Goal: Task Accomplishment & Management: Manage account settings

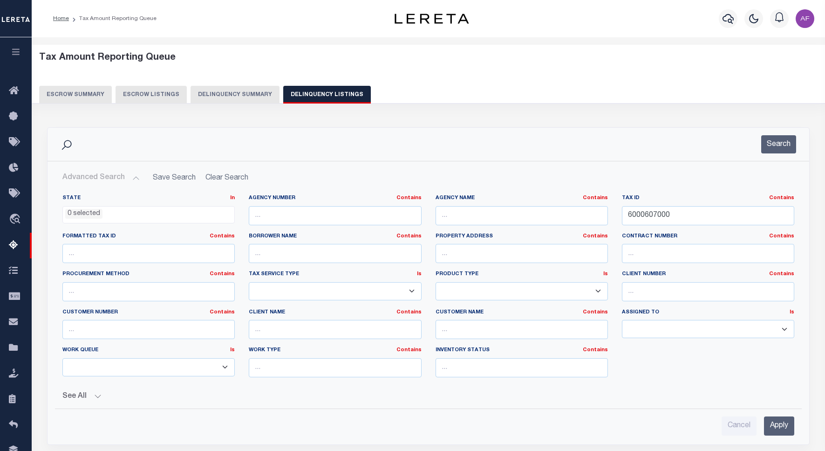
select select
select select "100"
click at [650, 213] on input "6000607000" at bounding box center [708, 215] width 172 height 19
paste input "3301775"
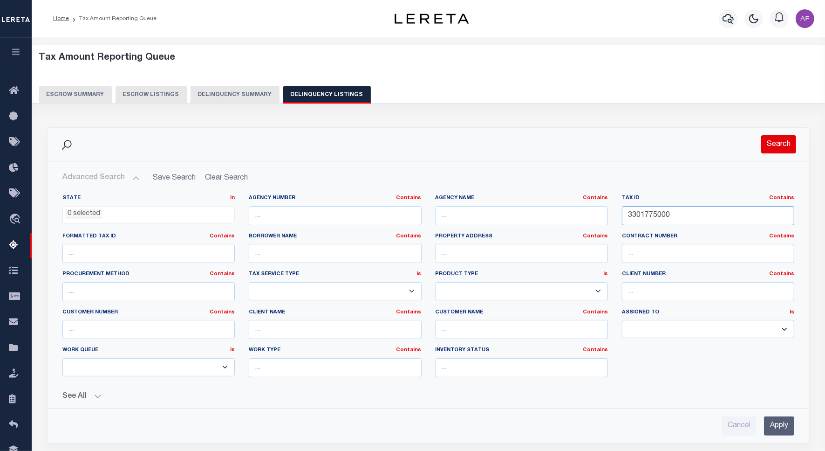
type input "3301775000"
click at [780, 148] on button "Search" at bounding box center [779, 144] width 35 height 18
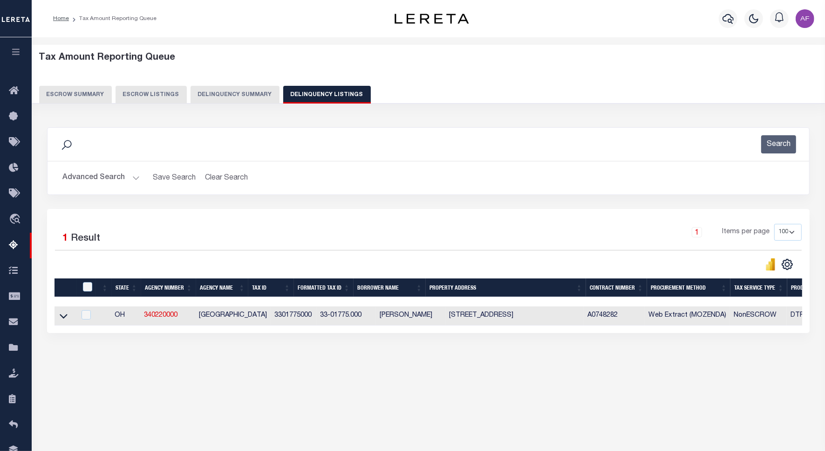
click at [62, 321] on icon at bounding box center [64, 316] width 8 height 10
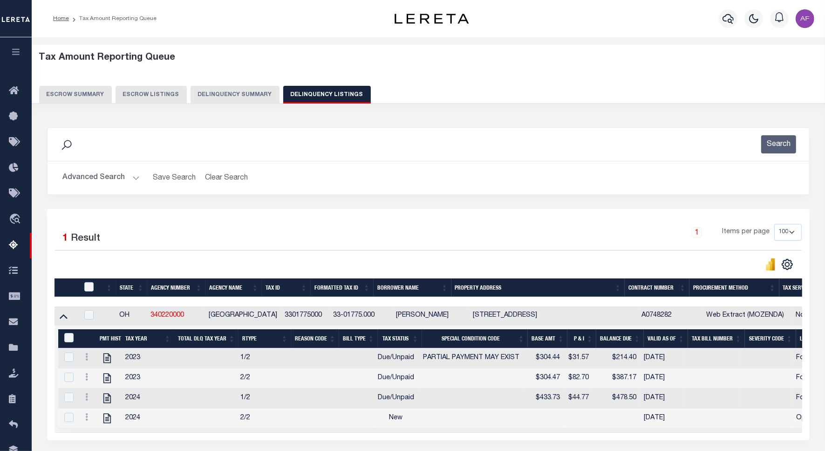
scroll to position [85, 0]
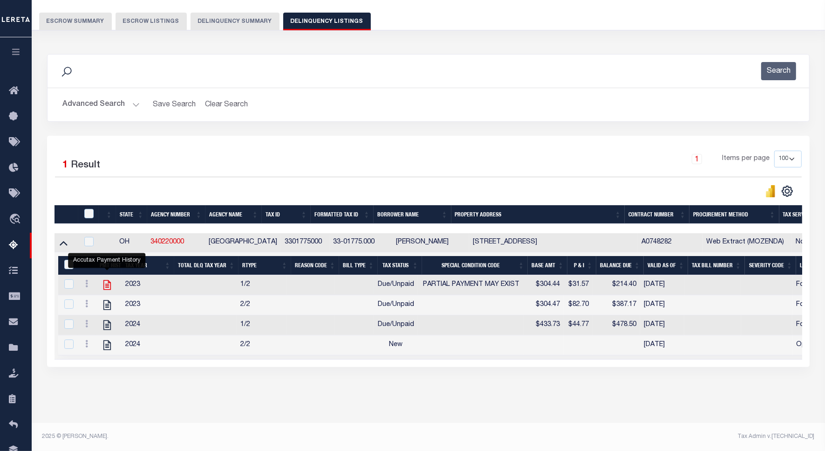
click at [103, 279] on icon "" at bounding box center [107, 285] width 12 height 12
checkbox input "true"
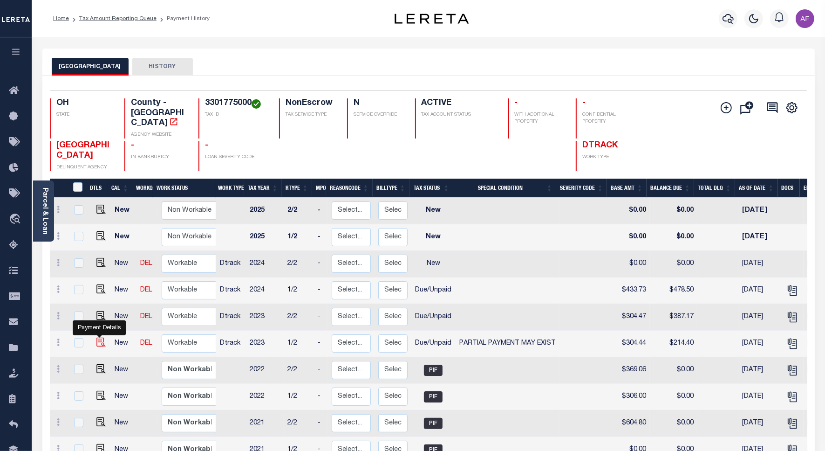
click at [98, 337] on img "" at bounding box center [100, 341] width 9 height 9
checkbox input "true"
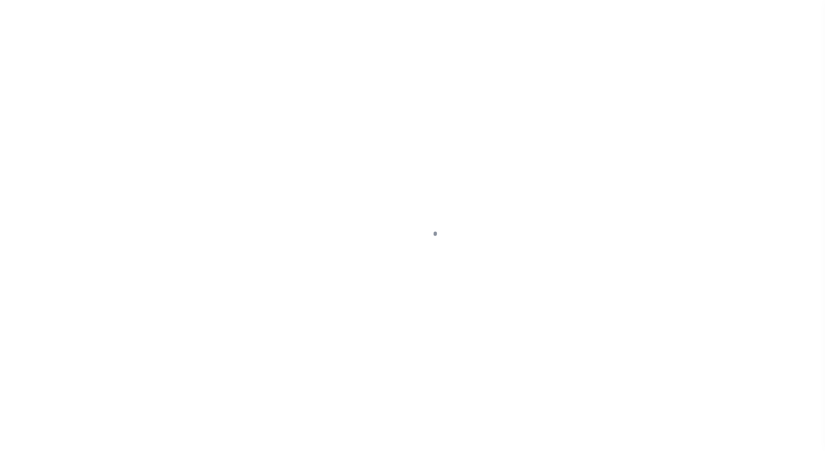
select select "DUE"
select select "15"
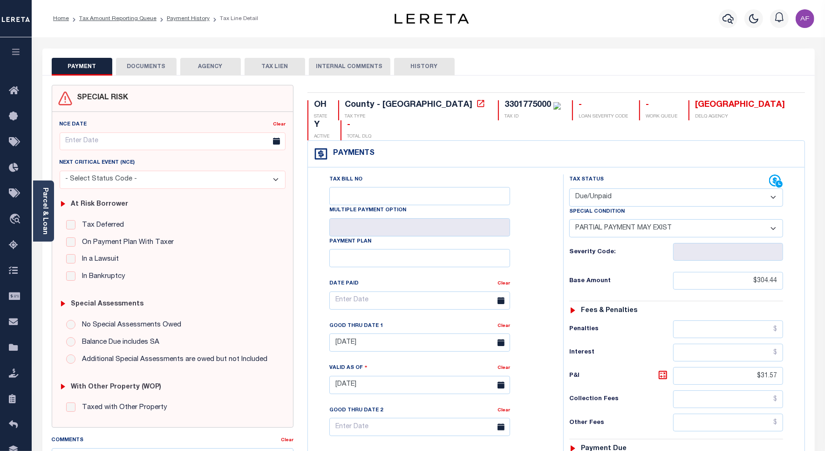
click at [618, 188] on select "- Select Status Code - Open Due/Unpaid Paid Incomplete No Tax Due Internal Refu…" at bounding box center [677, 197] width 214 height 18
select select "PYD"
click at [570, 188] on select "- Select Status Code - Open Due/Unpaid Paid Incomplete No Tax Due Internal Refu…" at bounding box center [677, 197] width 214 height 18
select select "0"
type input "[DATE]"
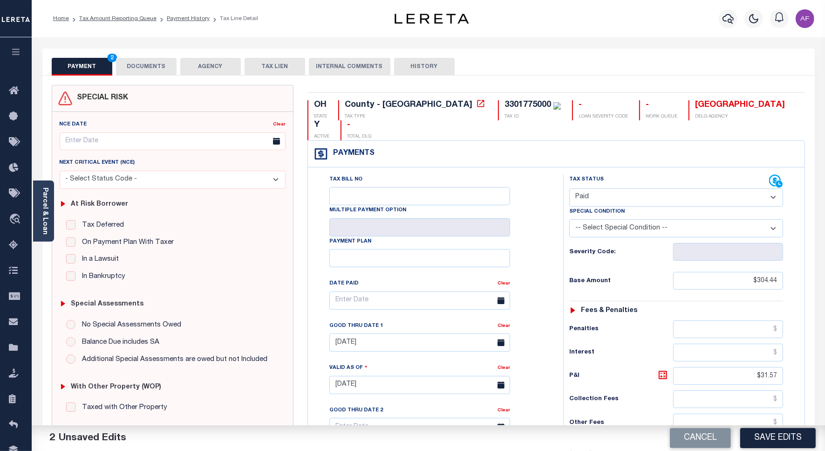
scroll to position [241, 0]
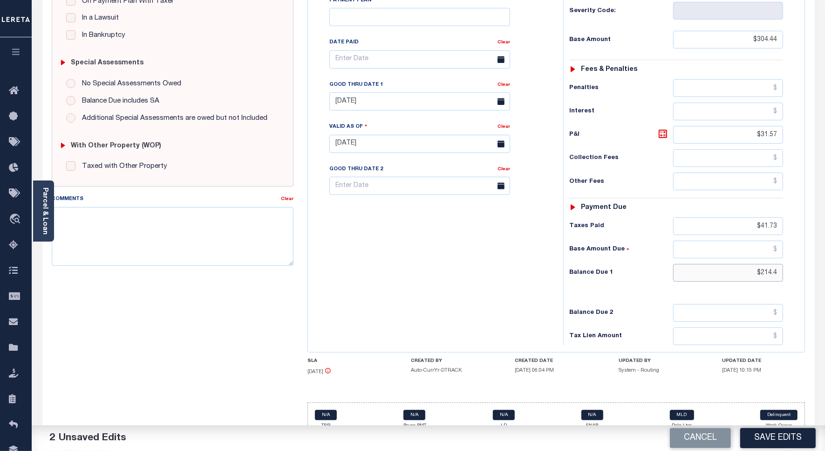
click at [775, 264] on input "$214.4" at bounding box center [729, 273] width 110 height 18
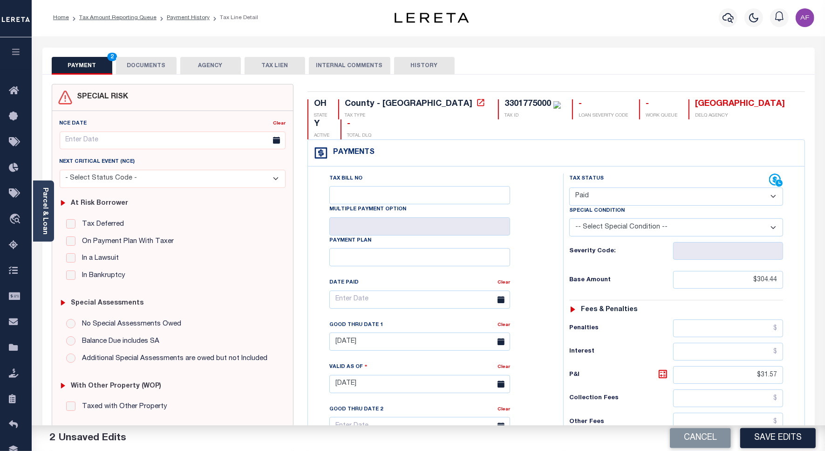
scroll to position [0, 0]
type input "$0.00"
click at [134, 71] on button "DOCUMENTS" at bounding box center [146, 67] width 61 height 18
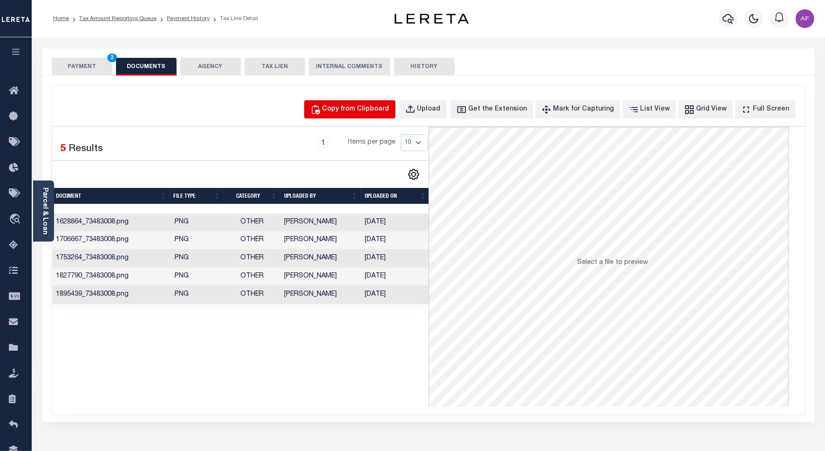
click at [349, 109] on div "Copy from Clipboard" at bounding box center [356, 109] width 67 height 10
select select "POP"
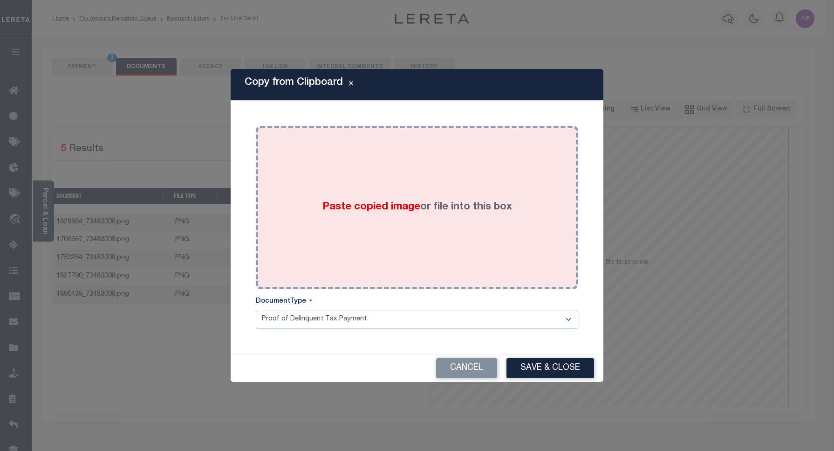
click at [353, 175] on div "Paste copied image or file into this box" at bounding box center [417, 207] width 309 height 149
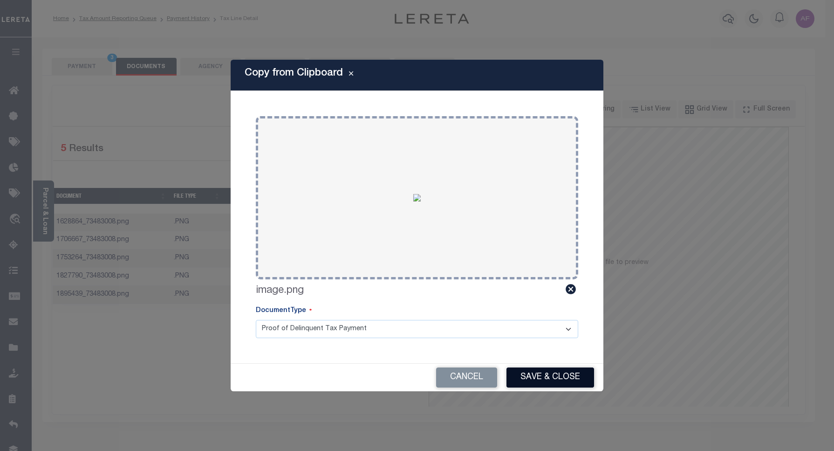
click at [539, 379] on button "Save & Close" at bounding box center [551, 377] width 88 height 20
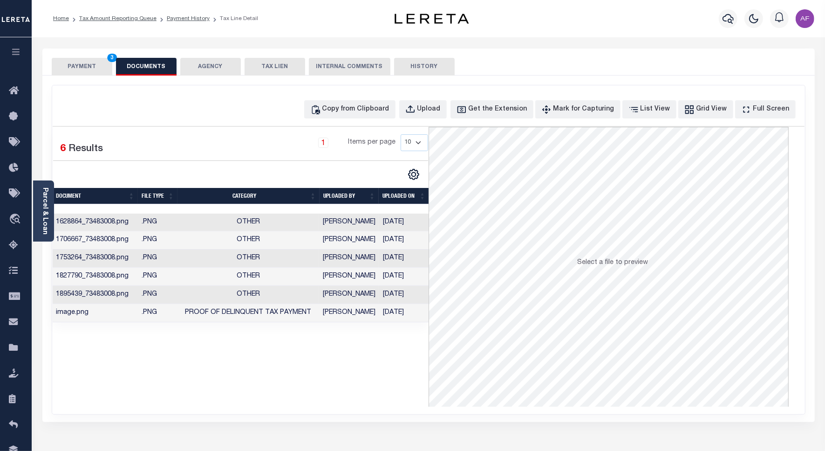
click at [70, 62] on button "PAYMENT 3" at bounding box center [82, 67] width 61 height 18
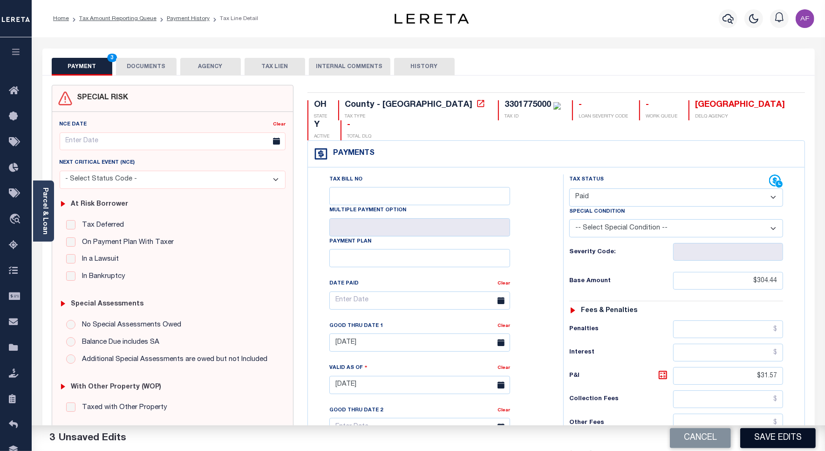
click at [796, 446] on button "Save Edits" at bounding box center [779, 438] width 76 height 20
checkbox input "false"
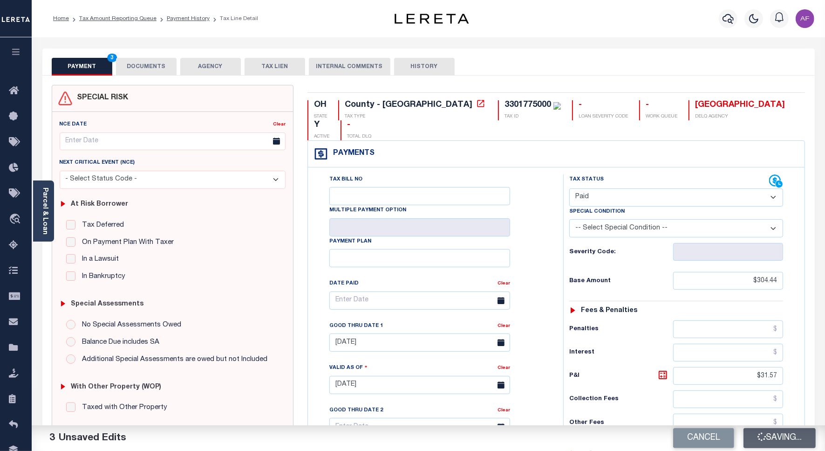
type input "$304.44"
type input "$31.57"
type input "$41.73"
type input "$0"
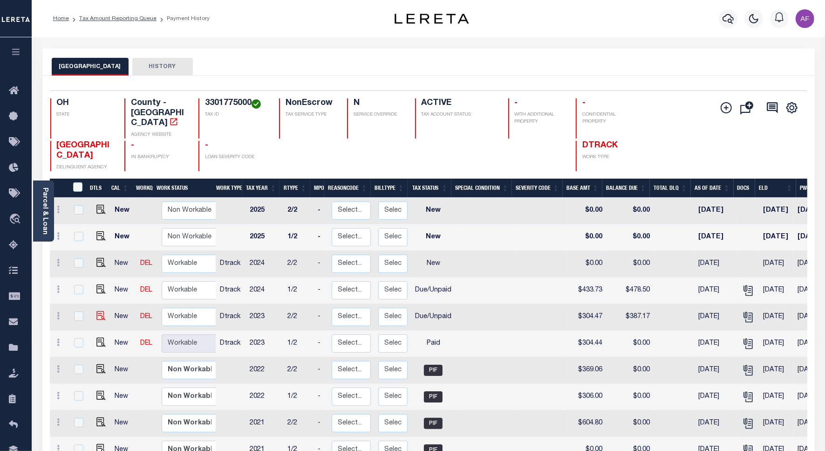
click at [101, 311] on img at bounding box center [100, 315] width 9 height 9
checkbox input "true"
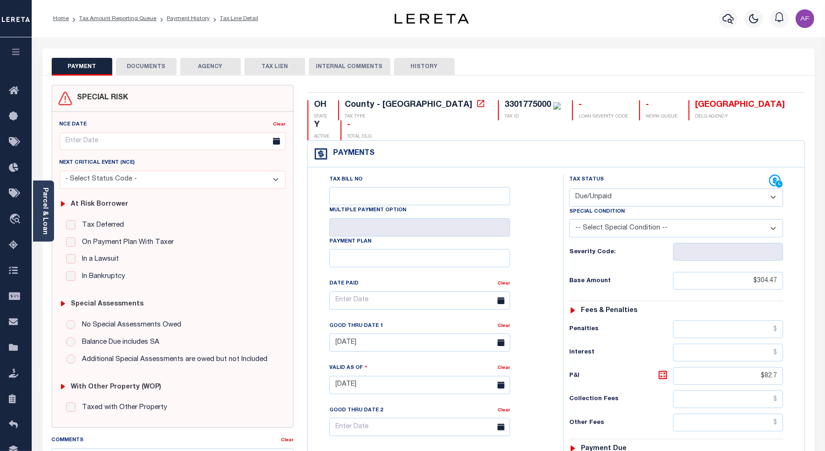
click at [579, 188] on select "- Select Status Code - Open Due/Unpaid Paid Incomplete No Tax Due Internal Refu…" at bounding box center [677, 197] width 214 height 18
select select "PYD"
click at [570, 188] on select "- Select Status Code - Open Due/Unpaid Paid Incomplete No Tax Due Internal Refu…" at bounding box center [677, 197] width 214 height 18
type input "[DATE]"
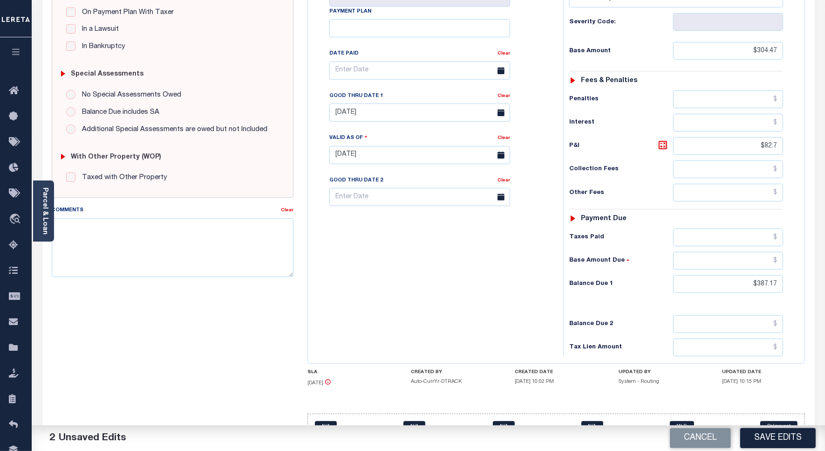
scroll to position [241, 0]
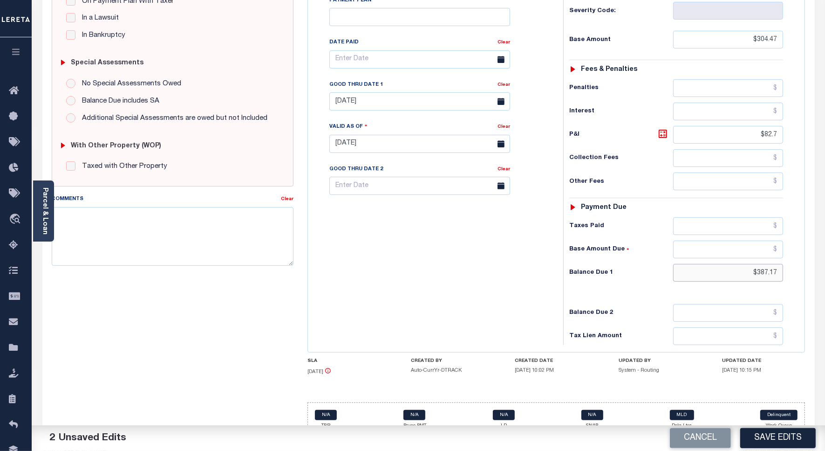
click at [768, 264] on input "$387.17" at bounding box center [729, 273] width 110 height 18
type input "$00"
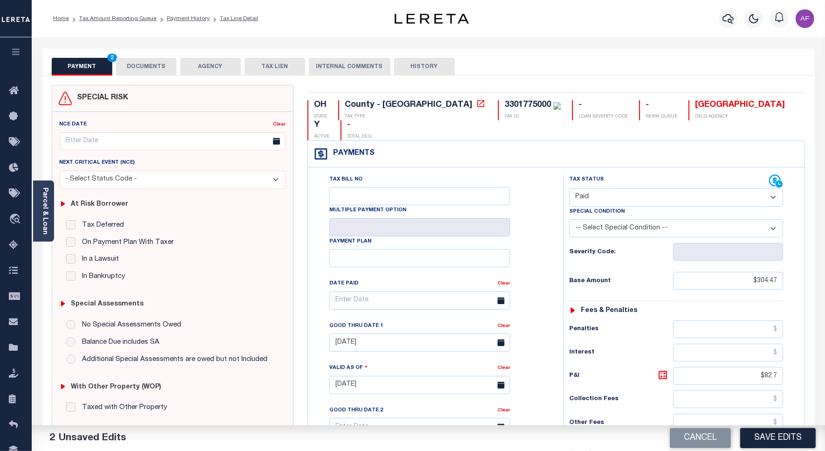
click at [163, 62] on button "DOCUMENTS" at bounding box center [146, 67] width 61 height 18
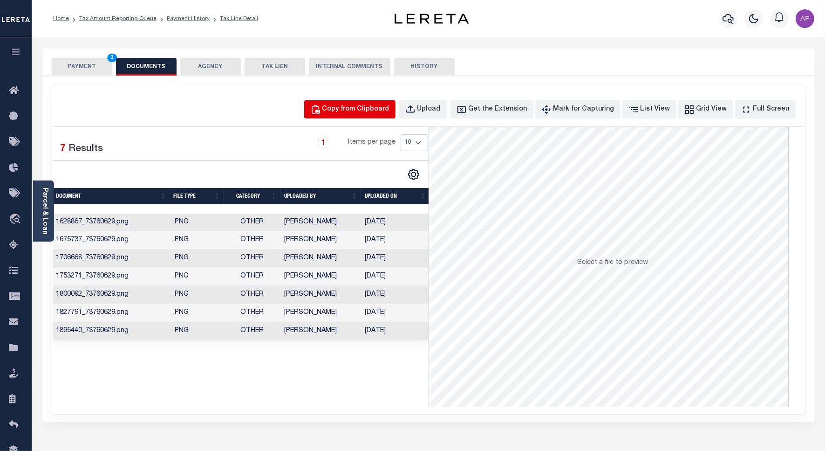
click at [359, 103] on button "Copy from Clipboard" at bounding box center [349, 109] width 91 height 18
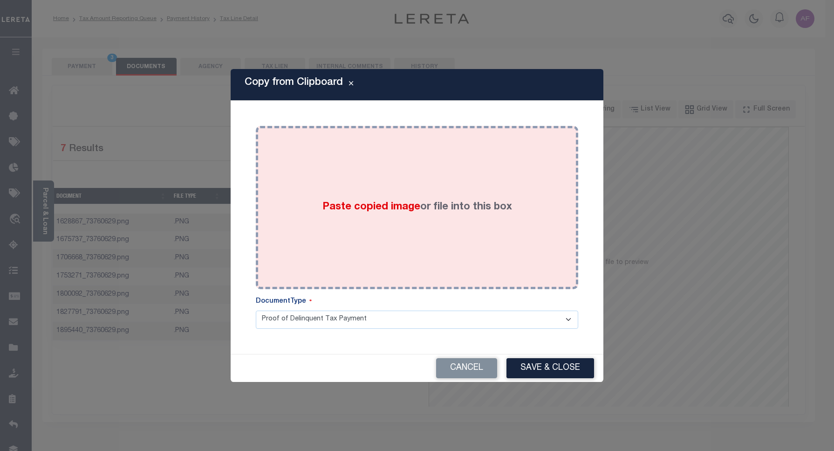
click at [338, 215] on div "Paste copied image or file into this box" at bounding box center [417, 207] width 309 height 149
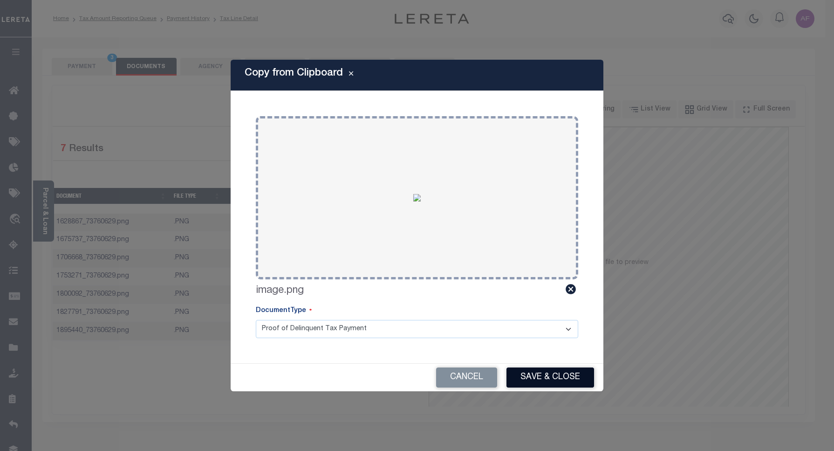
click at [521, 383] on button "Save & Close" at bounding box center [551, 377] width 88 height 20
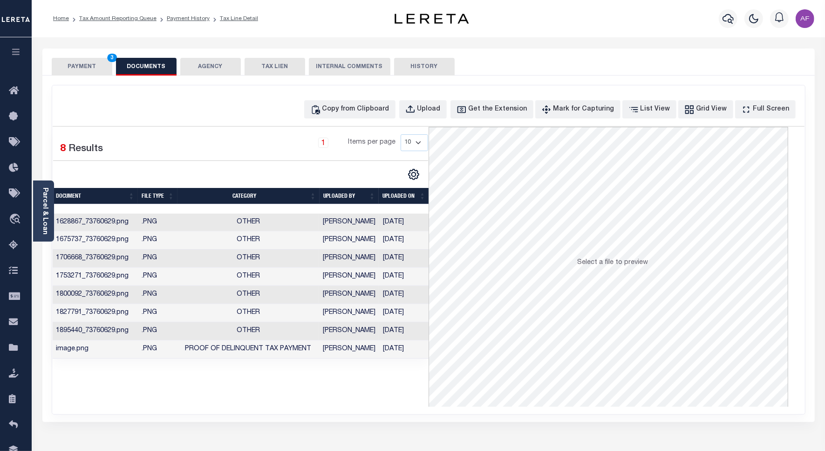
click at [70, 63] on button "PAYMENT 3" at bounding box center [82, 67] width 61 height 18
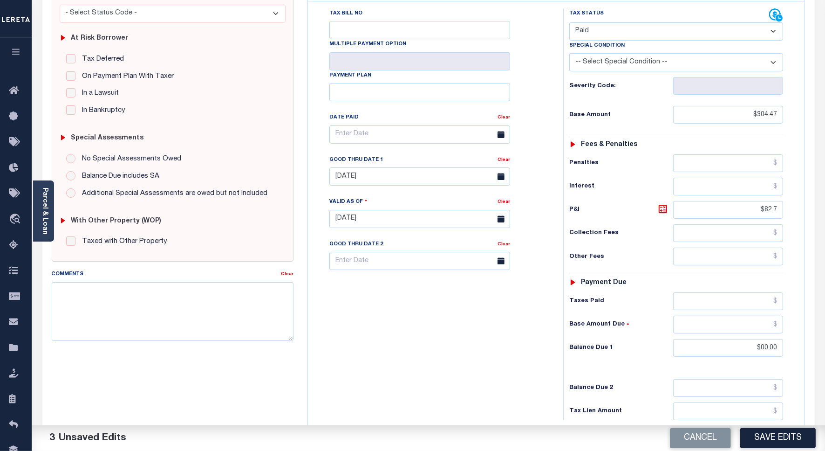
scroll to position [175, 0]
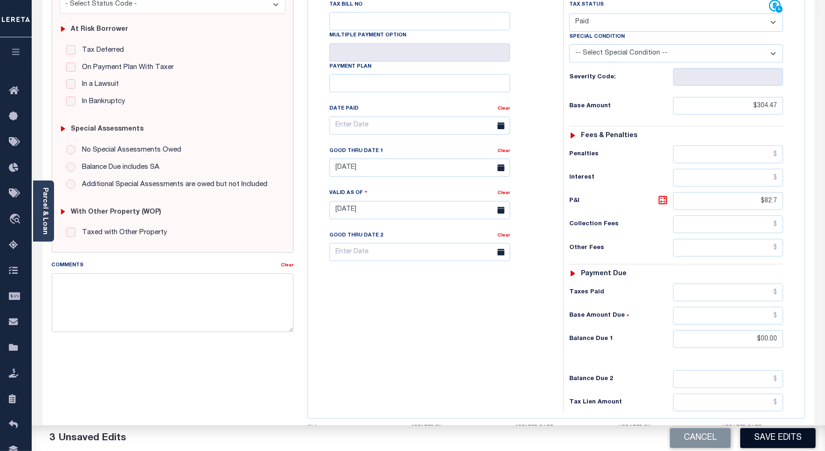
click at [784, 432] on button "Save Edits" at bounding box center [779, 438] width 76 height 20
checkbox input "false"
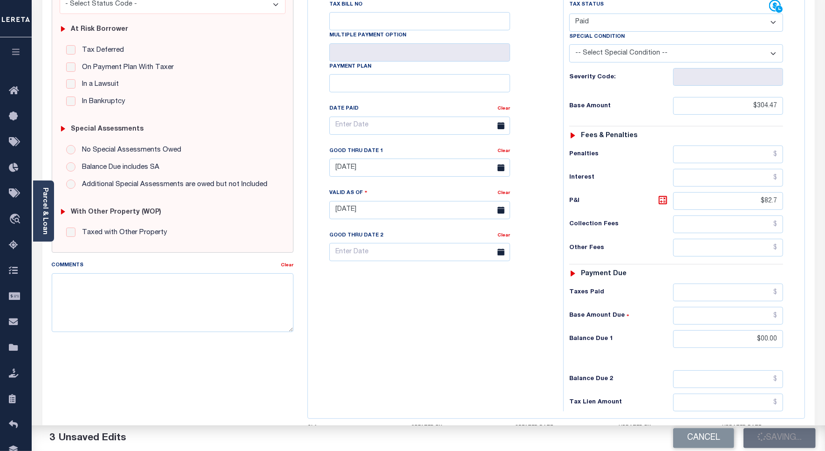
type input "$304.47"
type input "$82.7"
type input "$0"
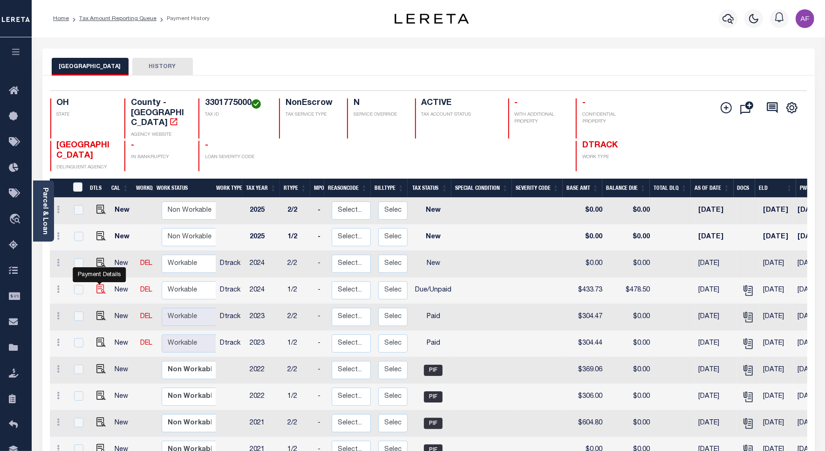
click at [99, 284] on img "" at bounding box center [100, 288] width 9 height 9
checkbox input "true"
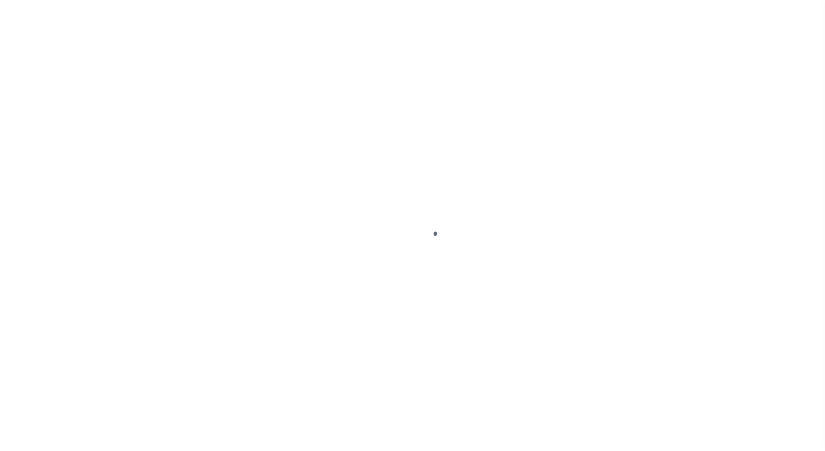
select select "DUE"
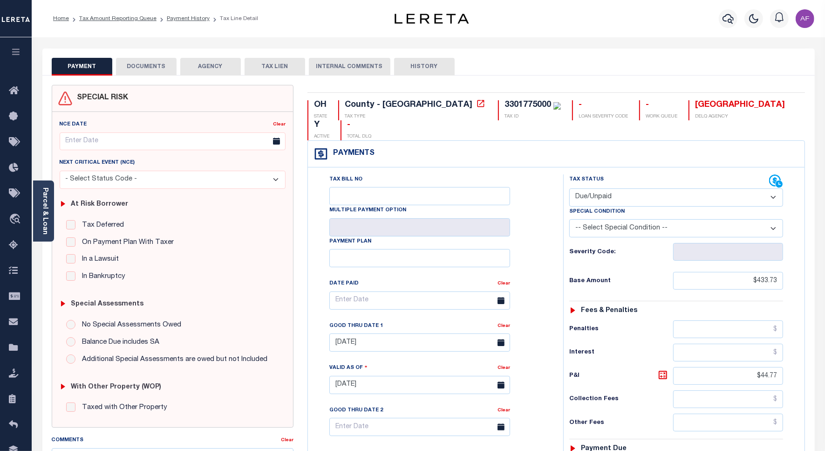
click at [148, 62] on button "DOCUMENTS" at bounding box center [146, 67] width 61 height 18
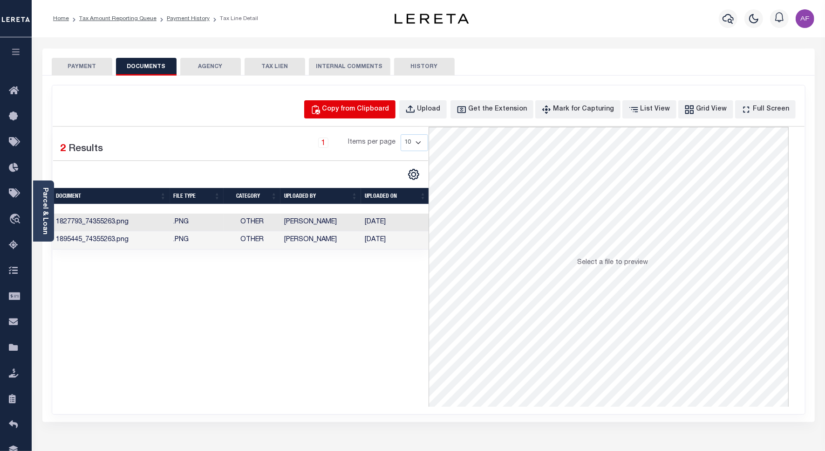
click at [369, 110] on div "Copy from Clipboard" at bounding box center [356, 109] width 67 height 10
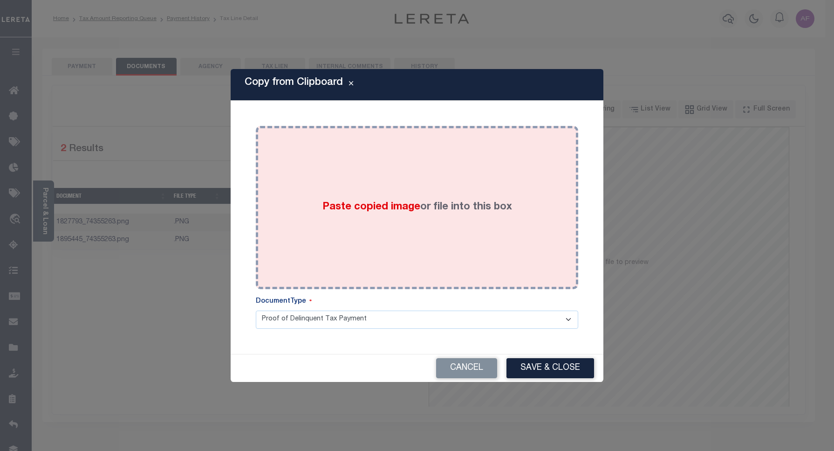
click at [419, 159] on div "Paste copied image or file into this box" at bounding box center [417, 207] width 309 height 149
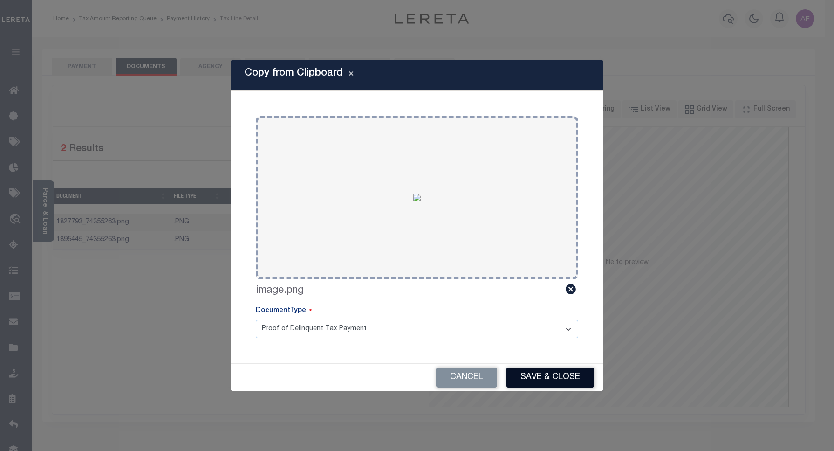
click at [540, 376] on button "Save & Close" at bounding box center [551, 377] width 88 height 20
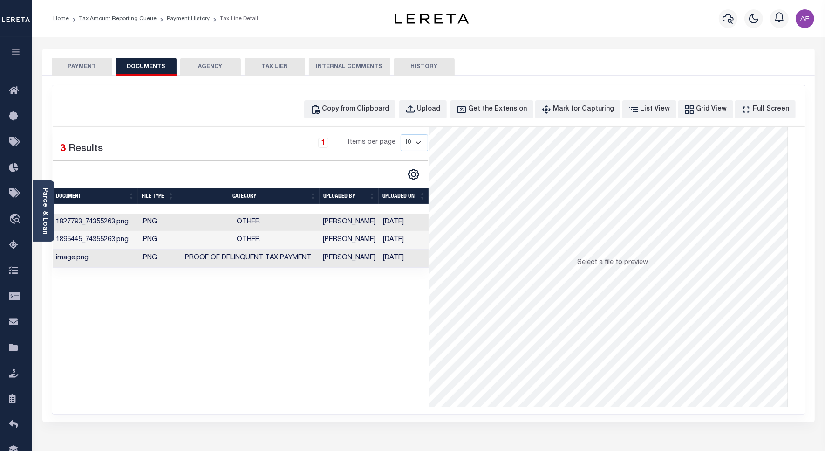
click at [80, 66] on button "PAYMENT" at bounding box center [82, 67] width 61 height 18
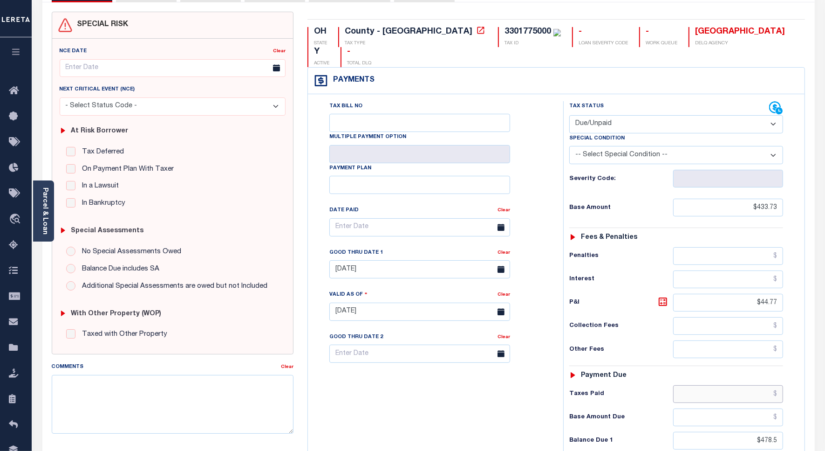
scroll to position [117, 0]
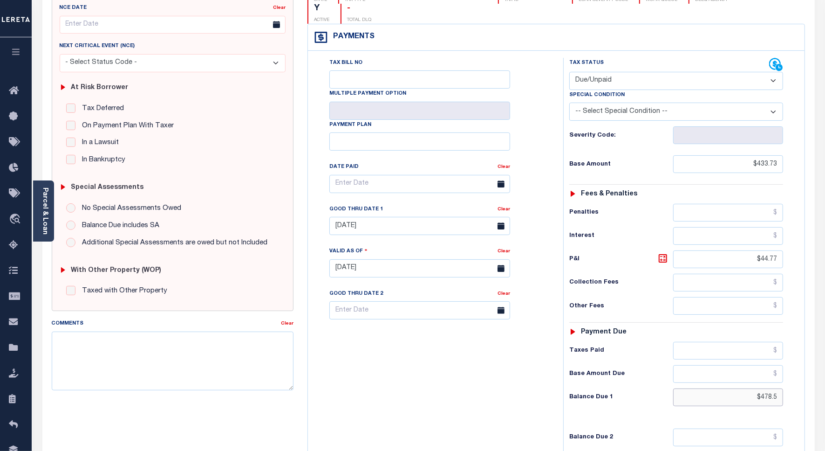
click at [779, 388] on input "$478.5" at bounding box center [729, 397] width 110 height 18
type input "$478.50"
click at [365, 172] on body "Home Tax Amount Reporting Queue Payment History Tax Line Detail Profile" at bounding box center [412, 235] width 825 height 704
type input "[DATE]"
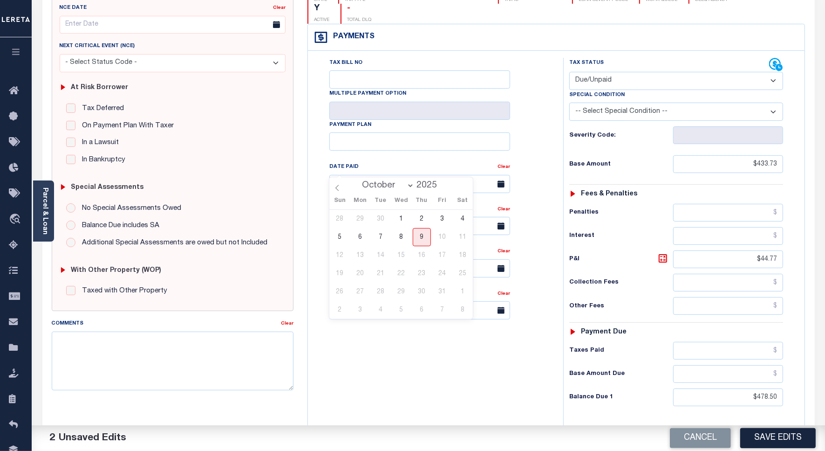
click at [409, 344] on div "Tax Bill No Multiple Payment Option Payment Plan Clear" at bounding box center [433, 264] width 246 height 412
click at [377, 217] on input "04/30/2025" at bounding box center [420, 226] width 181 height 18
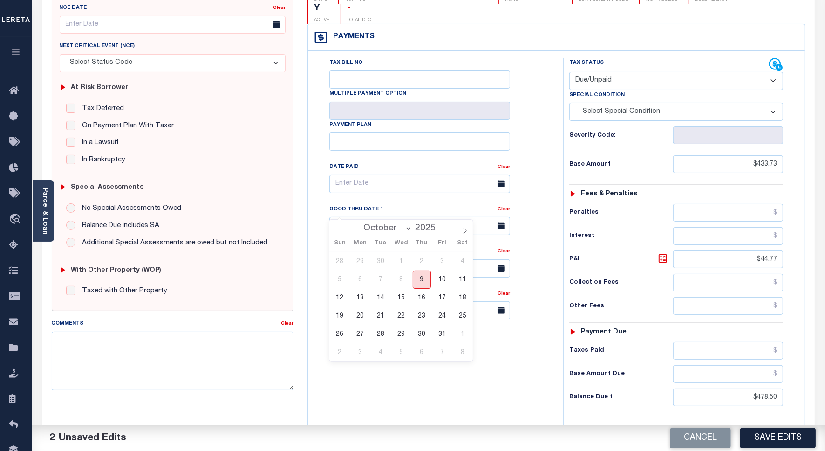
click at [420, 280] on span "9" at bounding box center [422, 279] width 18 height 18
type input "[DATE]"
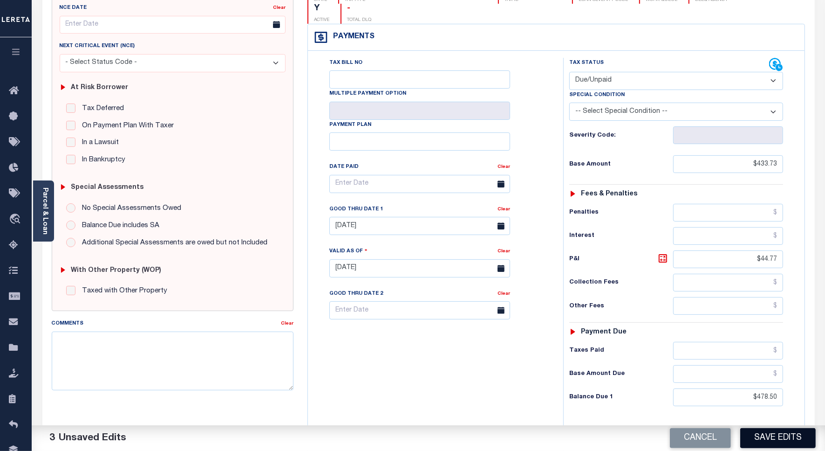
click at [778, 434] on button "Save Edits" at bounding box center [779, 438] width 76 height 20
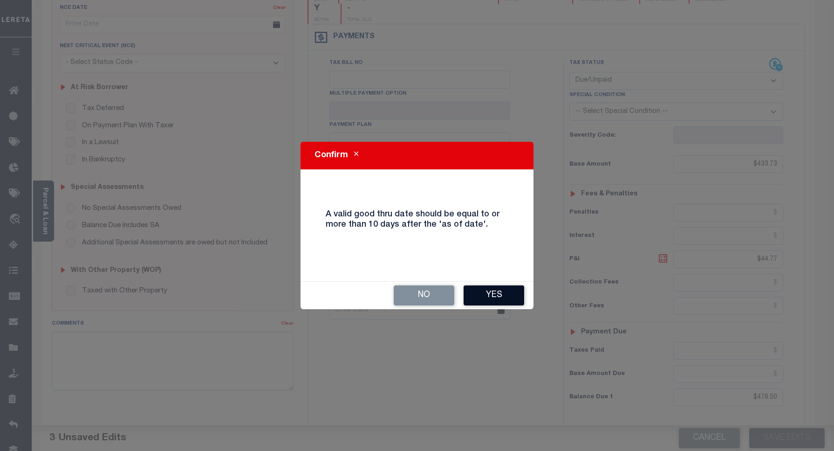
click at [517, 300] on button "Yes" at bounding box center [494, 295] width 61 height 20
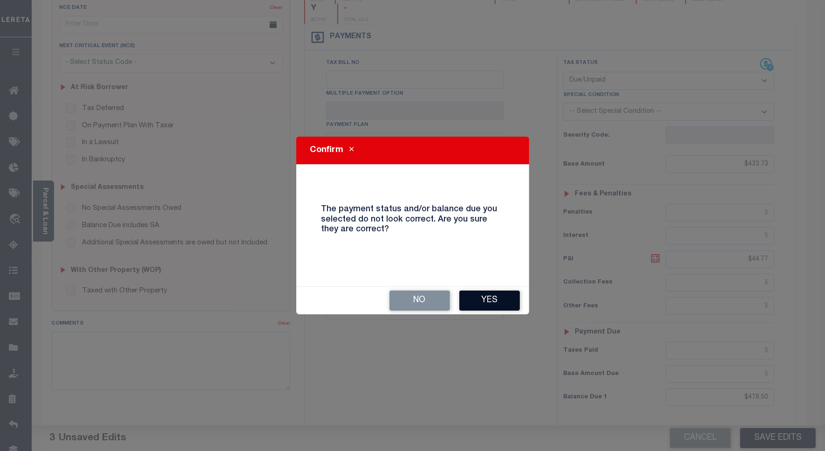
click at [506, 301] on button "Yes" at bounding box center [490, 300] width 61 height 20
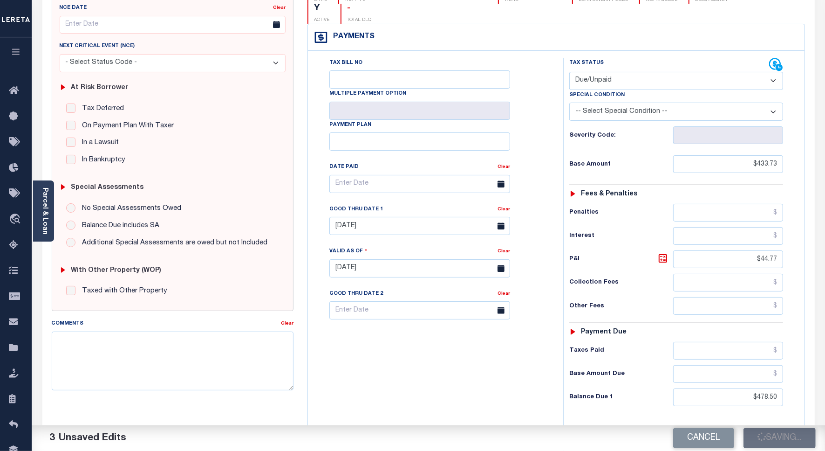
checkbox input "false"
type input "$433.73"
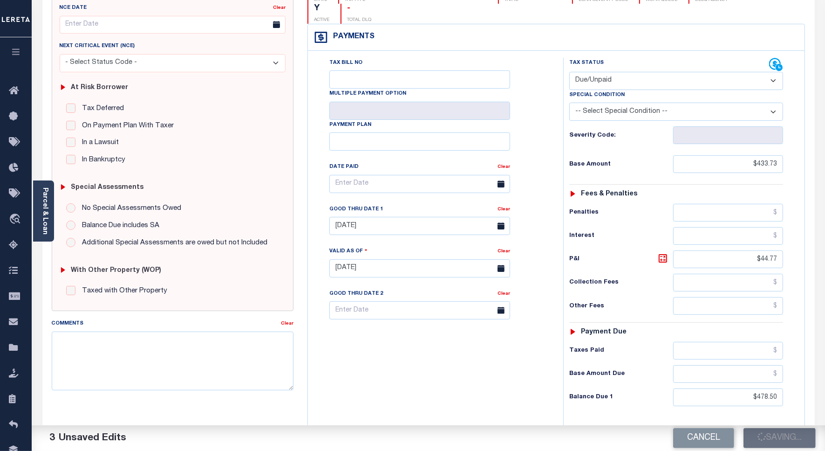
type input "$44.77"
type input "$478.5"
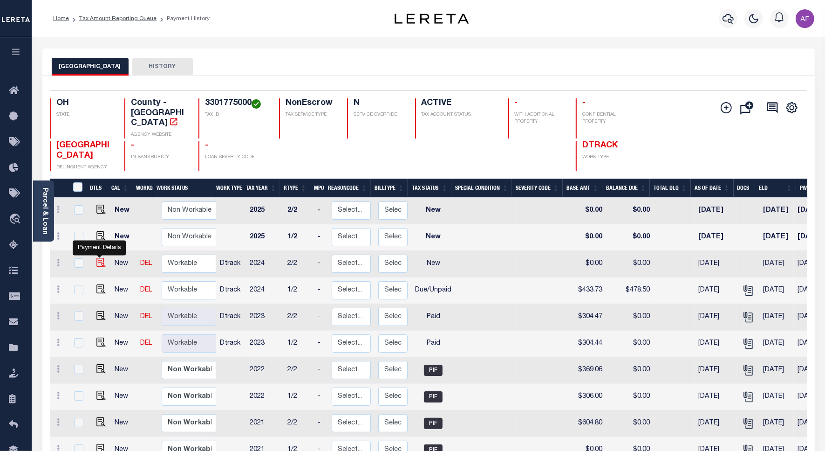
click at [98, 258] on img "" at bounding box center [100, 262] width 9 height 9
checkbox input "true"
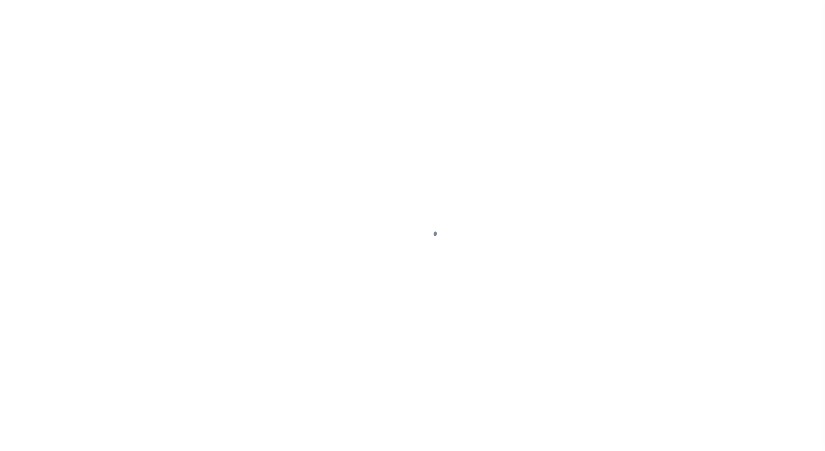
select select "NW2"
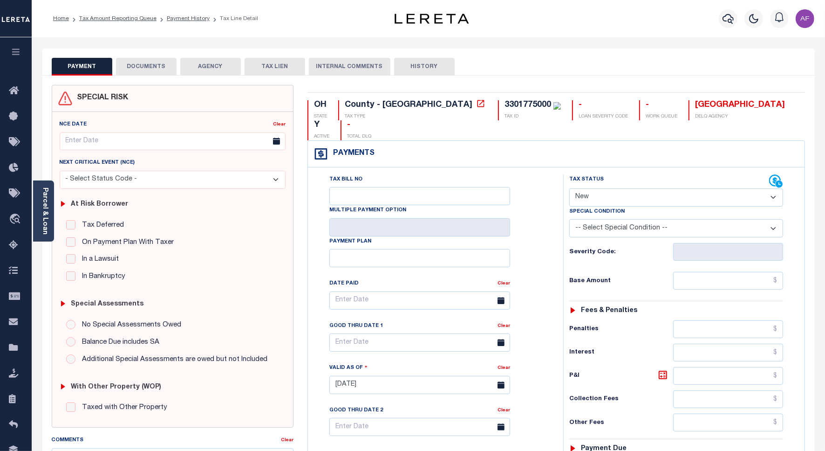
click at [148, 63] on button "DOCUMENTS" at bounding box center [146, 67] width 61 height 18
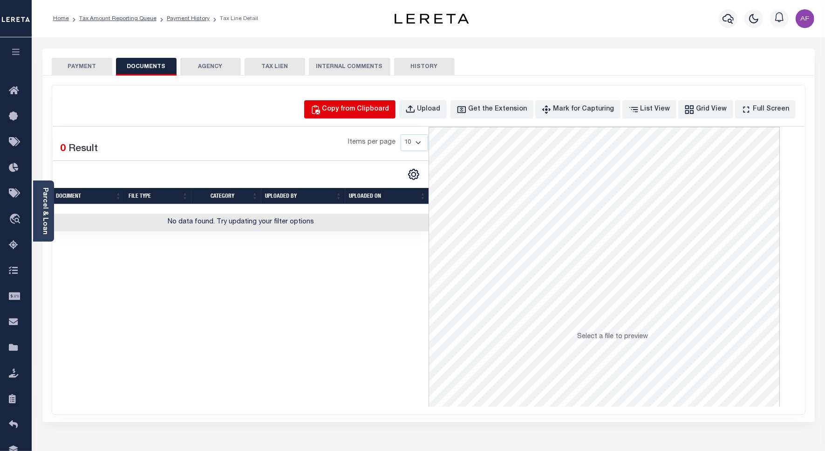
click at [375, 108] on div "Copy from Clipboard" at bounding box center [356, 109] width 67 height 10
select select "POP"
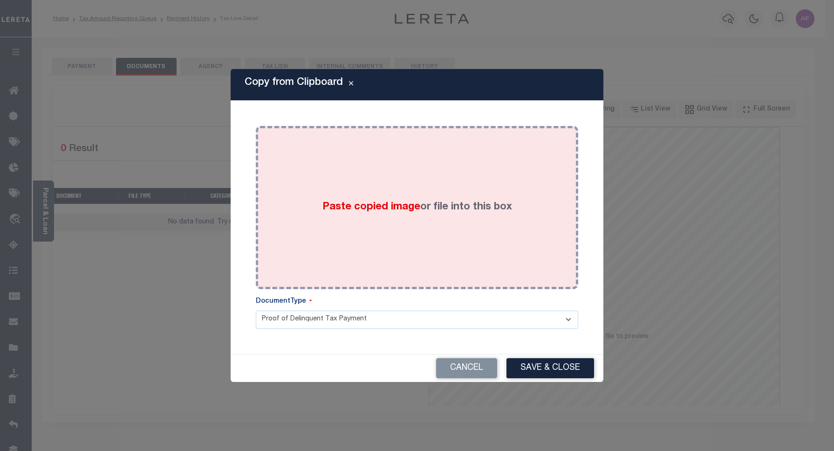
click at [378, 131] on div "Paste copied image or file into this box" at bounding box center [417, 207] width 323 height 163
click at [380, 208] on span "Paste copied image" at bounding box center [372, 207] width 98 height 10
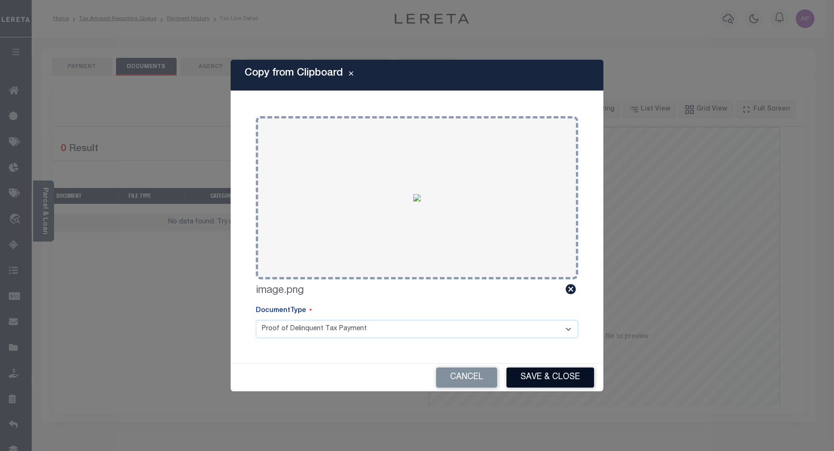
click at [534, 368] on button "Save & Close" at bounding box center [551, 377] width 88 height 20
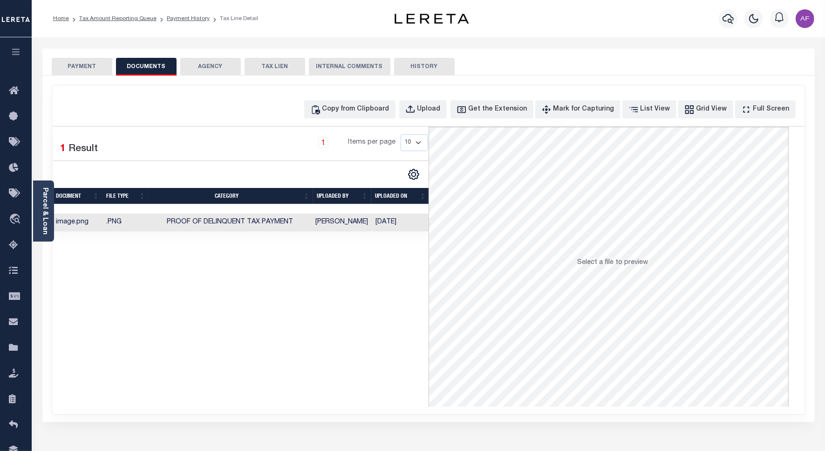
click at [94, 68] on button "PAYMENT" at bounding box center [82, 67] width 61 height 18
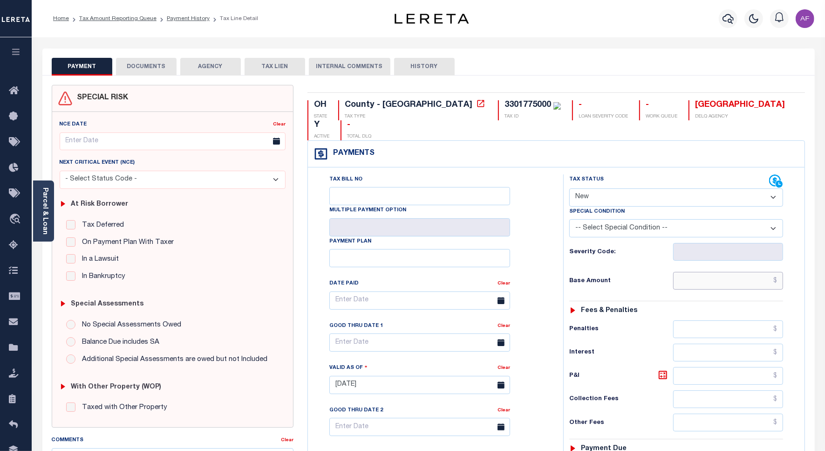
click at [747, 272] on input "text" at bounding box center [729, 281] width 110 height 18
type input "$433.73"
type input "[DATE]"
click at [619, 188] on select "- Select Status Code - Open Due/Unpaid Paid Incomplete No Tax Due Internal Refu…" at bounding box center [677, 197] width 214 height 18
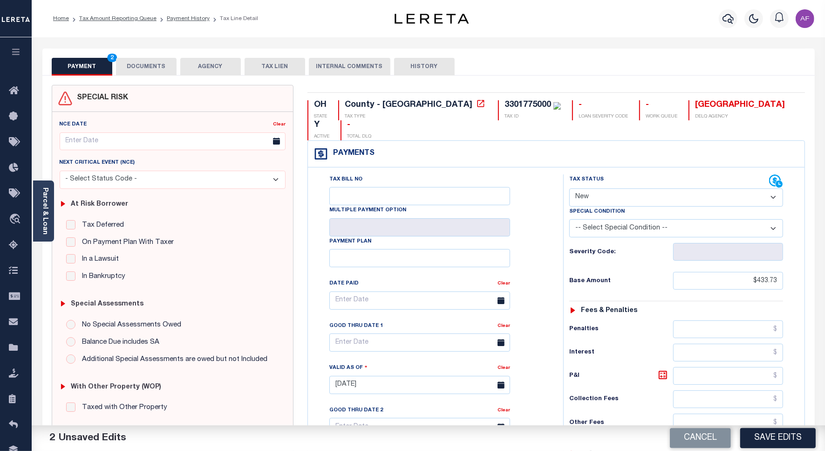
select select "DUE"
click at [570, 188] on select "- Select Status Code - Open Due/Unpaid Paid Incomplete No Tax Due Internal Refu…" at bounding box center [677, 197] width 214 height 18
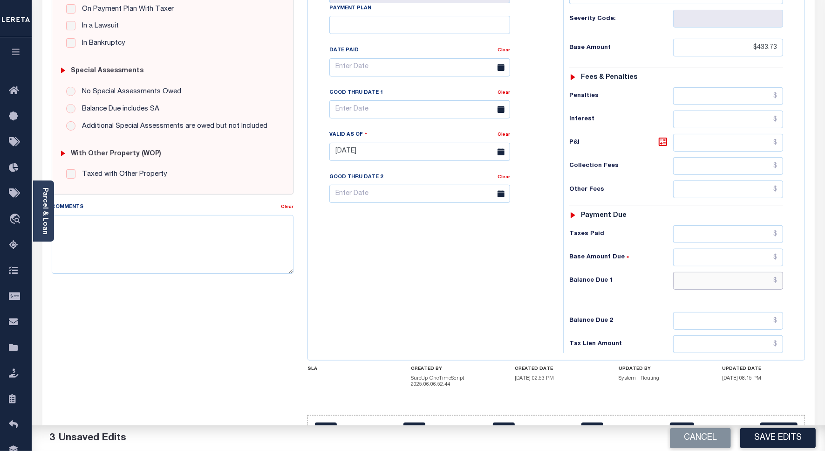
click at [760, 272] on input "text" at bounding box center [729, 281] width 110 height 18
type input "$478.50"
click at [660, 138] on icon at bounding box center [663, 142] width 8 height 8
type input "$44.77"
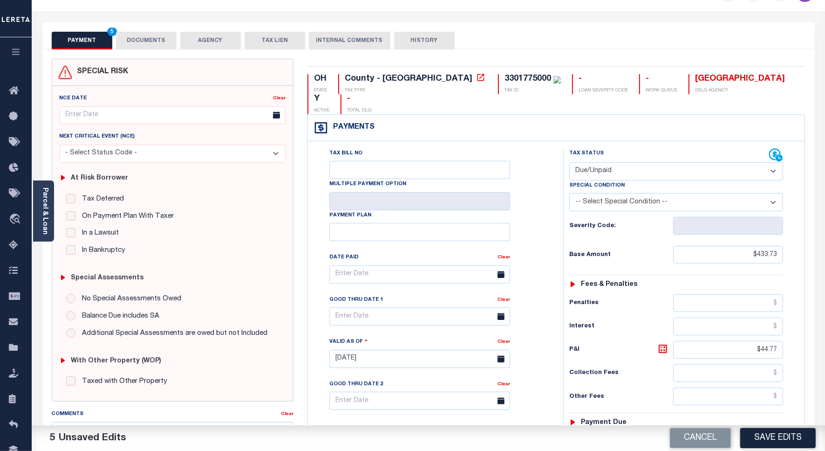
scroll to position [0, 0]
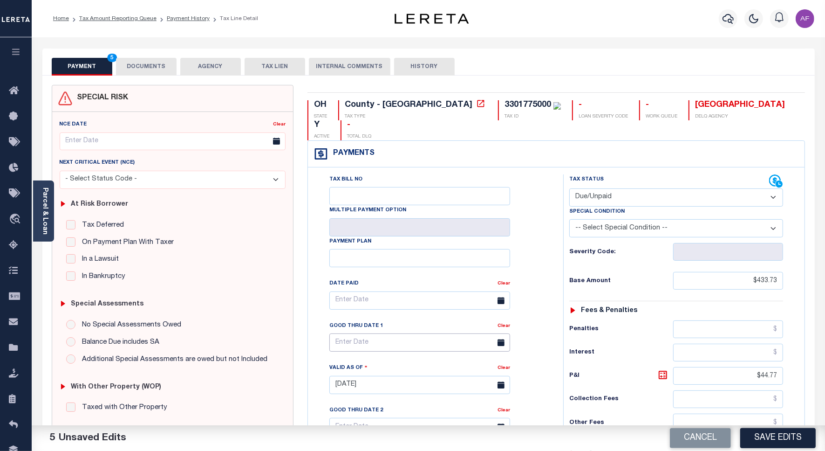
click at [350, 333] on input "text" at bounding box center [420, 342] width 181 height 18
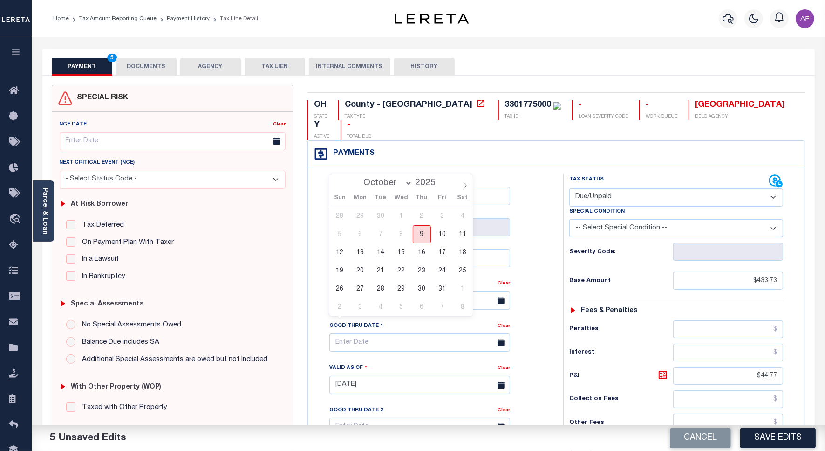
click at [422, 234] on span "9" at bounding box center [422, 234] width 18 height 18
type input "[DATE]"
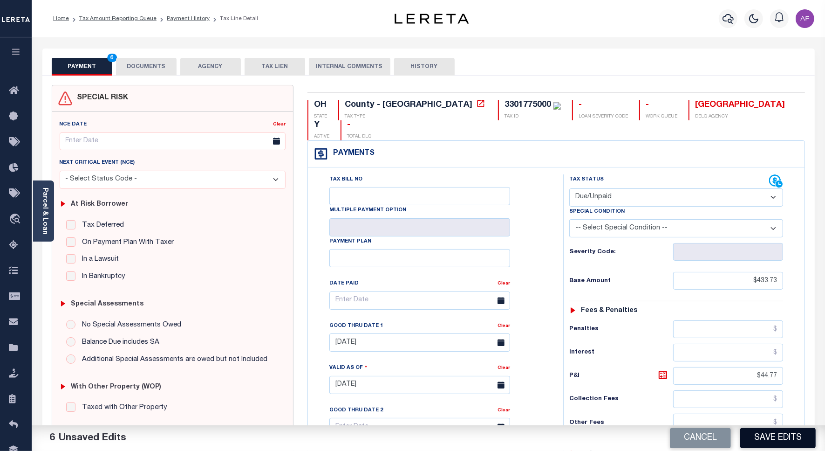
click at [776, 443] on button "Save Edits" at bounding box center [779, 438] width 76 height 20
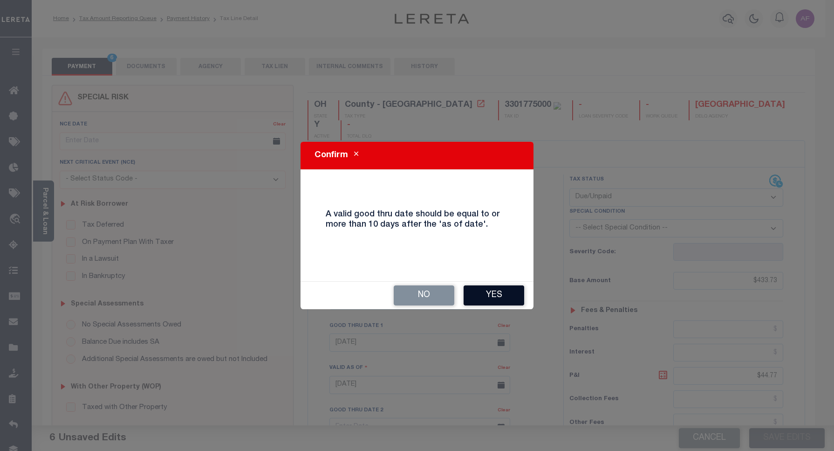
click at [495, 290] on button "Yes" at bounding box center [494, 295] width 61 height 20
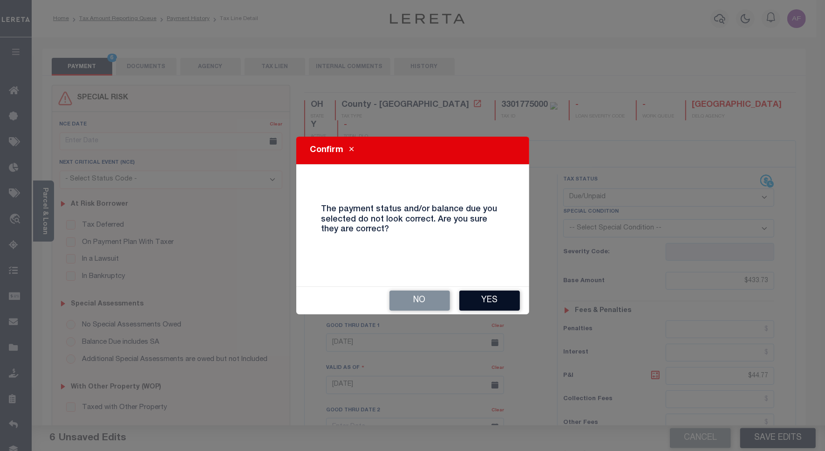
click at [504, 295] on button "Yes" at bounding box center [490, 300] width 61 height 20
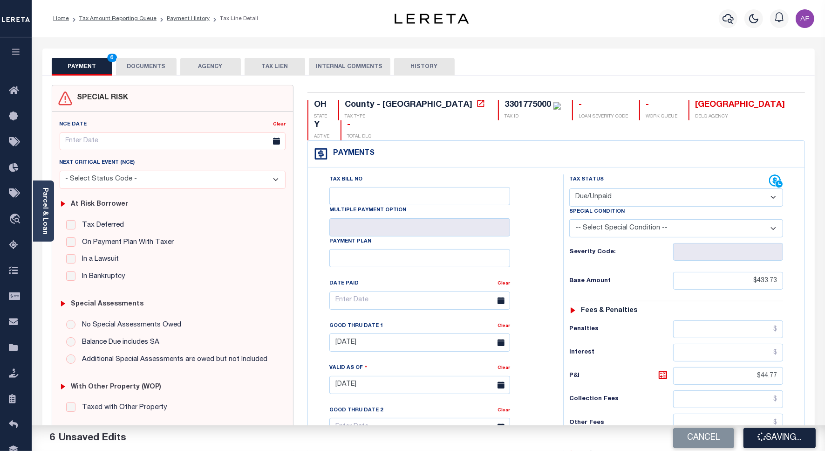
checkbox input "false"
type input "$433.73"
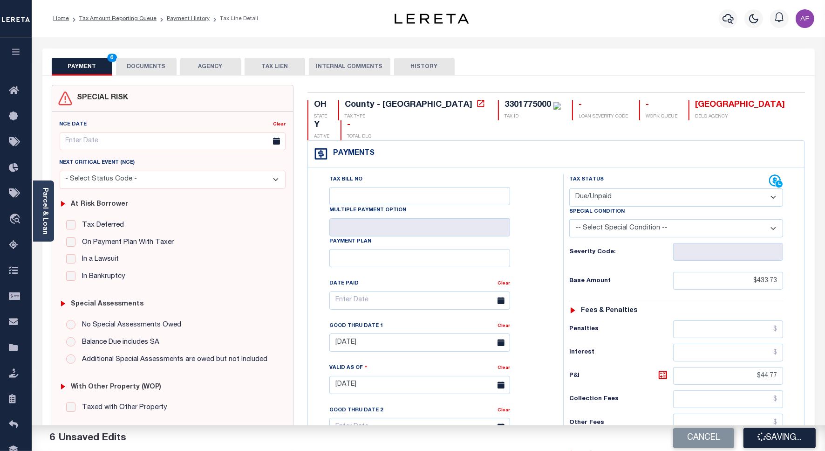
type input "$44.77"
type input "$478.5"
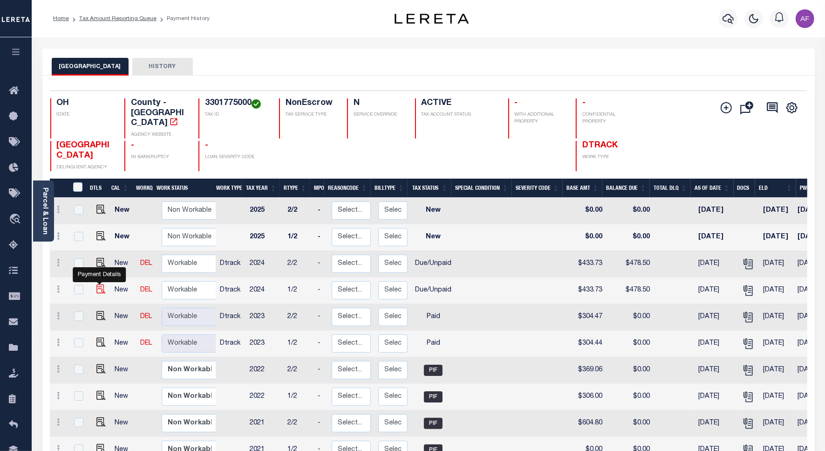
click at [96, 284] on img "" at bounding box center [100, 288] width 9 height 9
checkbox input "true"
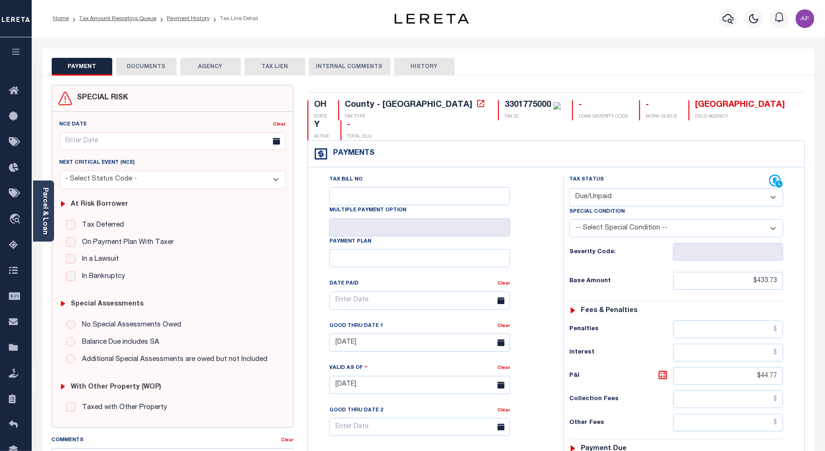
click at [598, 188] on select "- Select Status Code - Open Due/Unpaid Paid Incomplete No Tax Due Internal Refu…" at bounding box center [677, 197] width 214 height 18
select select "PYD"
click at [570, 188] on select "- Select Status Code - Open Due/Unpaid Paid Incomplete No Tax Due Internal Refu…" at bounding box center [677, 197] width 214 height 18
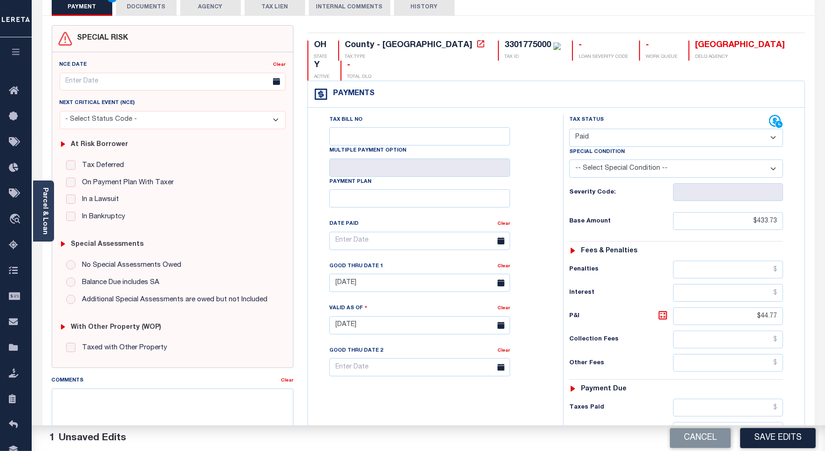
scroll to position [240, 0]
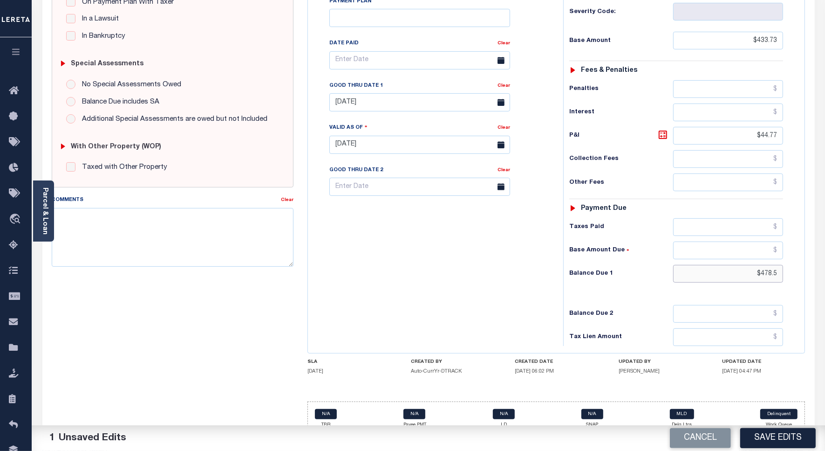
click at [765, 265] on input "$478.5" at bounding box center [729, 274] width 110 height 18
type input "$0.00"
click at [780, 443] on button "Save Edits" at bounding box center [779, 438] width 76 height 20
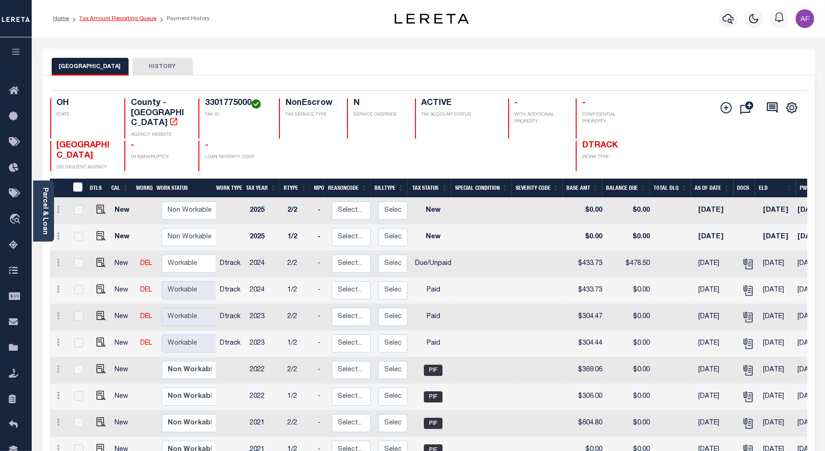
click at [103, 13] on ol "Home Tax Amount Reporting Queue Payment History" at bounding box center [132, 19] width 172 height 20
click at [101, 13] on ol "Home Tax Amount Reporting Queue Payment History" at bounding box center [132, 19] width 172 height 20
click at [97, 18] on link "Tax Amount Reporting Queue" at bounding box center [117, 19] width 77 height 6
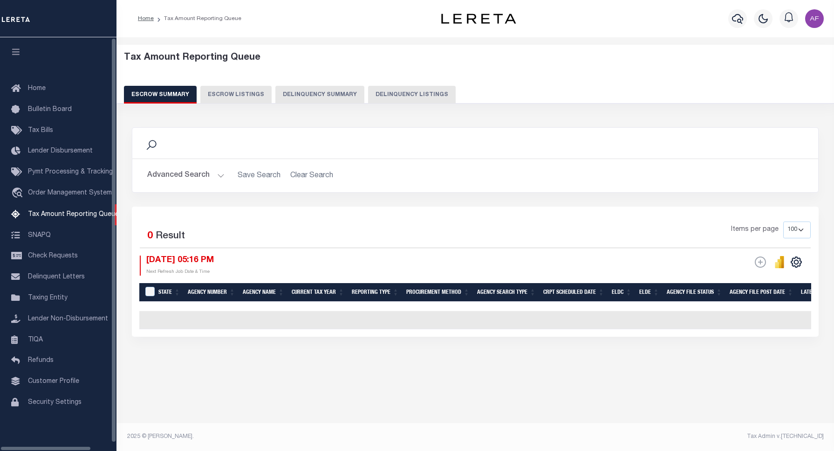
select select "100"
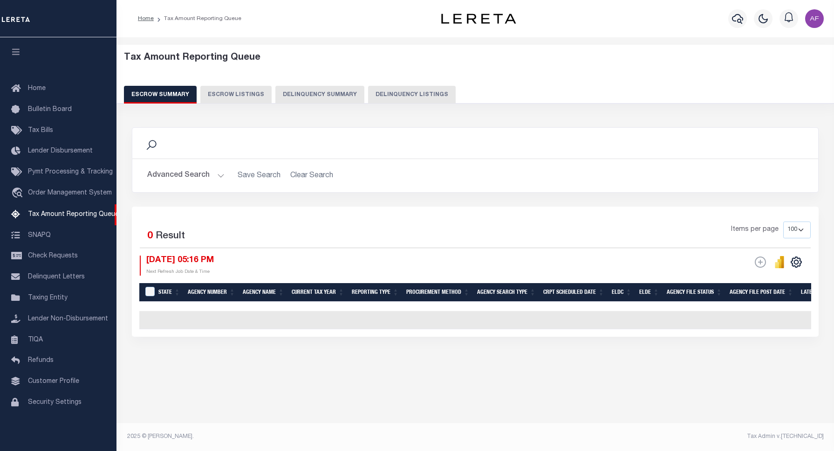
click at [407, 94] on button "Delinquency Listings" at bounding box center [412, 95] width 88 height 18
select select "100"
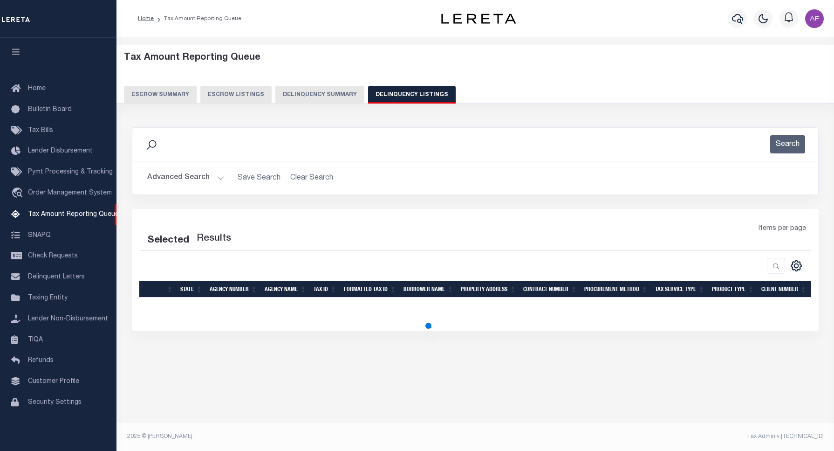
select select "100"
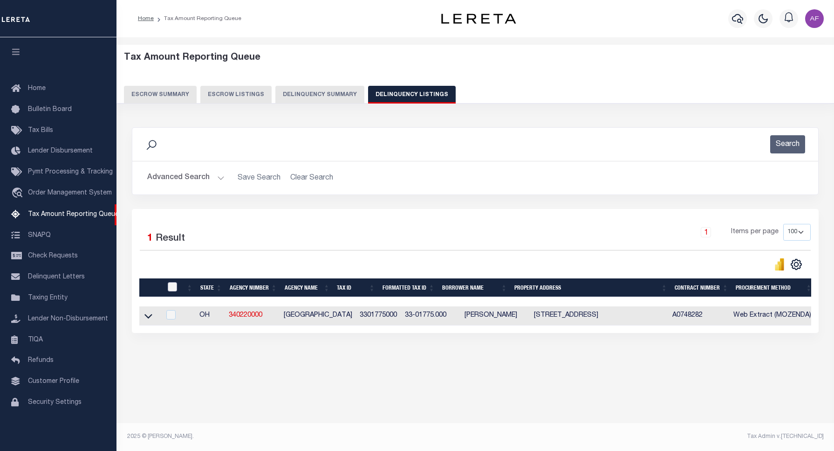
click at [175, 289] on input "checkbox" at bounding box center [172, 286] width 9 height 9
checkbox input "true"
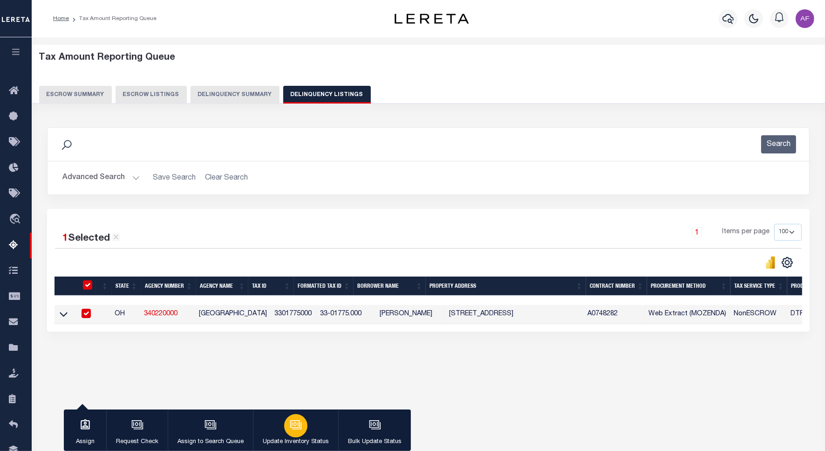
click at [287, 428] on div "button" at bounding box center [295, 425] width 23 height 23
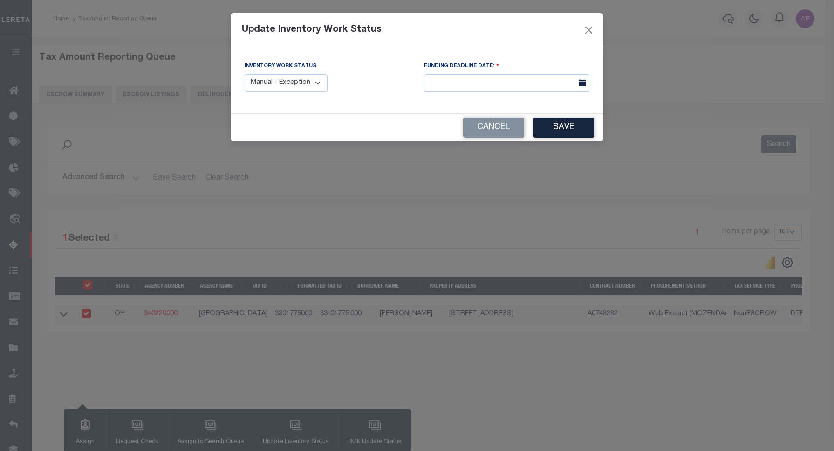
click at [300, 85] on select "Manual - Exception Pended - Awaiting Search Late Add Exception Completed" at bounding box center [286, 83] width 83 height 18
select select "4"
click at [245, 74] on select "Manual - Exception Pended - Awaiting Search Late Add Exception Completed" at bounding box center [286, 83] width 83 height 18
click at [560, 126] on button "Save" at bounding box center [564, 127] width 61 height 20
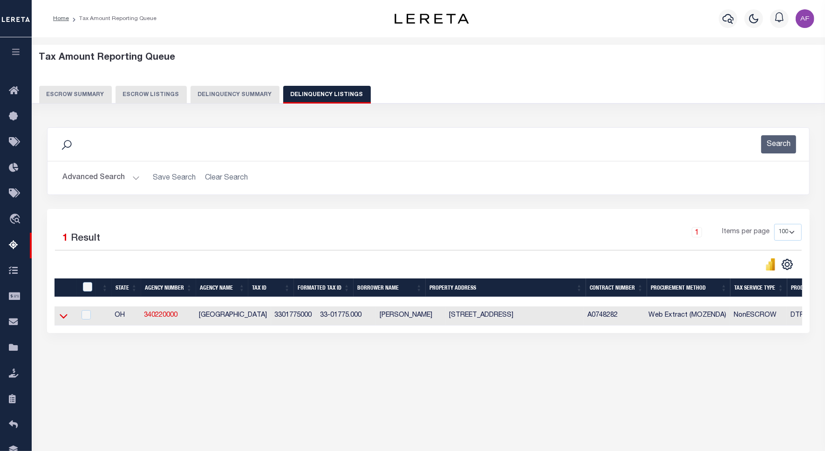
click at [64, 319] on icon at bounding box center [64, 316] width 8 height 5
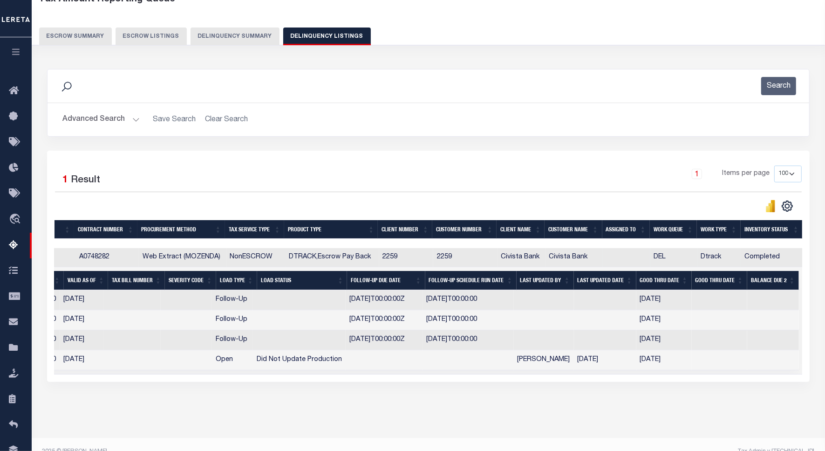
click at [79, 121] on button "Advanced Search" at bounding box center [100, 119] width 77 height 18
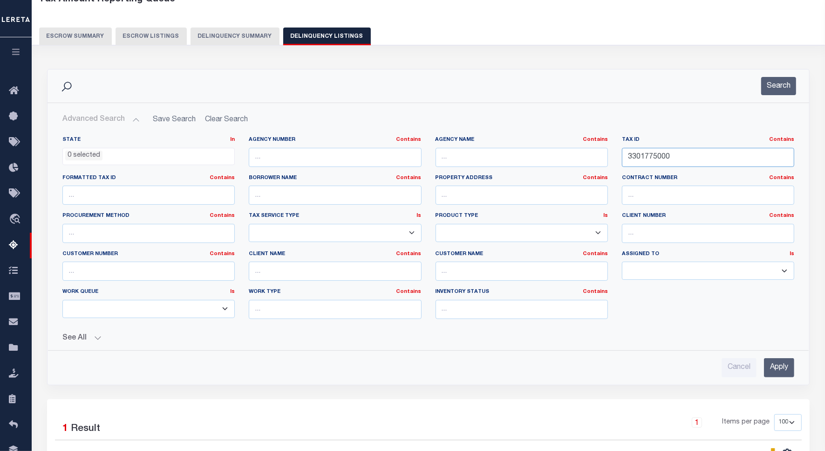
click at [638, 158] on input "3301775000" at bounding box center [708, 157] width 172 height 19
paste input "900462"
type input "3900462000"
click at [773, 94] on button "Search" at bounding box center [779, 86] width 35 height 18
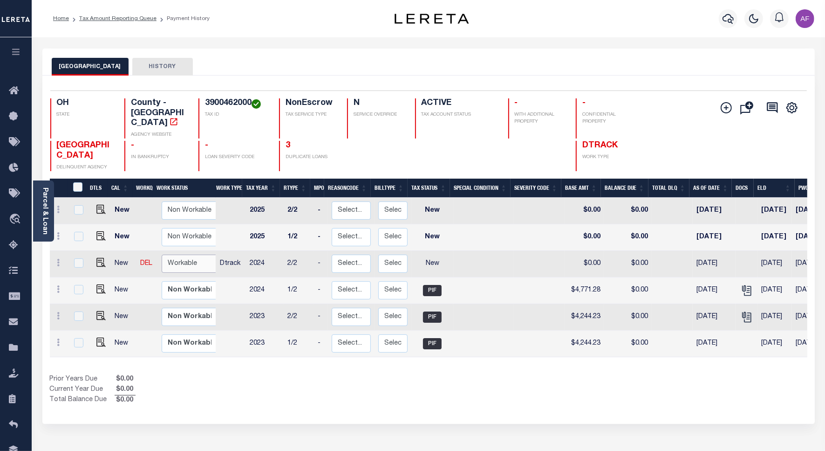
click at [165, 254] on select "Non Workable Workable" at bounding box center [190, 263] width 56 height 18
checkbox input "true"
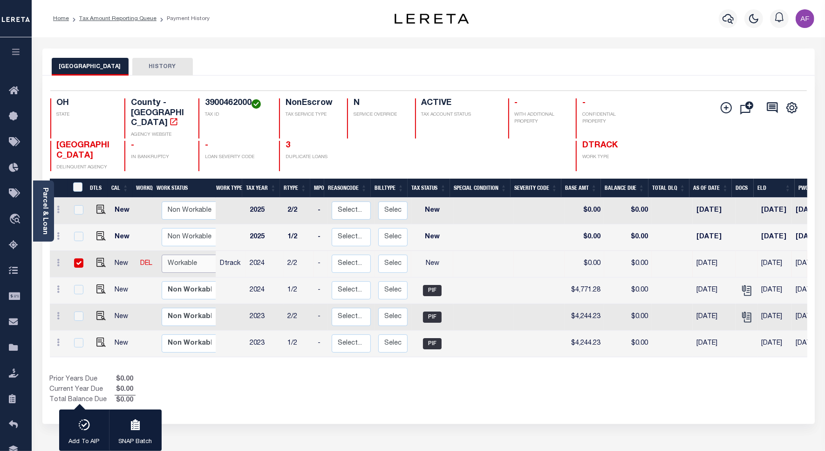
select select "true"
click at [162, 254] on select "Non Workable Workable" at bounding box center [190, 263] width 56 height 18
checkbox input "false"
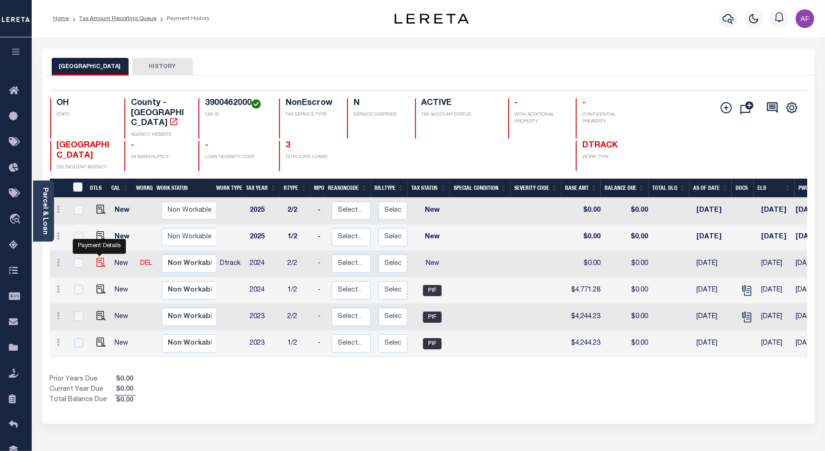
click at [98, 258] on img "" at bounding box center [100, 262] width 9 height 9
checkbox input "true"
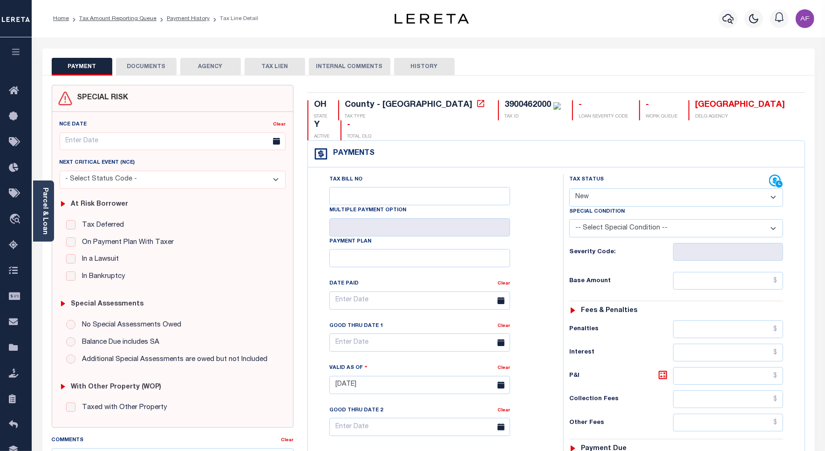
click at [595, 188] on select "- Select Status Code - Open Due/Unpaid Paid Incomplete No Tax Due Internal Refu…" at bounding box center [677, 197] width 214 height 18
select select "PYD"
click at [570, 188] on select "- Select Status Code - Open Due/Unpaid Paid Incomplete No Tax Due Internal Refu…" at bounding box center [677, 197] width 214 height 18
type input "[DATE]"
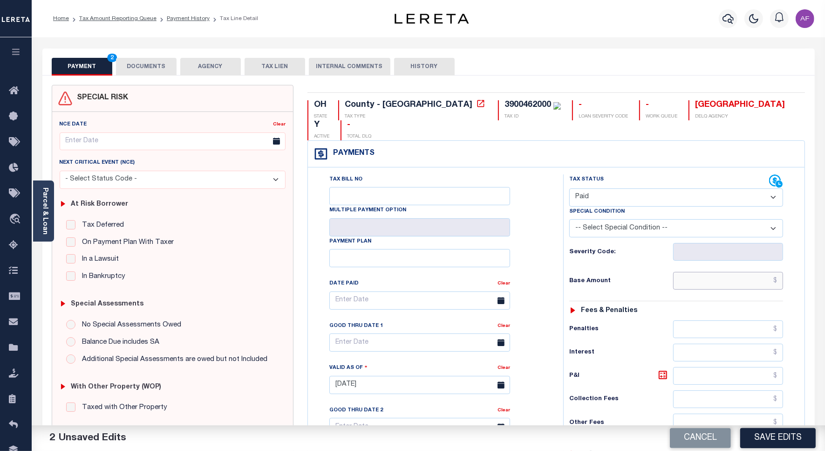
click at [749, 272] on input "text" at bounding box center [729, 281] width 110 height 18
paste input "4,771.28"
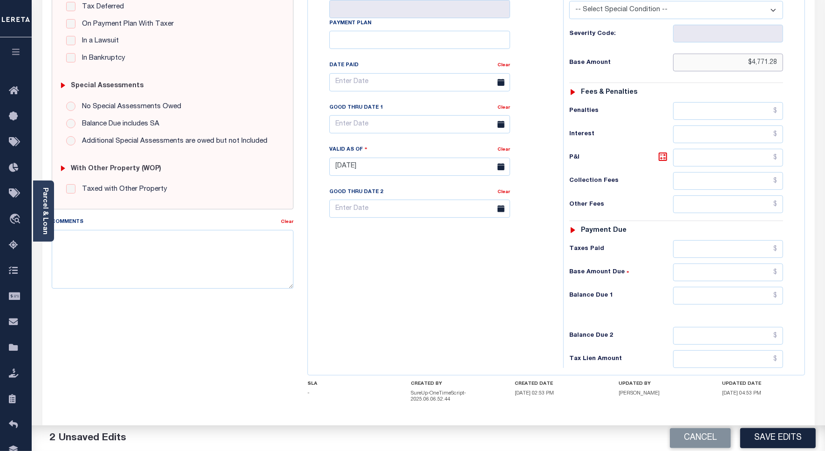
scroll to position [246, 0]
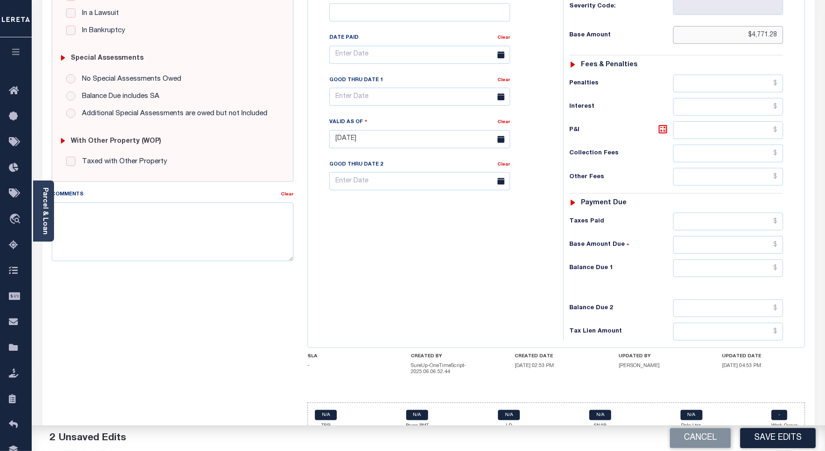
type input "$4,771.28"
click at [728, 259] on input "text" at bounding box center [729, 268] width 110 height 18
type input "$0.00"
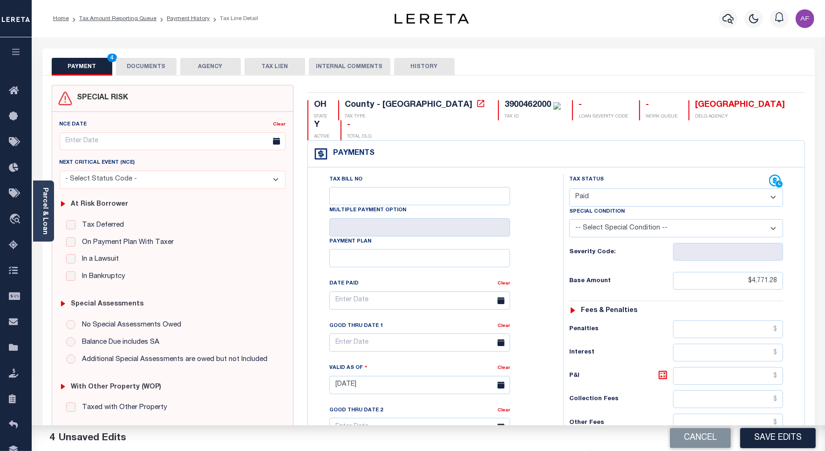
click at [136, 67] on button "DOCUMENTS" at bounding box center [146, 67] width 61 height 18
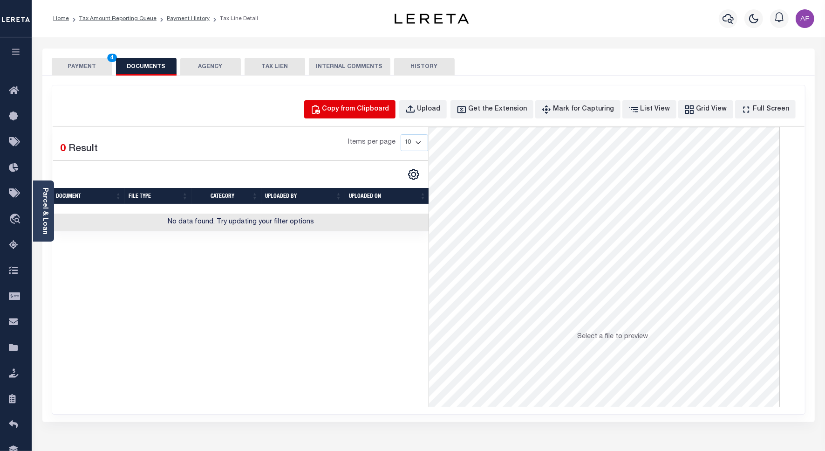
click at [382, 110] on div "Copy from Clipboard" at bounding box center [356, 109] width 67 height 10
select select "POP"
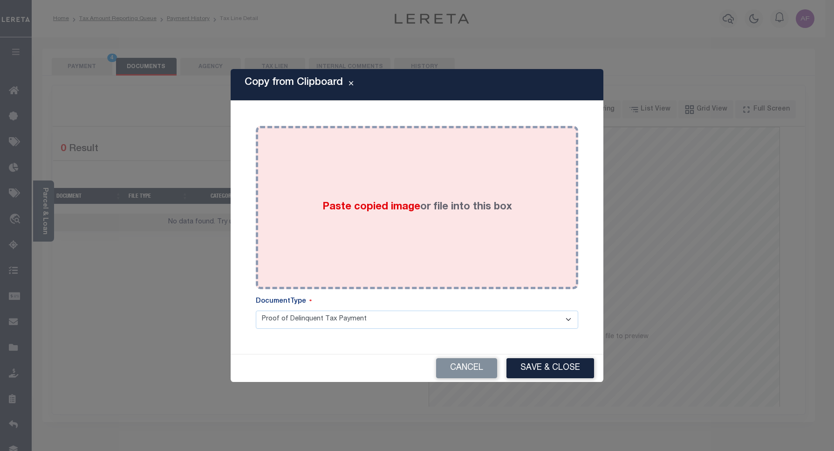
click at [394, 220] on div "Paste copied image or file into this box" at bounding box center [417, 207] width 309 height 149
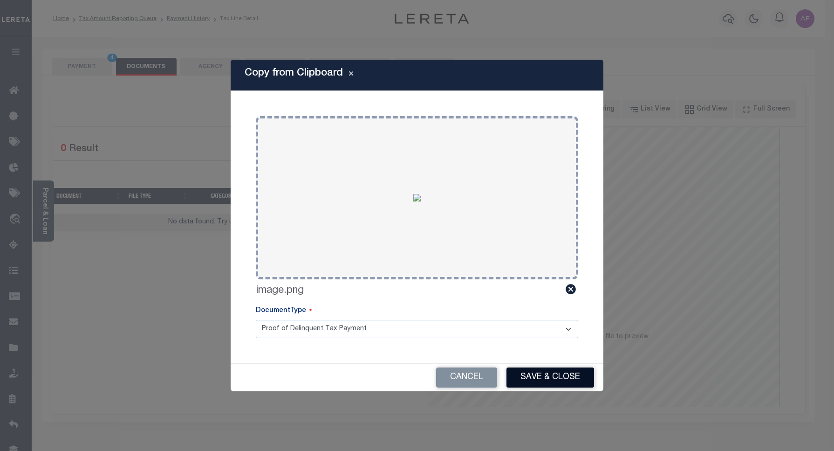
click at [530, 377] on button "Save & Close" at bounding box center [551, 377] width 88 height 20
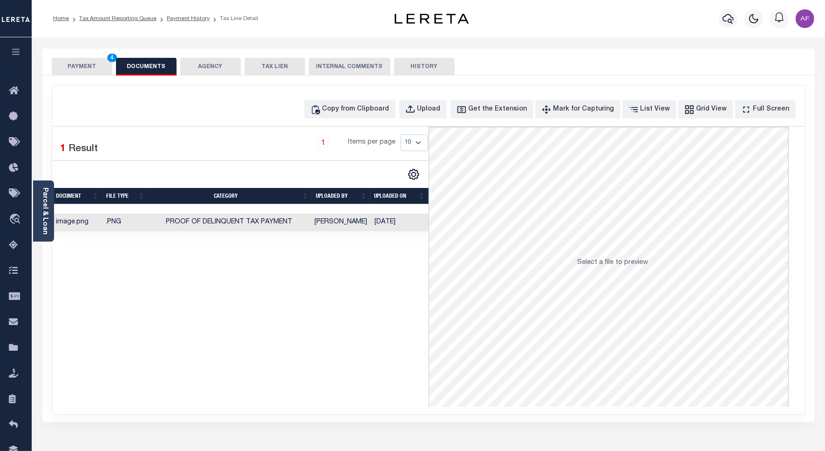
click at [69, 62] on button "PAYMENT 4" at bounding box center [82, 67] width 61 height 18
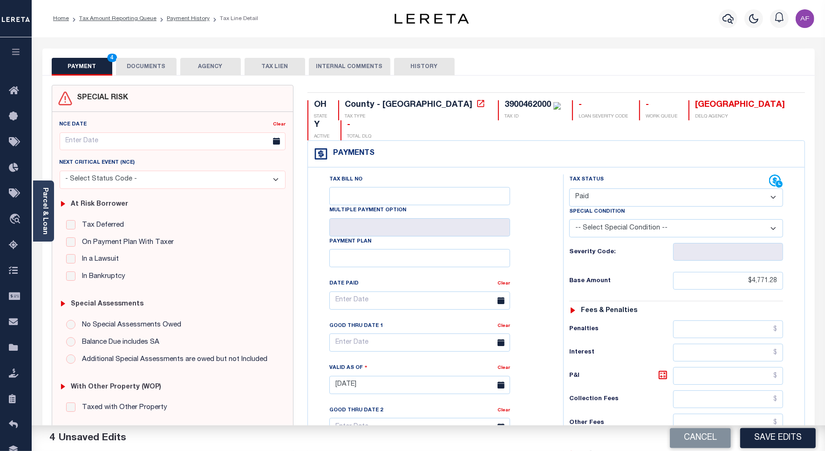
click at [142, 67] on button "DOCUMENTS" at bounding box center [146, 67] width 61 height 18
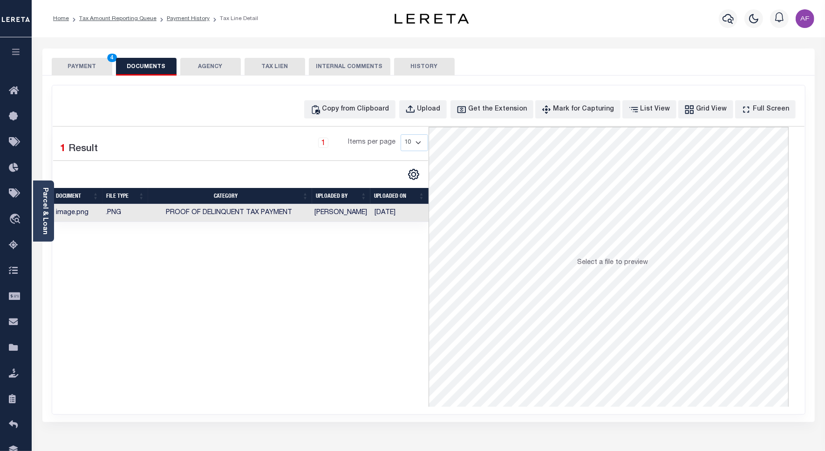
click at [74, 71] on button "PAYMENT 4" at bounding box center [82, 67] width 61 height 18
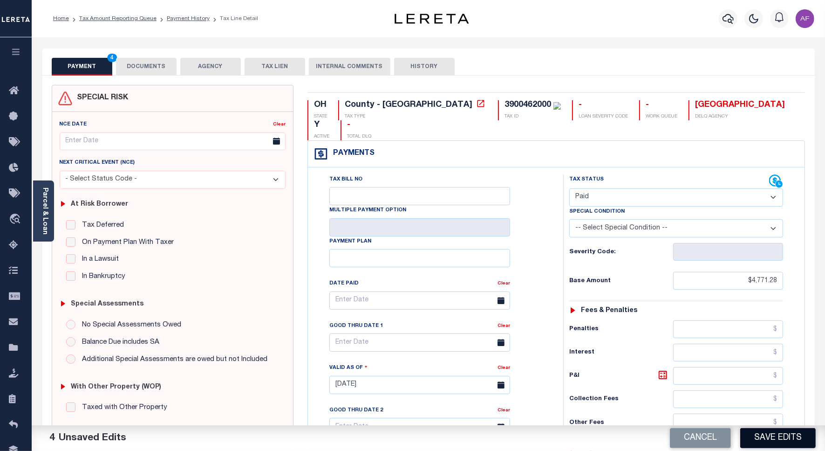
click at [779, 436] on button "Save Edits" at bounding box center [779, 438] width 76 height 20
type input "$4,771.28"
type input "$0"
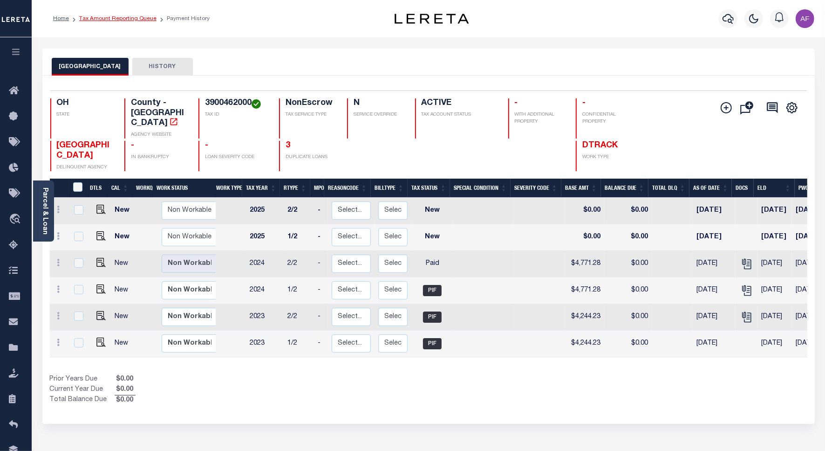
click at [124, 20] on link "Tax Amount Reporting Queue" at bounding box center [117, 19] width 77 height 6
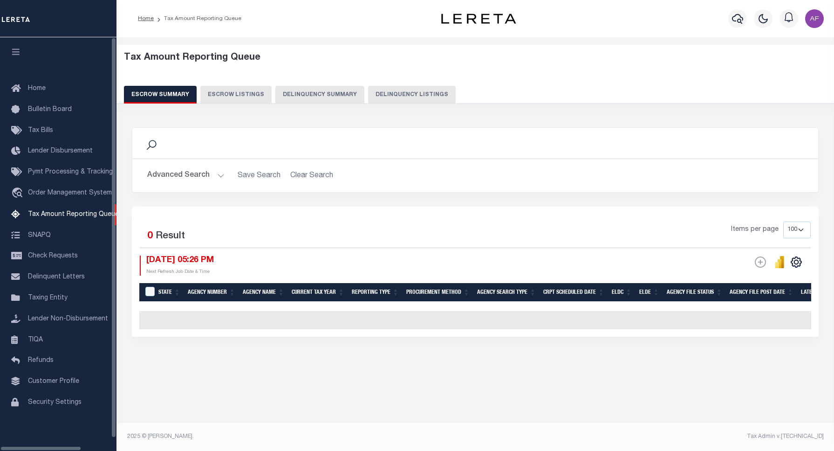
select select "100"
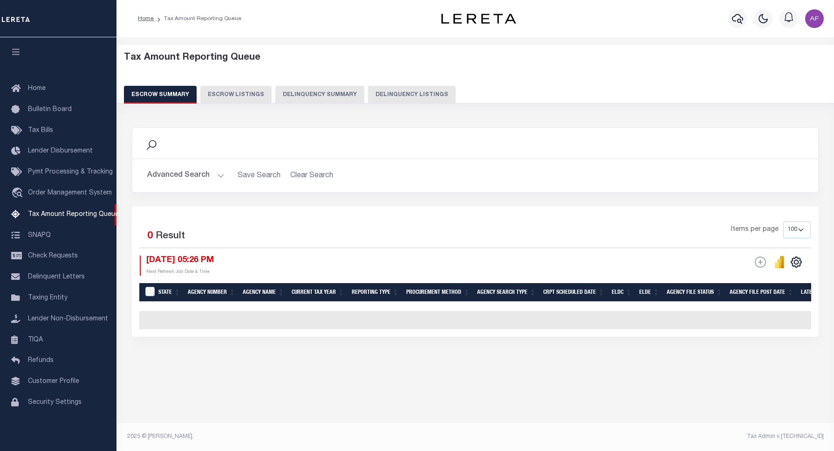
click at [387, 96] on button "Delinquency Listings" at bounding box center [412, 95] width 88 height 18
select select "100"
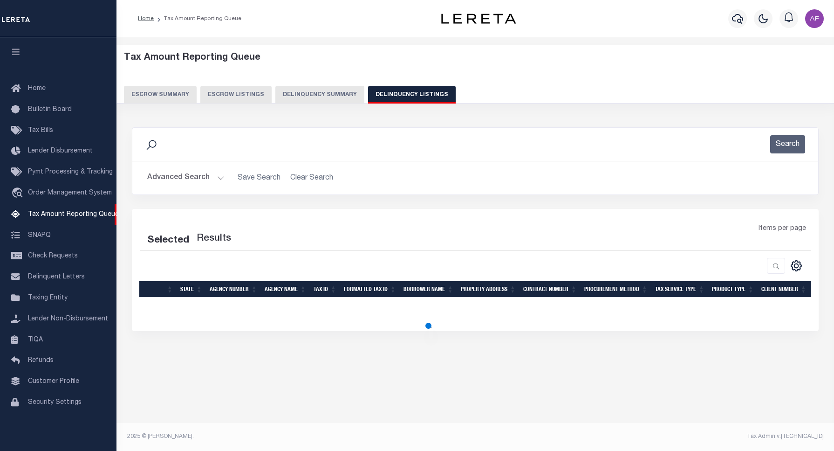
select select "100"
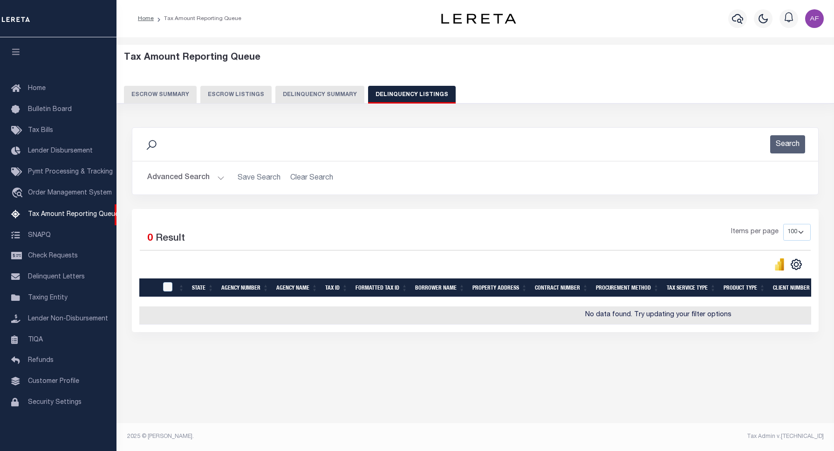
click at [193, 180] on button "Advanced Search" at bounding box center [185, 178] width 77 height 18
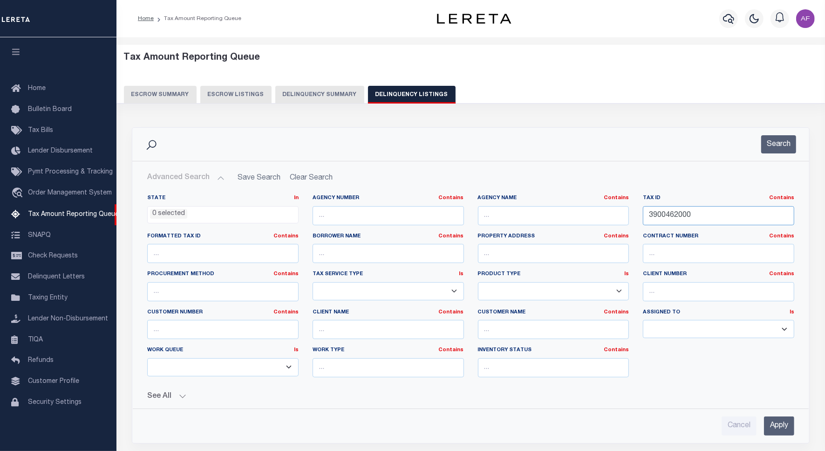
click at [653, 215] on input "3900462000" at bounding box center [718, 215] width 151 height 19
paste input "523"
type input "3900523000"
click at [774, 149] on button "Search" at bounding box center [779, 144] width 35 height 18
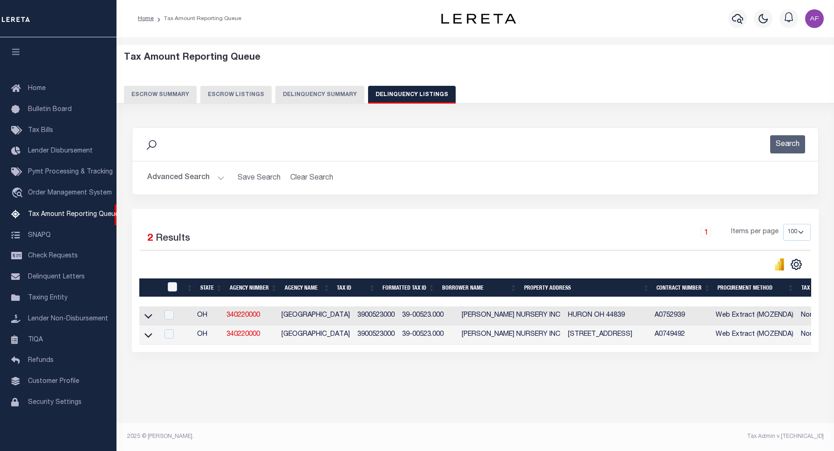
drag, startPoint x: 147, startPoint y: 318, endPoint x: 170, endPoint y: 276, distance: 47.6
click at [147, 318] on icon at bounding box center [148, 316] width 8 height 10
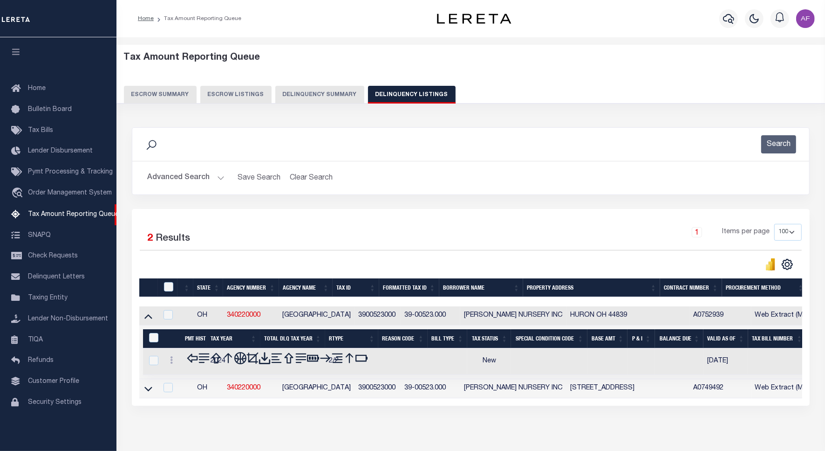
scroll to position [42, 0]
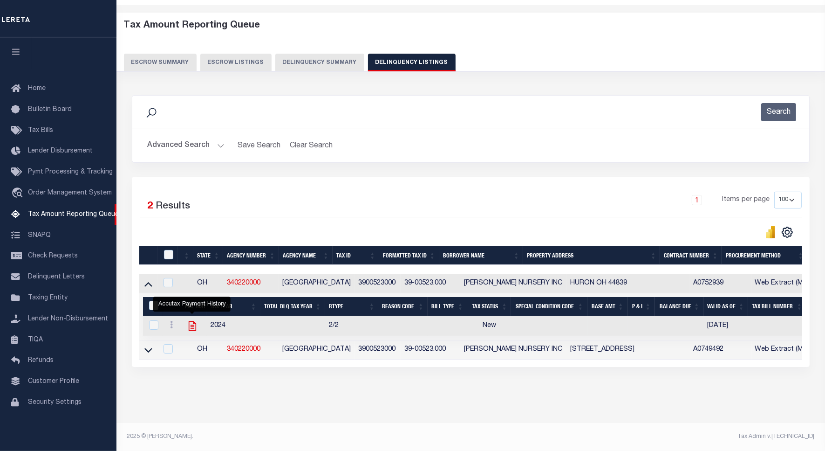
click at [193, 320] on icon "" at bounding box center [192, 326] width 12 height 12
checkbox input "true"
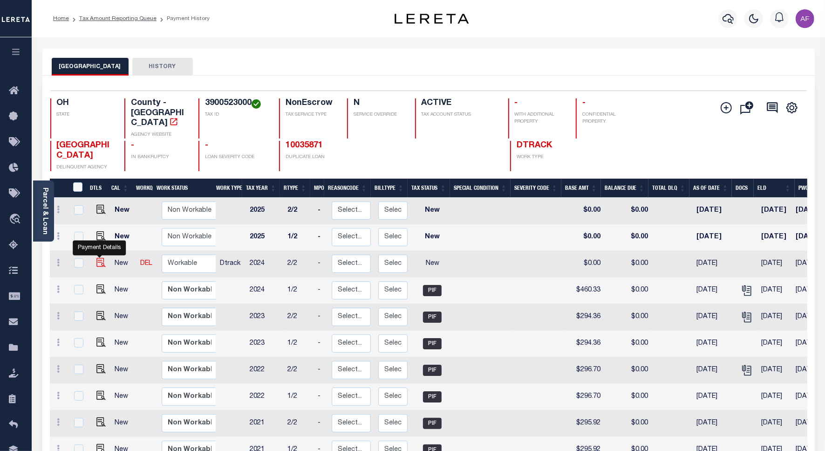
click at [96, 258] on img "" at bounding box center [100, 262] width 9 height 9
checkbox input "true"
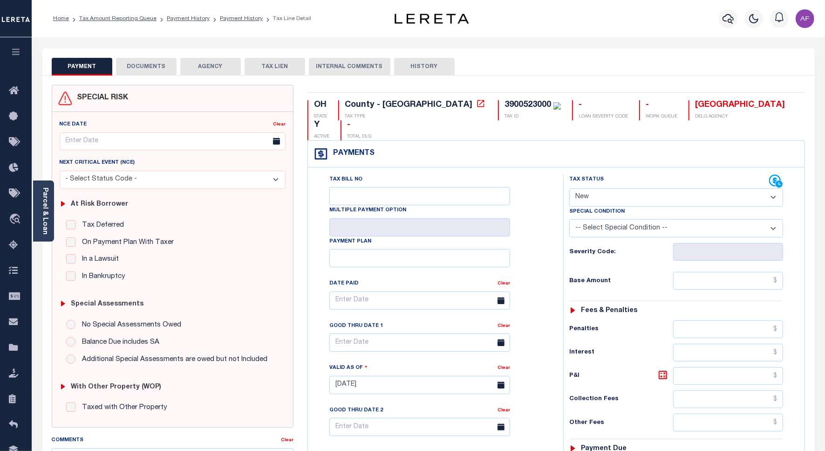
click at [590, 188] on select "- Select Status Code - Open Due/Unpaid Paid Incomplete No Tax Due Internal Refu…" at bounding box center [677, 197] width 214 height 18
select select "PYD"
click at [570, 188] on select "- Select Status Code - Open Due/Unpaid Paid Incomplete No Tax Due Internal Refu…" at bounding box center [677, 197] width 214 height 18
type input "[DATE]"
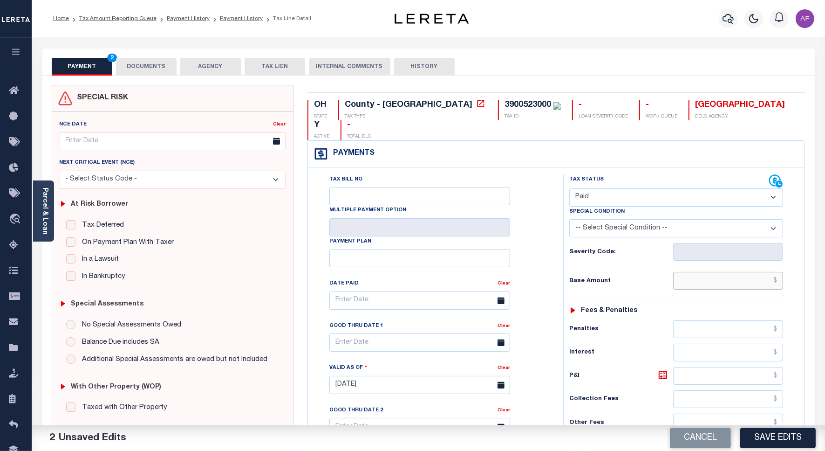
click at [751, 272] on input "text" at bounding box center [729, 281] width 110 height 18
type input "$460.33"
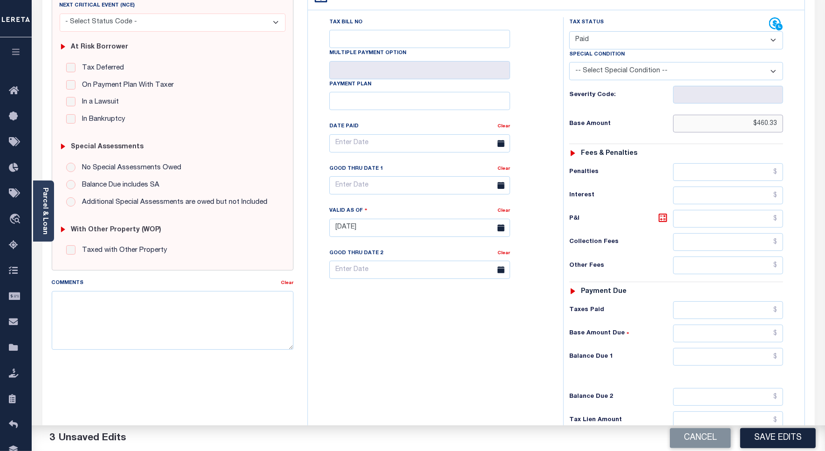
scroll to position [233, 0]
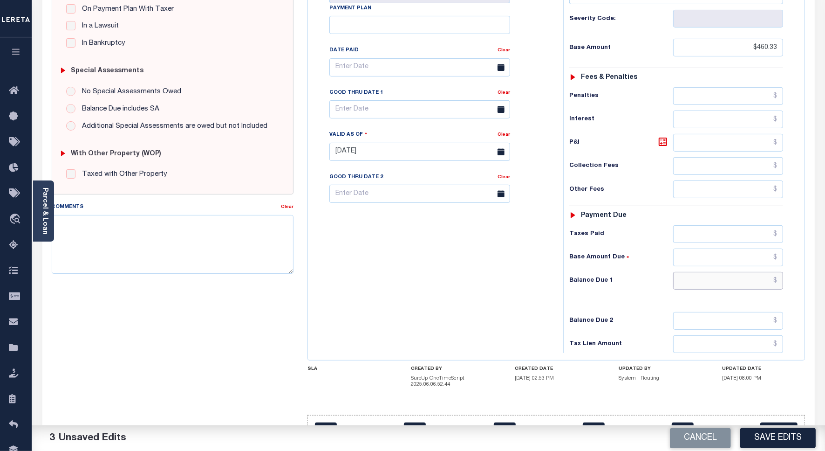
click at [746, 272] on input "text" at bounding box center [729, 281] width 110 height 18
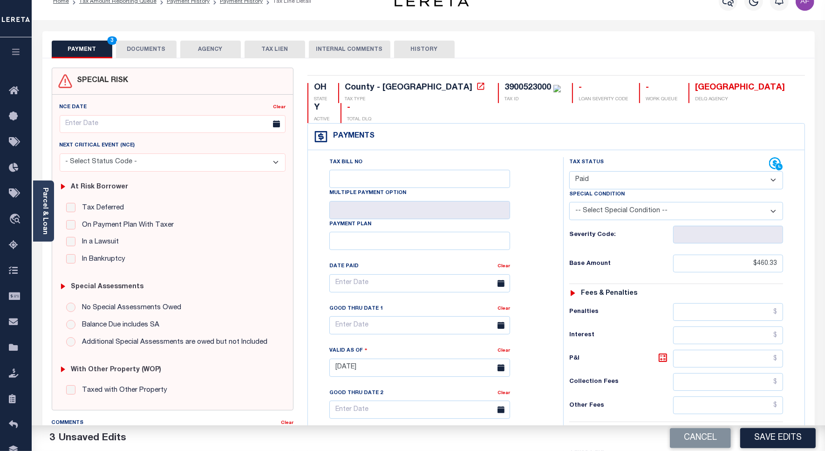
scroll to position [0, 0]
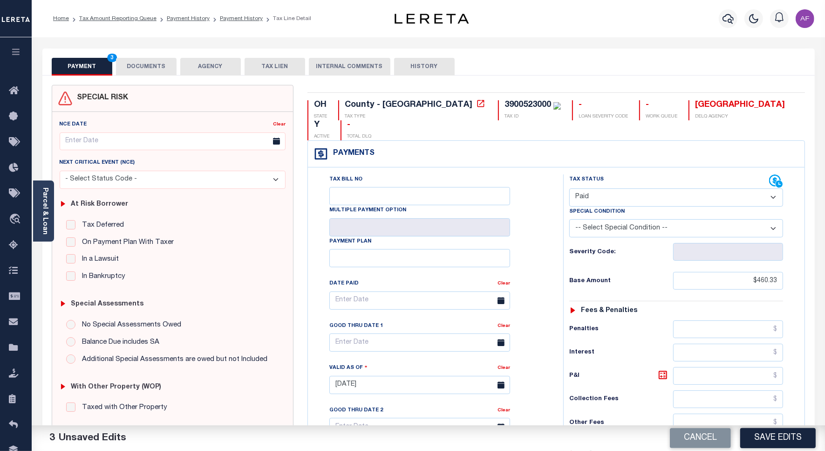
type input "$0.00"
click at [143, 73] on button "DOCUMENTS" at bounding box center [146, 67] width 61 height 18
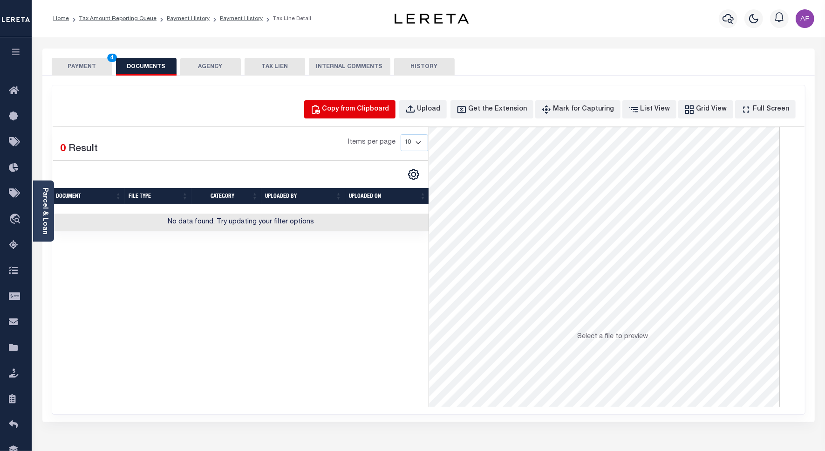
click at [378, 107] on div "Copy from Clipboard" at bounding box center [356, 109] width 67 height 10
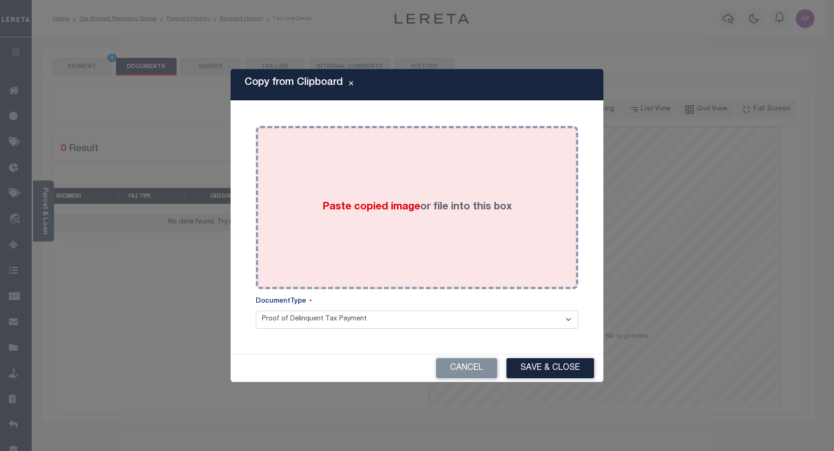
click at [440, 162] on div "Paste copied image or file into this box" at bounding box center [417, 207] width 309 height 149
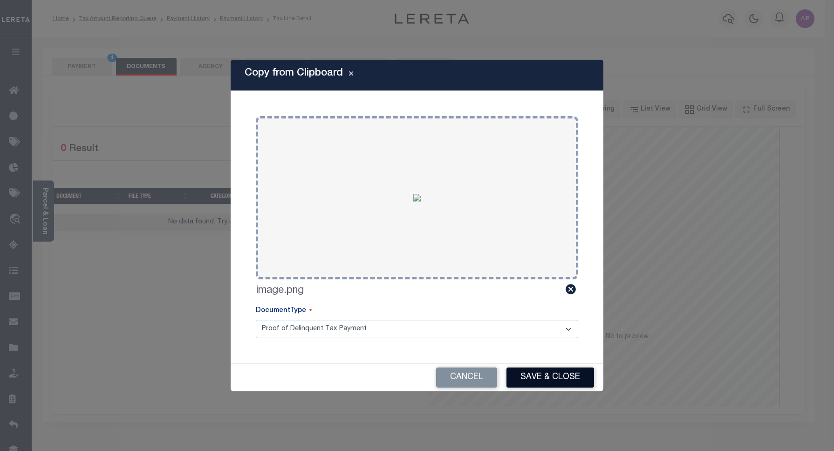
drag, startPoint x: 536, startPoint y: 370, endPoint x: 346, endPoint y: 289, distance: 206.4
click at [536, 371] on button "Save & Close" at bounding box center [551, 377] width 88 height 20
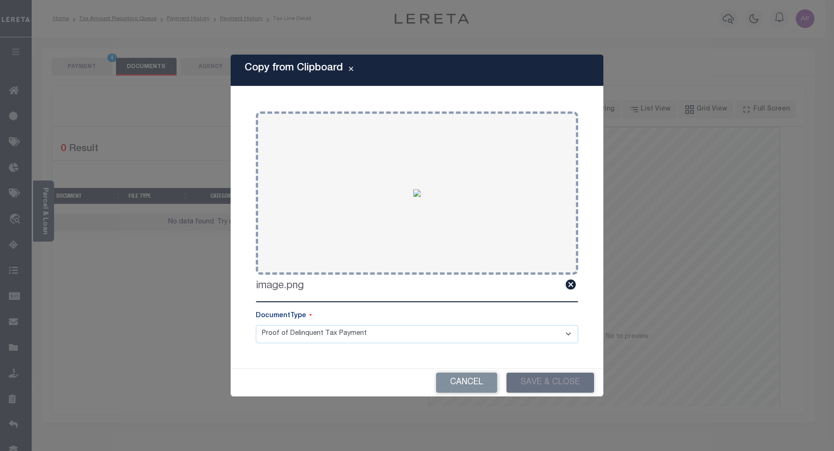
click at [86, 68] on div "Copy from Clipboard Paste copied image or file into this box Select file or dra…" at bounding box center [417, 225] width 834 height 451
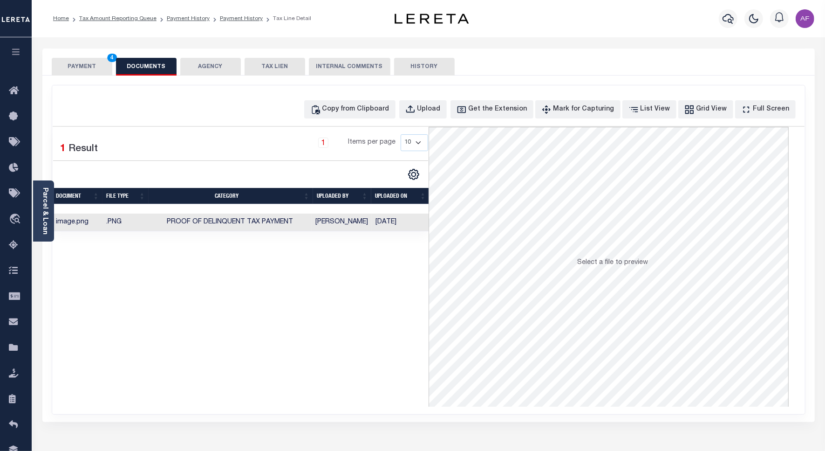
click at [86, 68] on button "PAYMENT 4" at bounding box center [82, 67] width 61 height 18
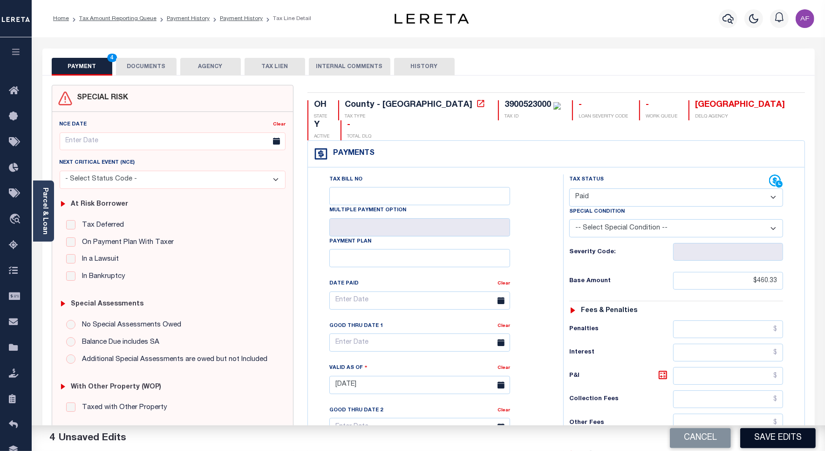
click at [803, 440] on button "Save Edits" at bounding box center [779, 438] width 76 height 20
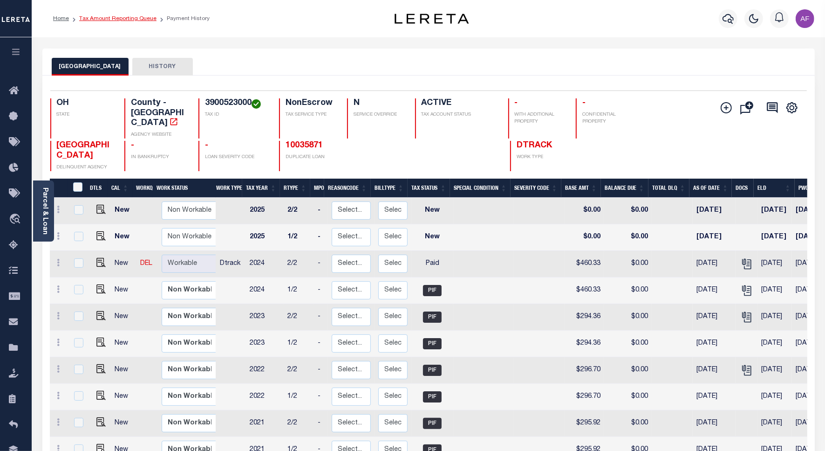
click at [126, 18] on link "Tax Amount Reporting Queue" at bounding box center [117, 19] width 77 height 6
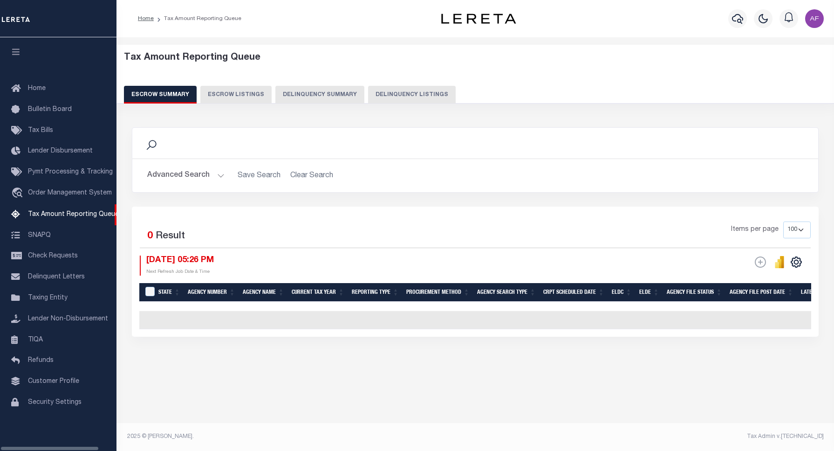
select select "100"
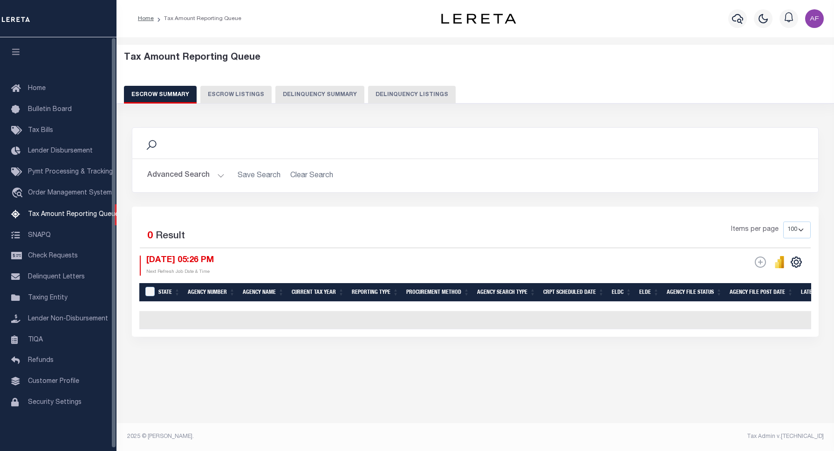
click at [409, 96] on button "Delinquency Listings" at bounding box center [412, 95] width 88 height 18
select select "100"
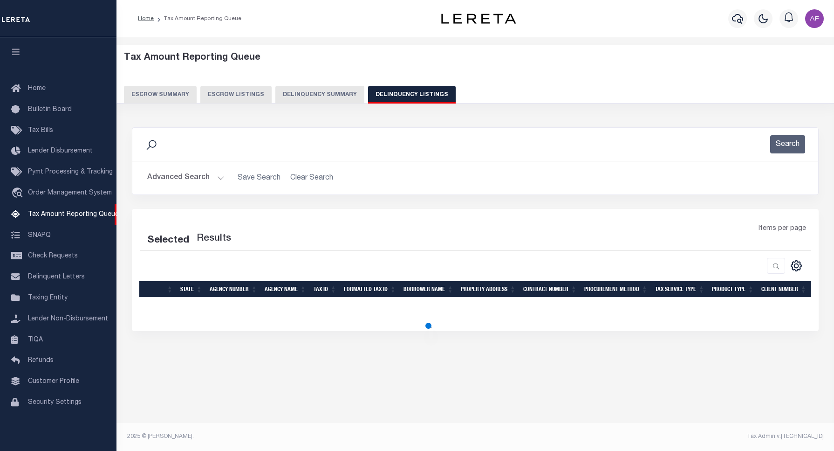
select select "100"
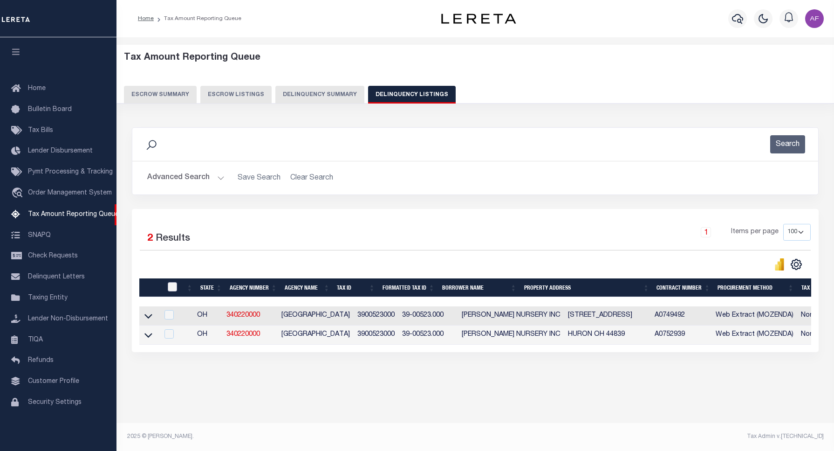
click at [173, 285] on input "checkbox" at bounding box center [172, 286] width 9 height 9
checkbox input "true"
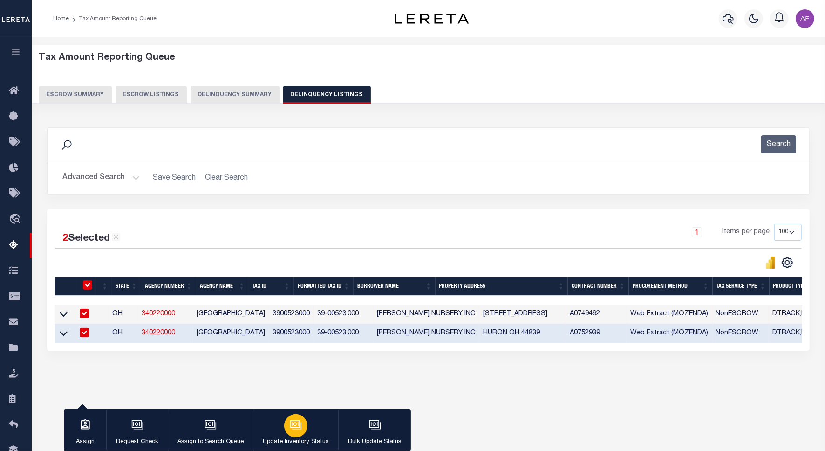
click at [290, 426] on icon "button" at bounding box center [295, 423] width 10 height 7
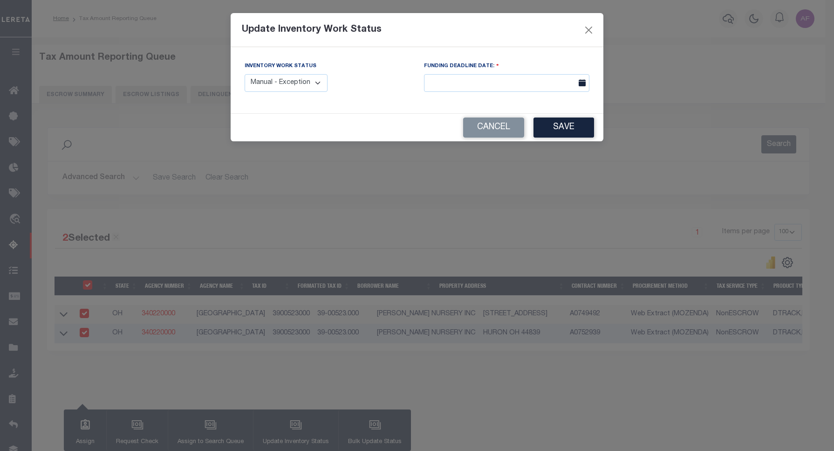
drag, startPoint x: 285, startPoint y: 78, endPoint x: 288, endPoint y: 92, distance: 14.3
click at [285, 78] on select "Manual - Exception Pended - Awaiting Search Late Add Exception Completed" at bounding box center [286, 83] width 83 height 18
select select "4"
click at [245, 74] on select "Manual - Exception Pended - Awaiting Search Late Add Exception Completed" at bounding box center [286, 83] width 83 height 18
click at [543, 129] on button "Save" at bounding box center [564, 127] width 61 height 20
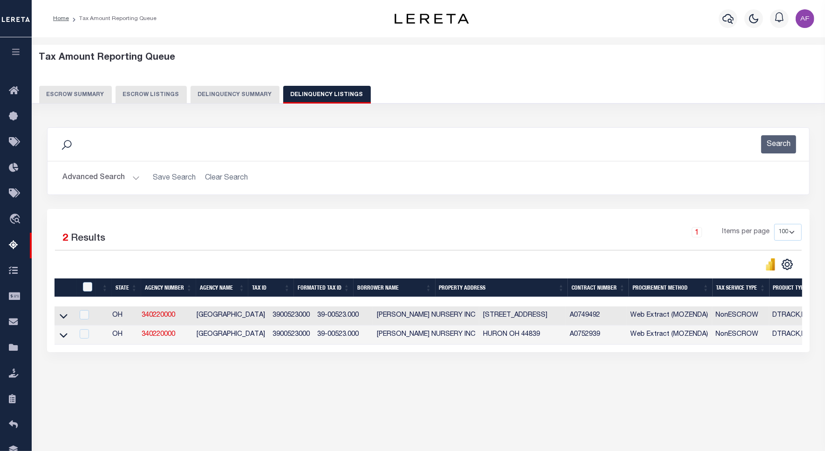
click at [84, 178] on button "Advanced Search" at bounding box center [100, 178] width 77 height 18
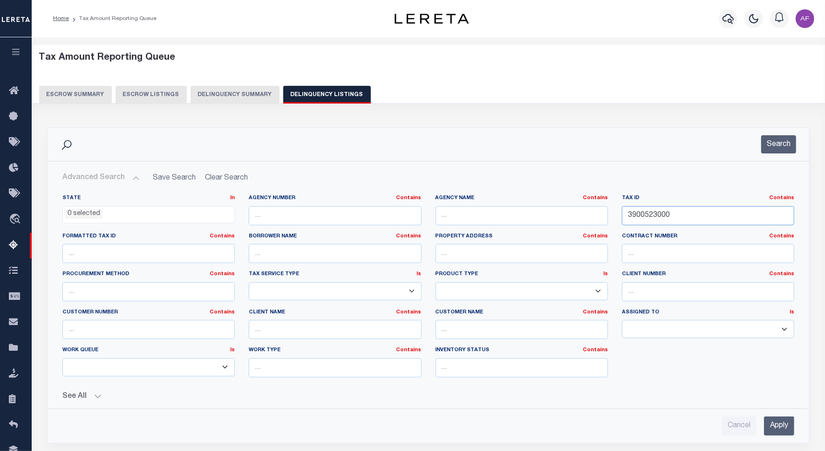
click at [644, 215] on input "3900523000" at bounding box center [708, 215] width 172 height 19
paste input "5"
type input "3900523500"
click at [772, 157] on div "Search" at bounding box center [429, 144] width 762 height 33
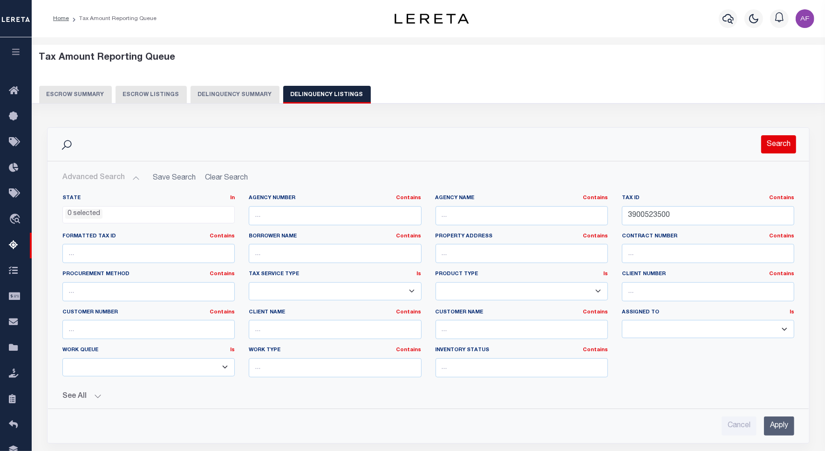
click at [777, 146] on button "Search" at bounding box center [779, 144] width 35 height 18
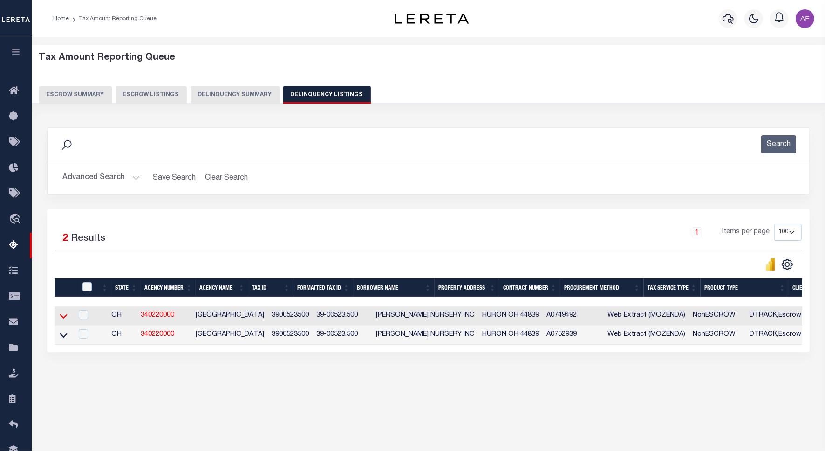
click at [66, 321] on icon at bounding box center [64, 316] width 8 height 10
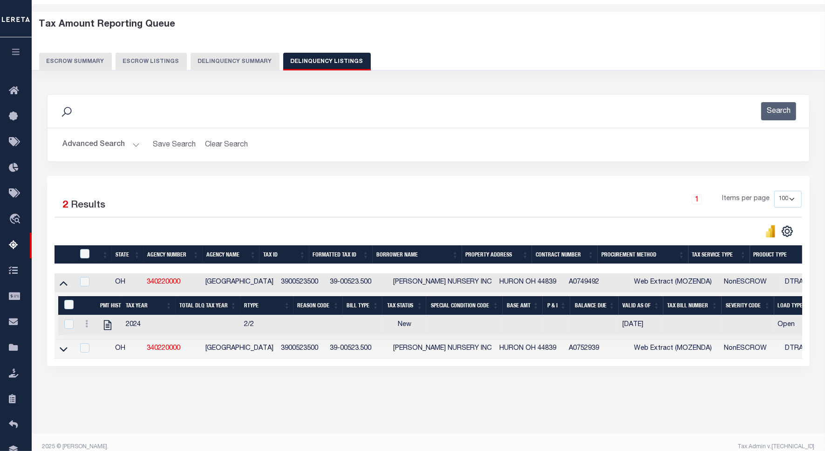
scroll to position [43, 0]
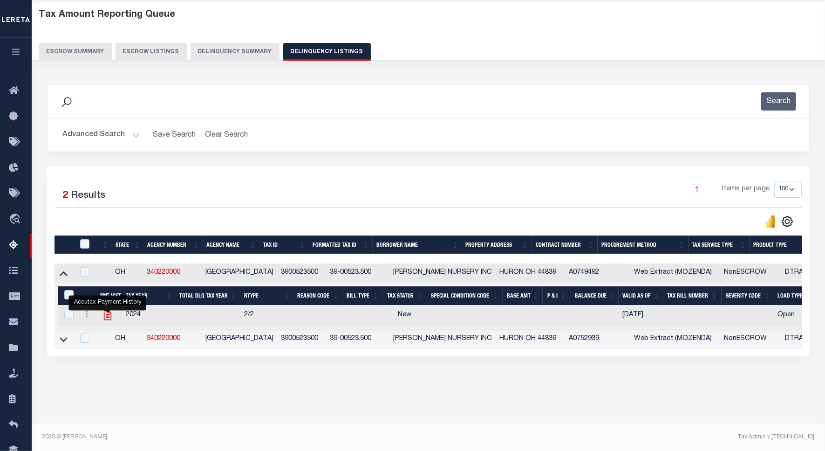
click at [106, 317] on icon "" at bounding box center [108, 315] width 12 height 12
checkbox input "true"
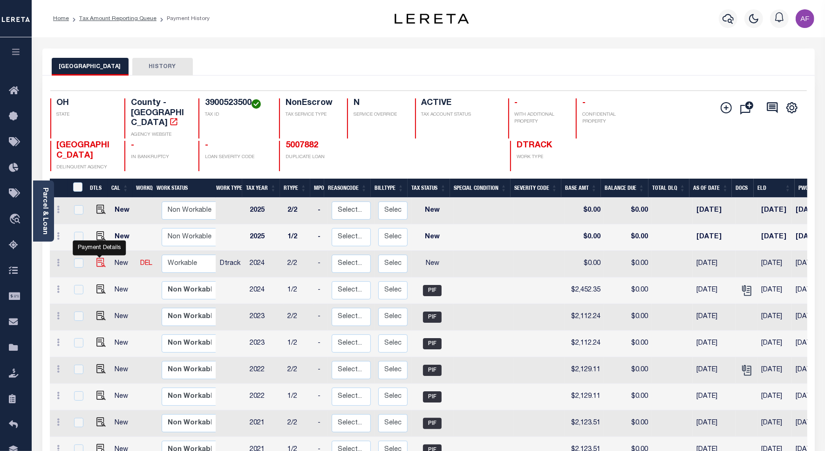
click at [102, 258] on img "" at bounding box center [100, 262] width 9 height 9
checkbox input "true"
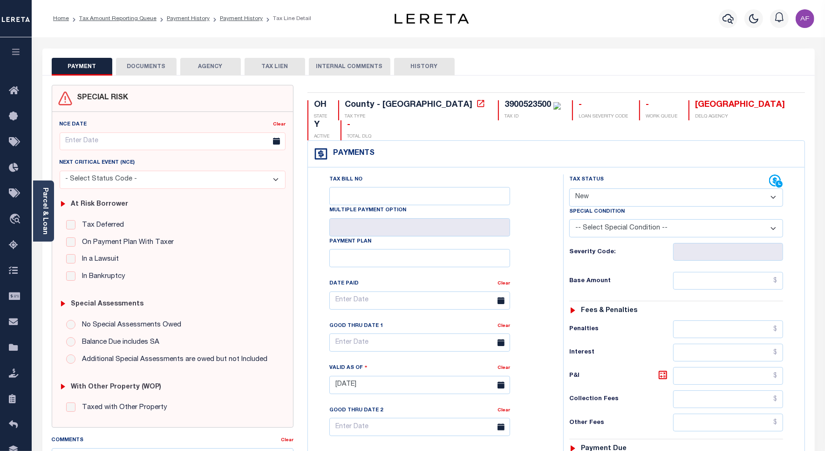
click at [571, 188] on select "- Select Status Code - Open Due/Unpaid Paid Incomplete No Tax Due Internal Refu…" at bounding box center [677, 197] width 214 height 18
select select "PYD"
click at [570, 188] on select "- Select Status Code - Open Due/Unpaid Paid Incomplete No Tax Due Internal Refu…" at bounding box center [677, 197] width 214 height 18
type input "[DATE]"
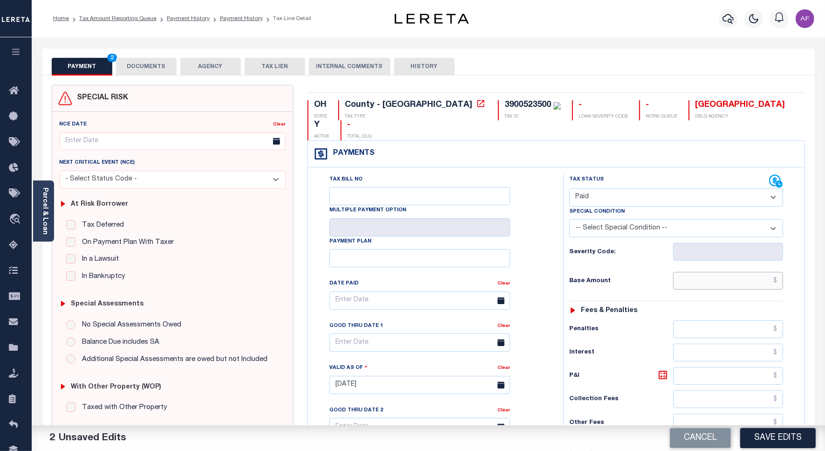
click at [755, 272] on input "text" at bounding box center [729, 281] width 110 height 18
paste input "2,452.35"
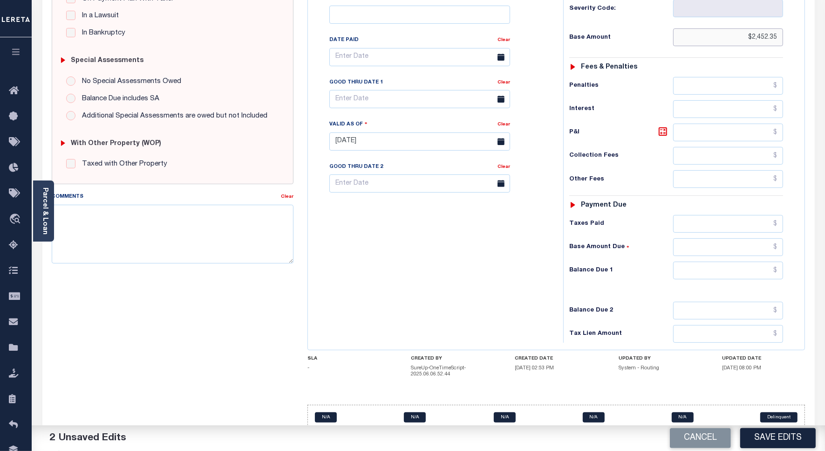
scroll to position [246, 0]
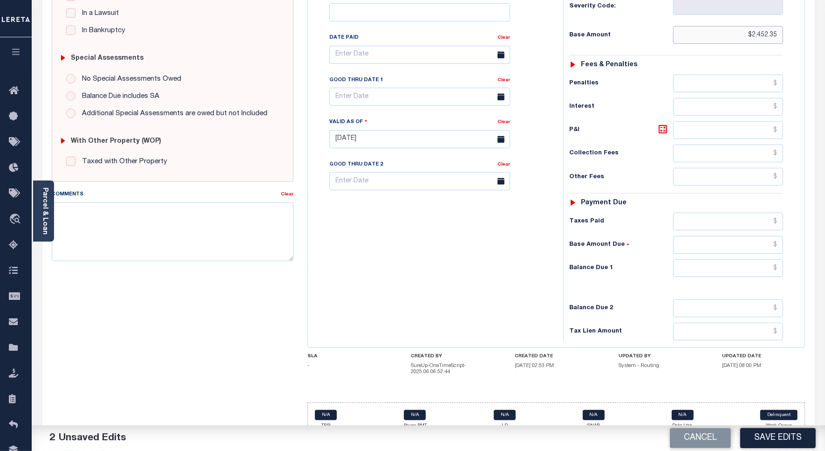
type input "$2,452.35"
click at [749, 259] on input "text" at bounding box center [729, 268] width 110 height 18
type input "$0.00"
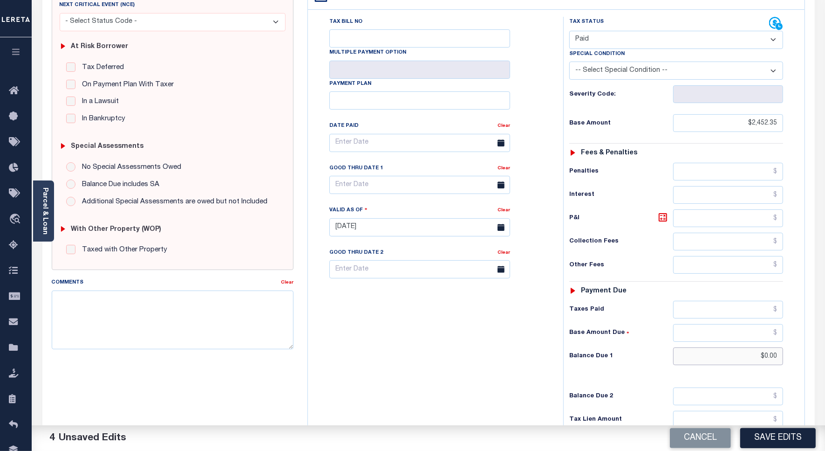
scroll to position [0, 0]
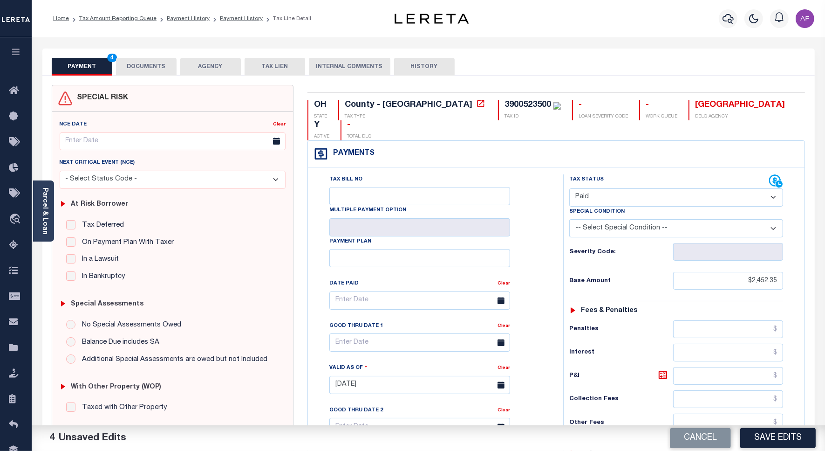
click at [143, 65] on button "DOCUMENTS" at bounding box center [146, 67] width 61 height 18
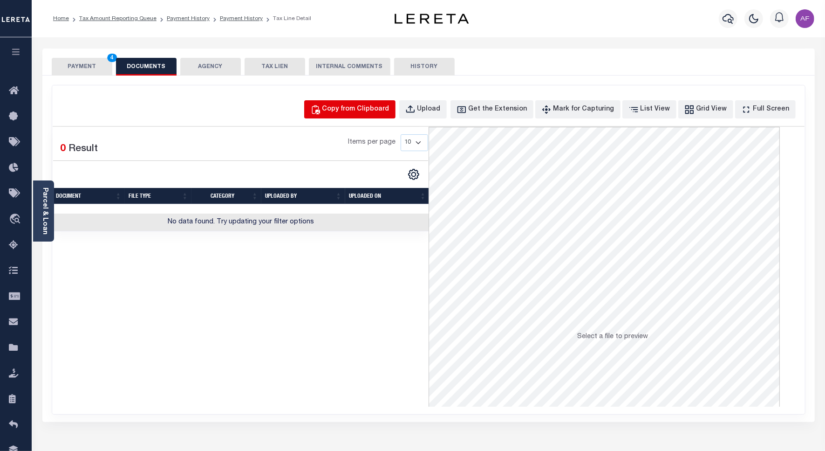
click at [386, 105] on div "Copy from Clipboard" at bounding box center [356, 109] width 67 height 10
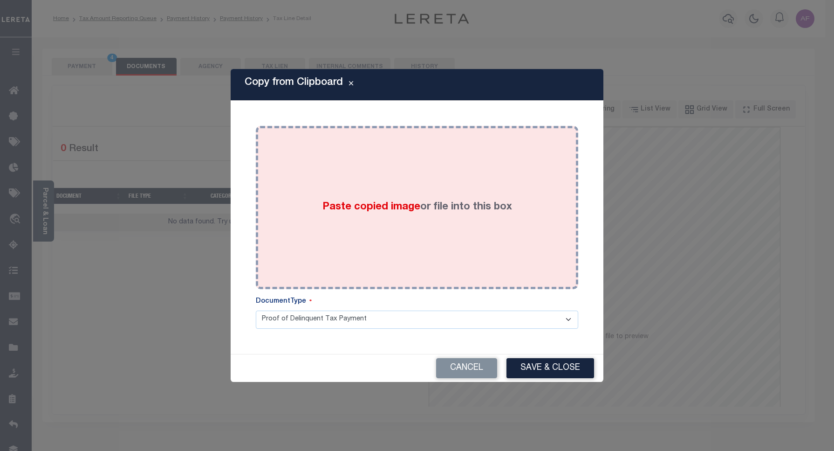
click at [422, 166] on div "Paste copied image or file into this box" at bounding box center [417, 207] width 309 height 149
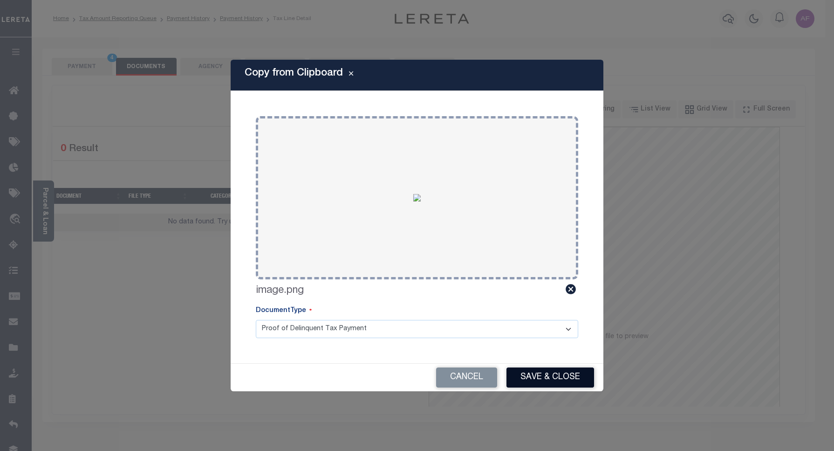
click at [539, 377] on button "Save & Close" at bounding box center [551, 377] width 88 height 20
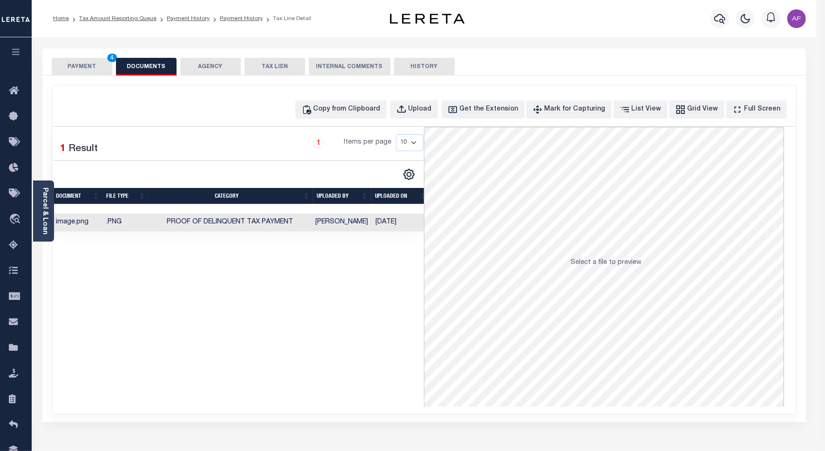
click at [85, 68] on button "PAYMENT 4" at bounding box center [82, 67] width 61 height 18
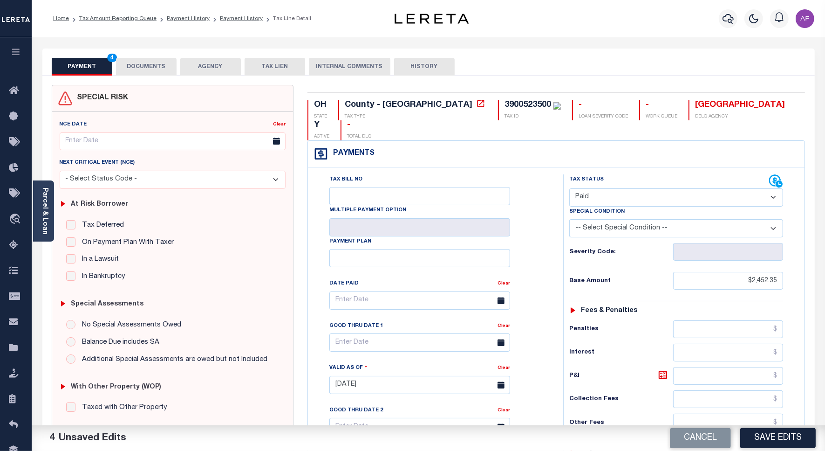
click at [770, 439] on hr at bounding box center [677, 439] width 214 height 0
click at [770, 434] on button "Save Edits" at bounding box center [779, 438] width 76 height 20
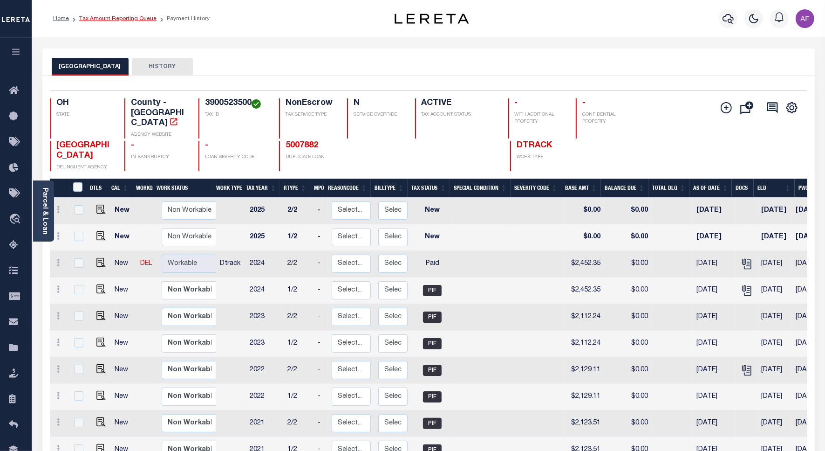
click at [103, 16] on link "Tax Amount Reporting Queue" at bounding box center [117, 19] width 77 height 6
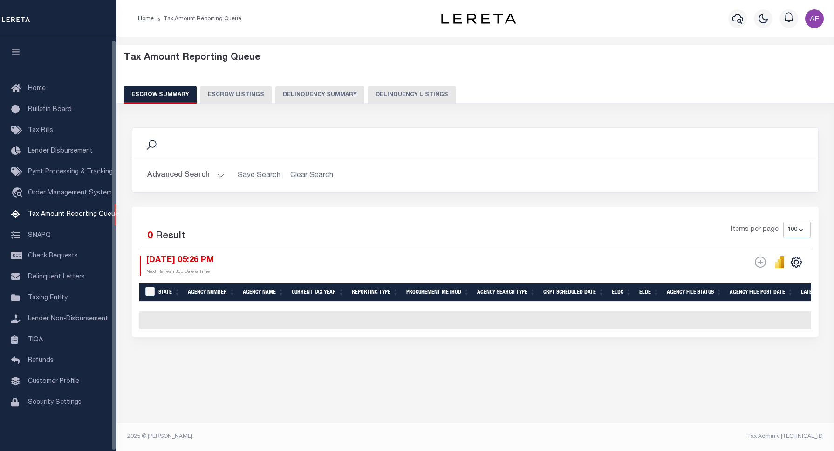
select select "100"
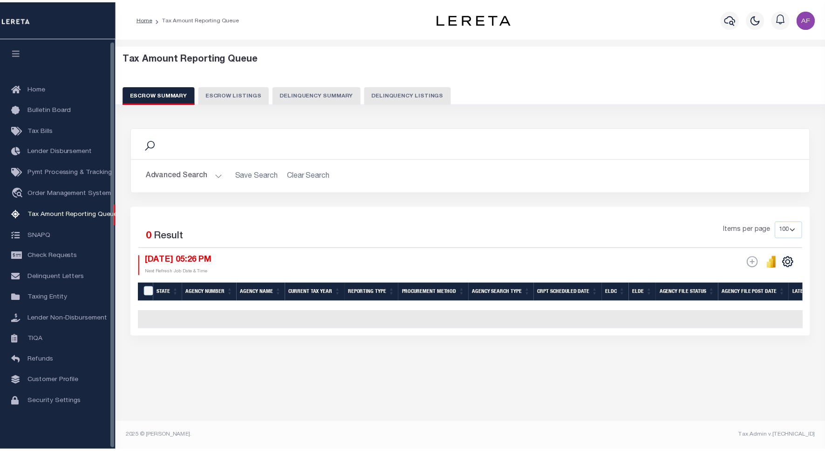
scroll to position [3, 0]
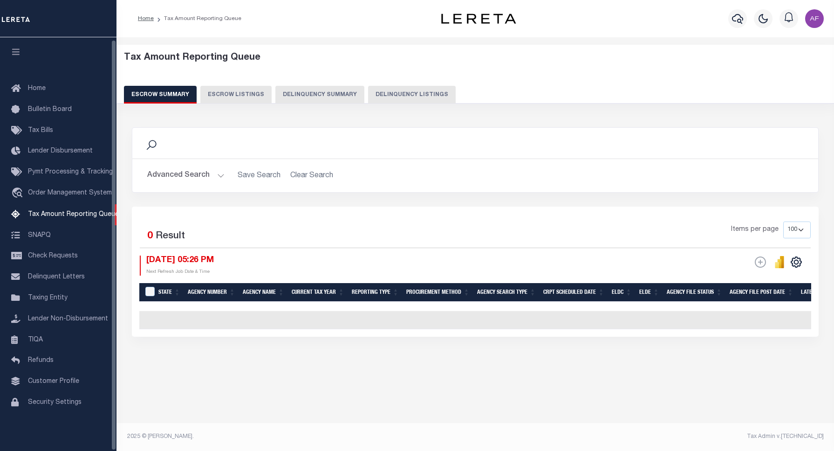
click at [406, 91] on button "Delinquency Listings" at bounding box center [412, 95] width 88 height 18
select select "100"
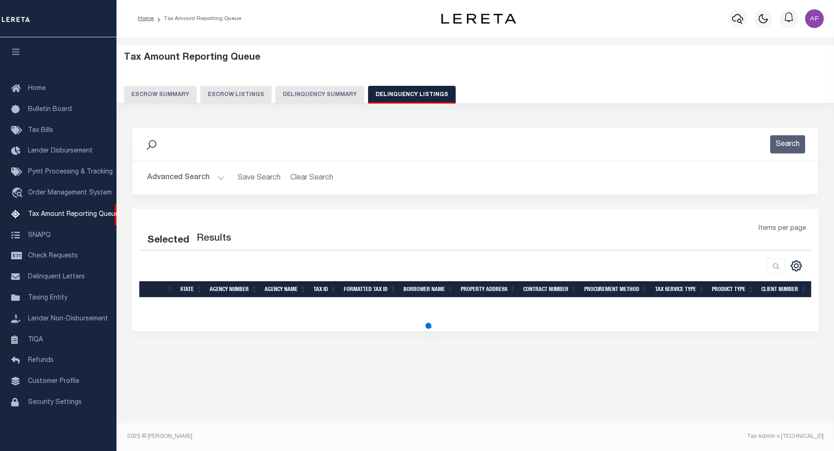
select select "100"
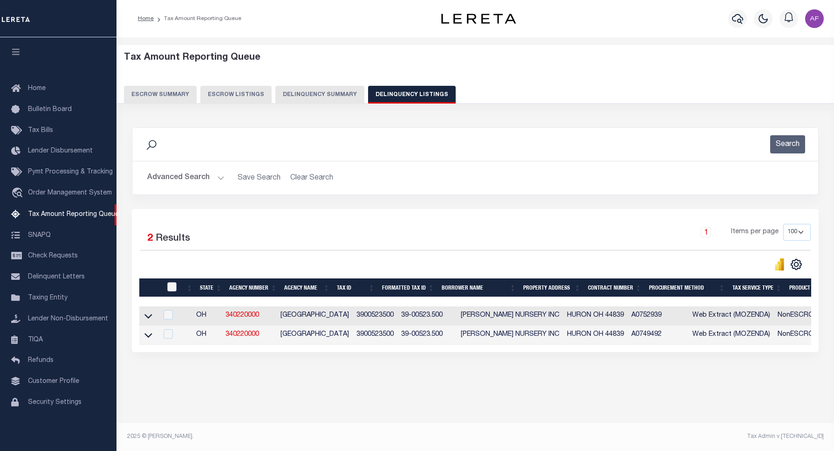
click at [171, 288] on input "checkbox" at bounding box center [171, 286] width 9 height 9
checkbox input "true"
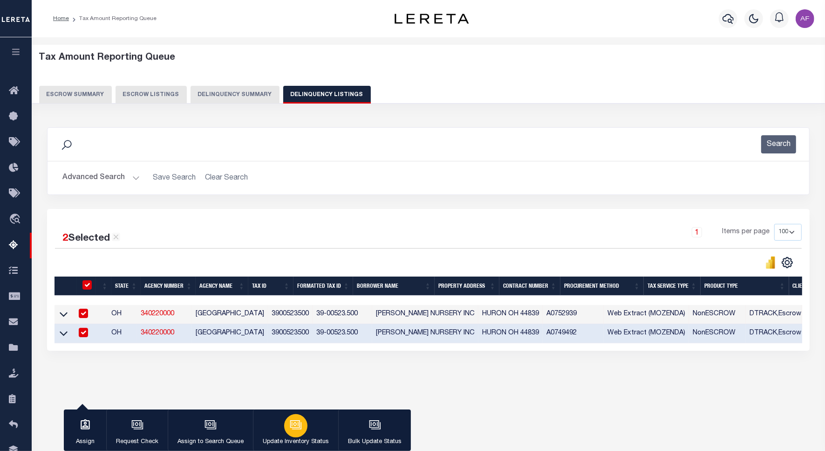
click at [290, 426] on icon "button" at bounding box center [295, 423] width 10 height 7
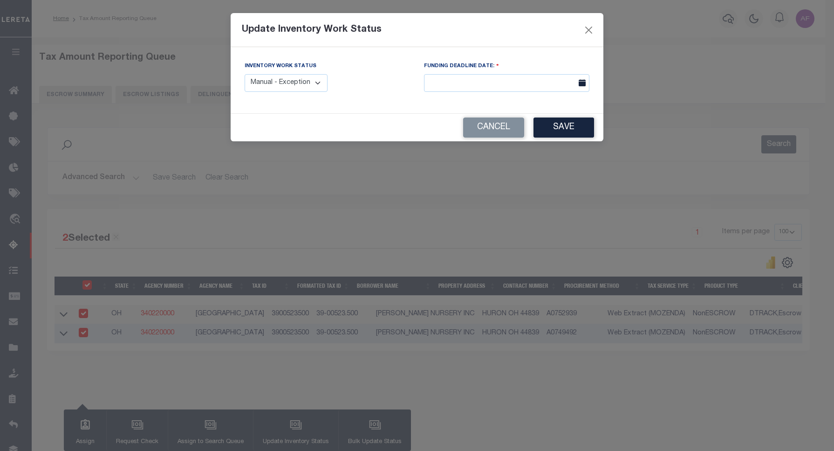
click at [288, 85] on select "Manual - Exception Pended - Awaiting Search Late Add Exception Completed" at bounding box center [286, 83] width 83 height 18
select select "4"
click at [245, 74] on select "Manual - Exception Pended - Awaiting Search Late Add Exception Completed" at bounding box center [286, 83] width 83 height 18
click at [566, 126] on button "Save" at bounding box center [564, 127] width 61 height 20
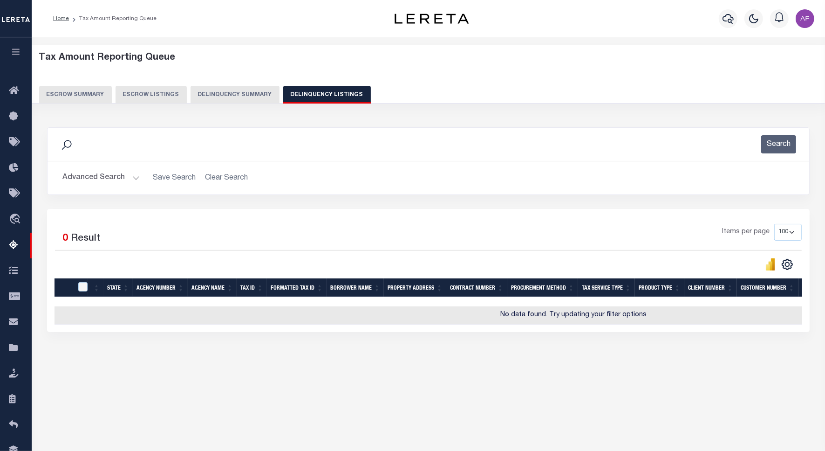
click at [89, 177] on button "Advanced Search" at bounding box center [100, 178] width 77 height 18
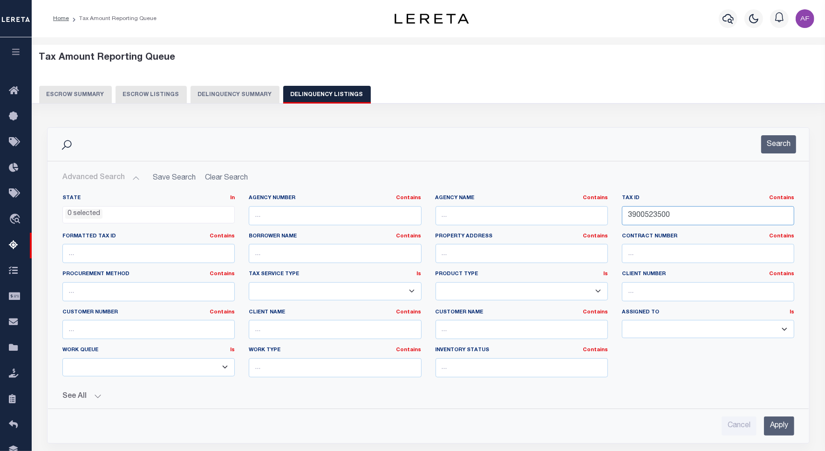
click at [649, 217] on input "3900523500" at bounding box center [708, 215] width 172 height 19
paste input "60003310"
type input "6000331000"
click at [789, 141] on button "Search" at bounding box center [779, 144] width 35 height 18
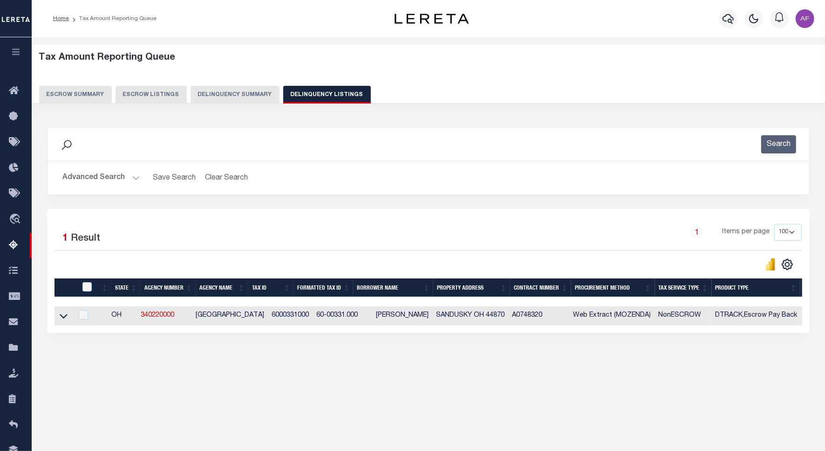
click at [60, 317] on icon at bounding box center [64, 316] width 8 height 5
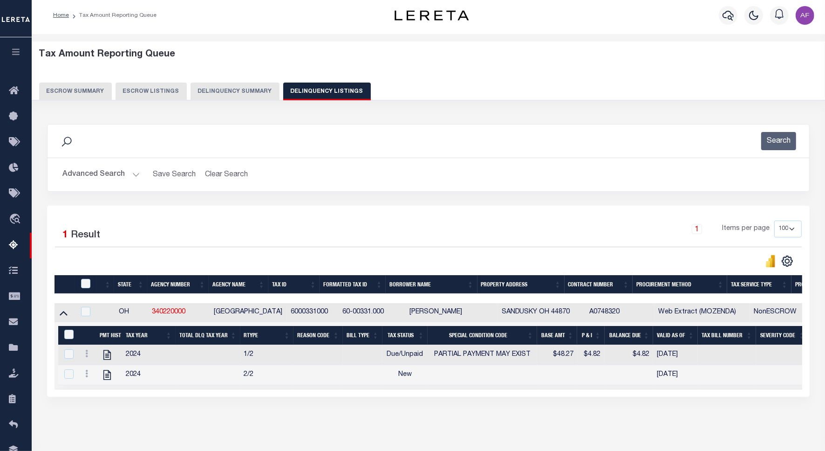
scroll to position [43, 0]
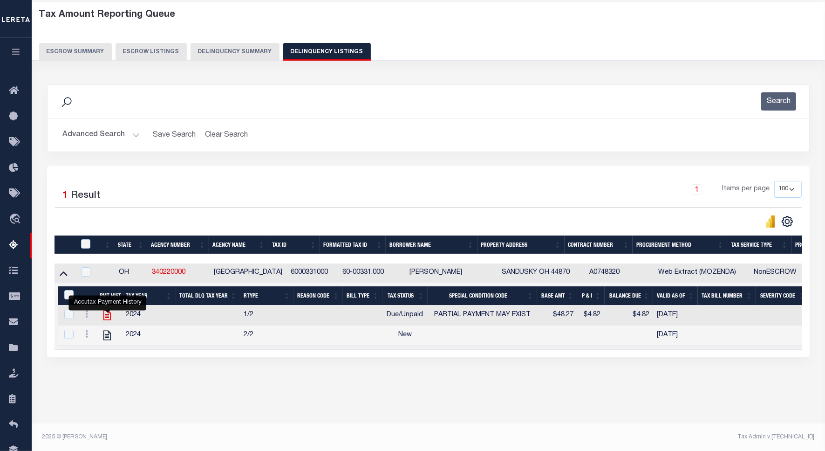
click at [105, 320] on icon "" at bounding box center [107, 315] width 12 height 12
checkbox input "true"
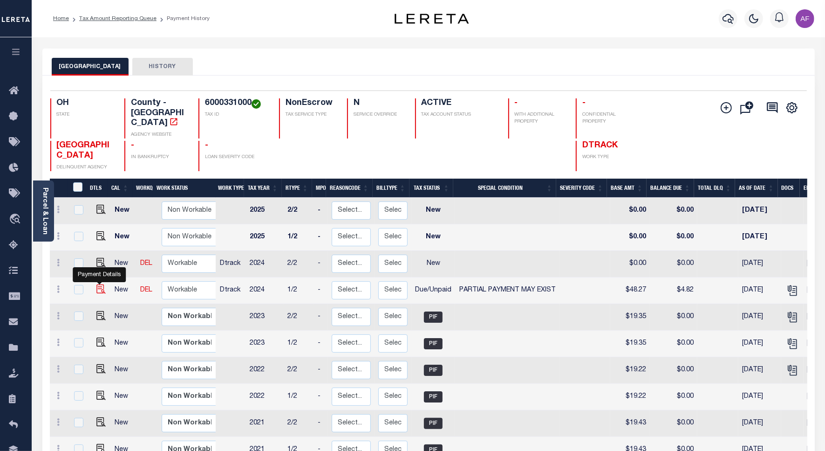
click at [96, 284] on img "" at bounding box center [100, 288] width 9 height 9
checkbox input "true"
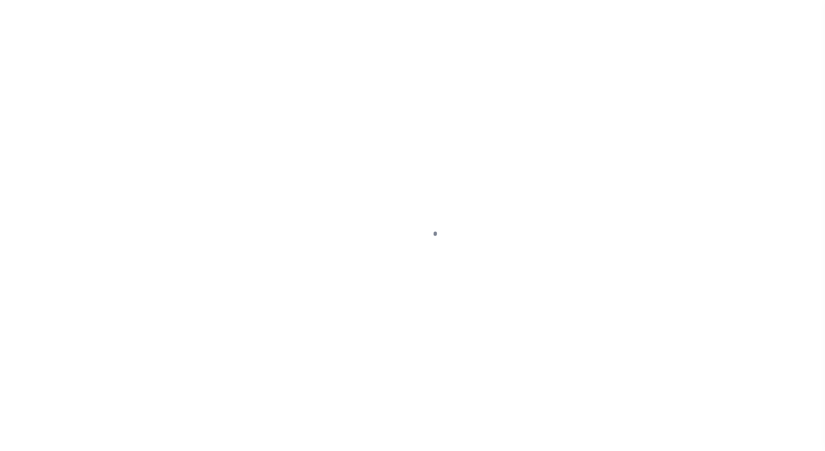
select select "DUE"
select select "15"
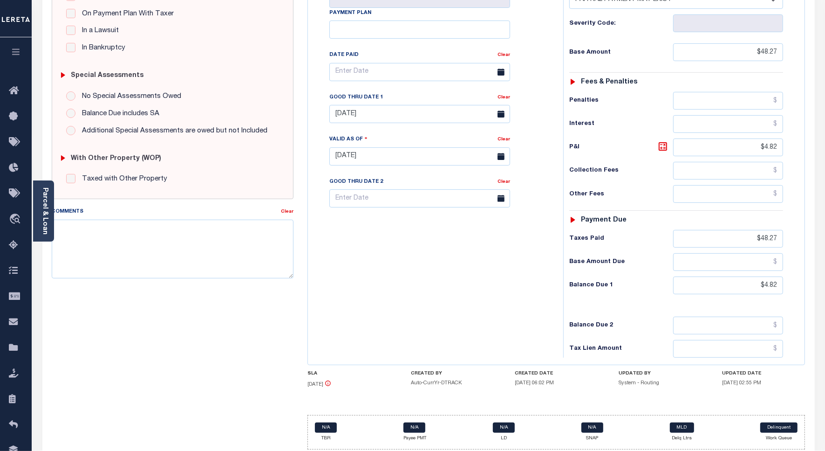
scroll to position [233, 0]
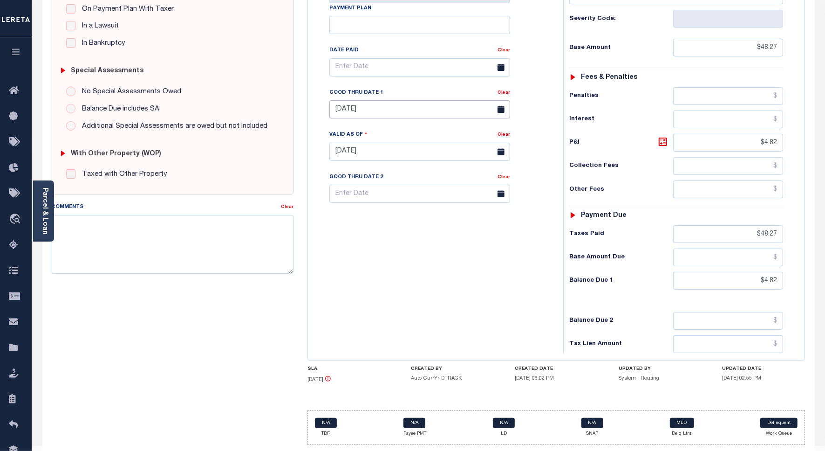
click at [355, 100] on input "04/30/2025" at bounding box center [420, 109] width 181 height 18
click at [421, 161] on span "9" at bounding box center [422, 163] width 18 height 18
type input "10/09/2025"
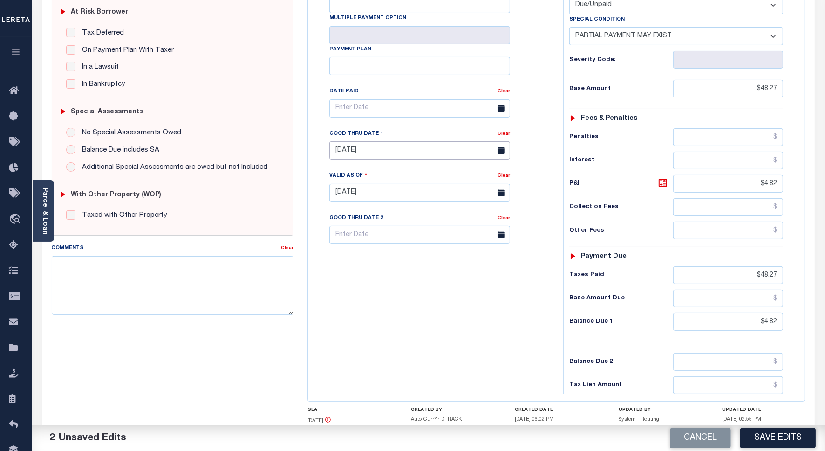
scroll to position [0, 0]
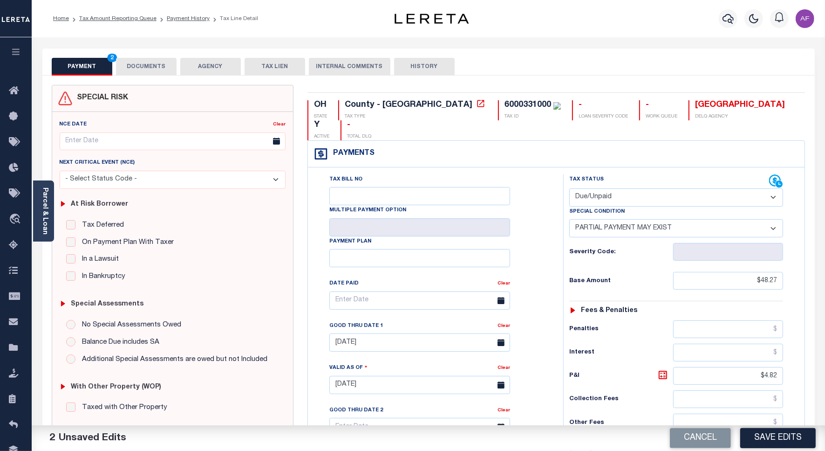
click at [145, 68] on button "DOCUMENTS" at bounding box center [146, 67] width 61 height 18
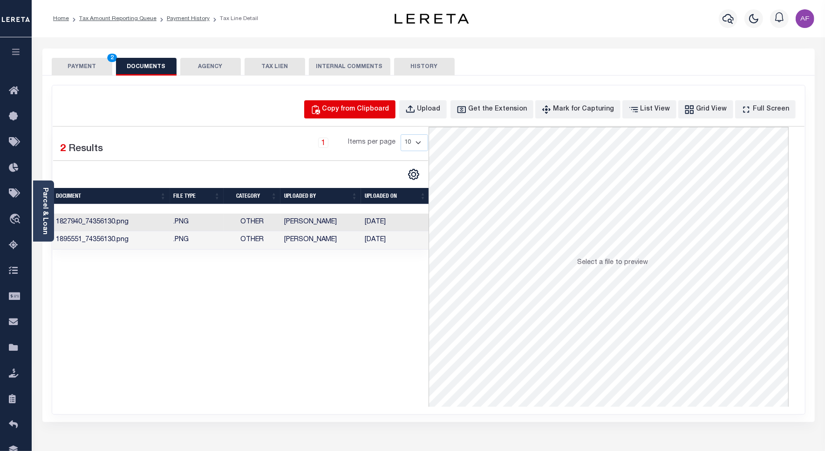
click at [353, 108] on div "Copy from Clipboard" at bounding box center [356, 109] width 67 height 10
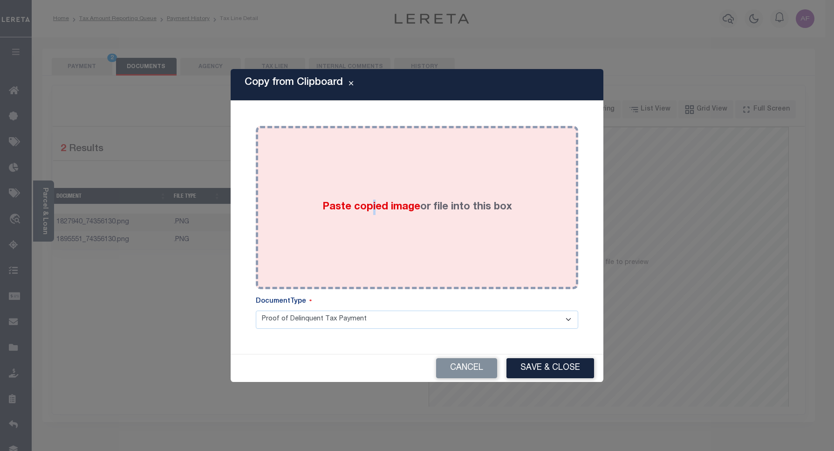
click at [373, 162] on div "Paste copied image or file into this box" at bounding box center [417, 207] width 309 height 149
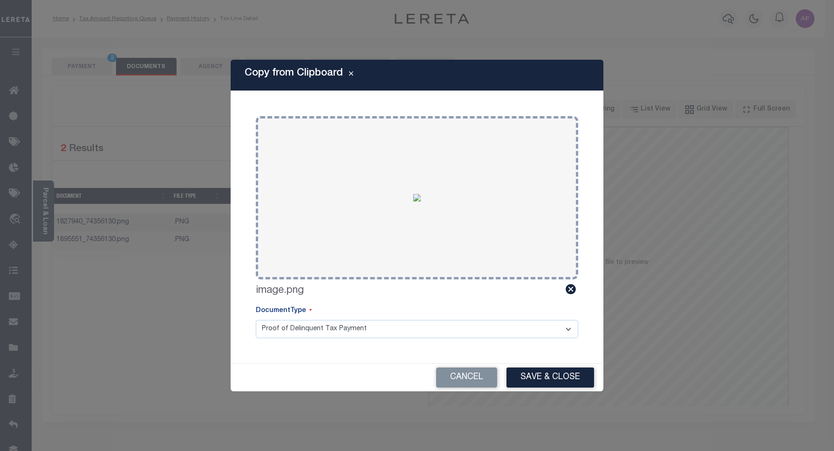
click at [541, 374] on button "Save & Close" at bounding box center [551, 377] width 88 height 20
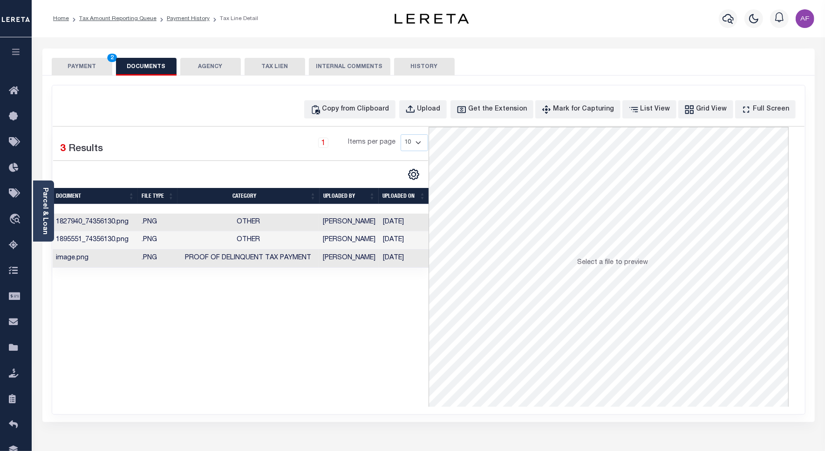
click at [75, 58] on button "PAYMENT 2" at bounding box center [82, 67] width 61 height 18
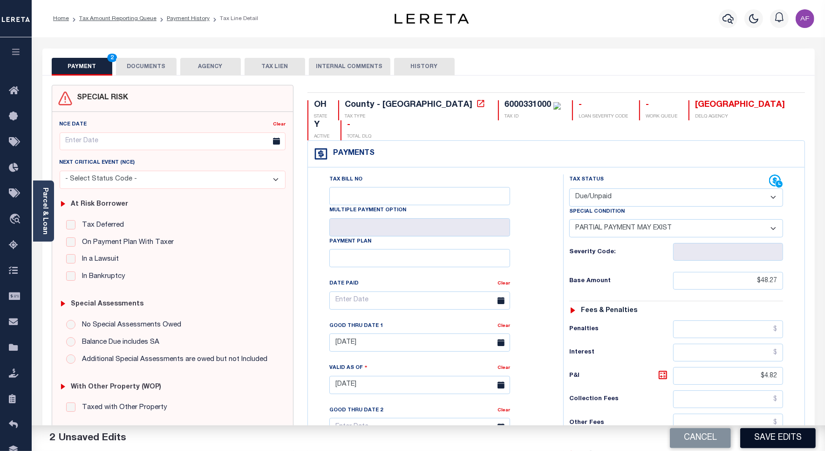
click at [779, 447] on button "Save Edits" at bounding box center [779, 438] width 76 height 20
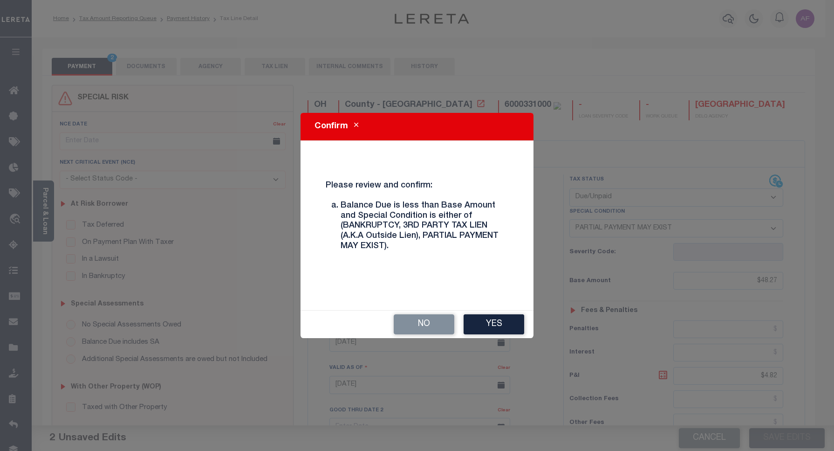
click at [500, 311] on div "No Yes" at bounding box center [417, 324] width 233 height 28
click at [502, 324] on button "Yes" at bounding box center [494, 324] width 61 height 20
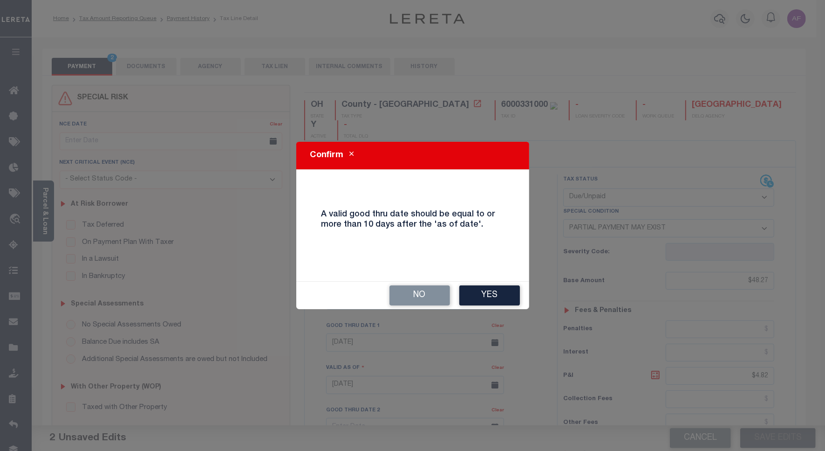
click at [502, 324] on div "Confirm A valid good thru date should be equal to or more than 10 days after th…" at bounding box center [412, 225] width 825 height 451
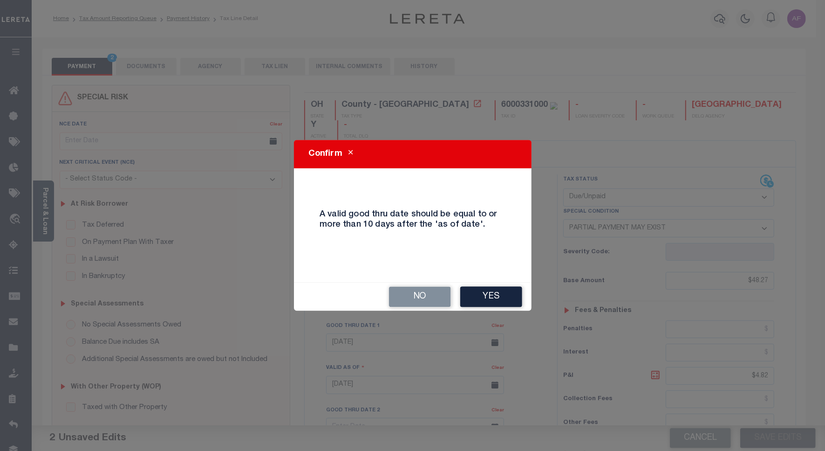
click at [497, 310] on div "No Yes" at bounding box center [413, 297] width 238 height 28
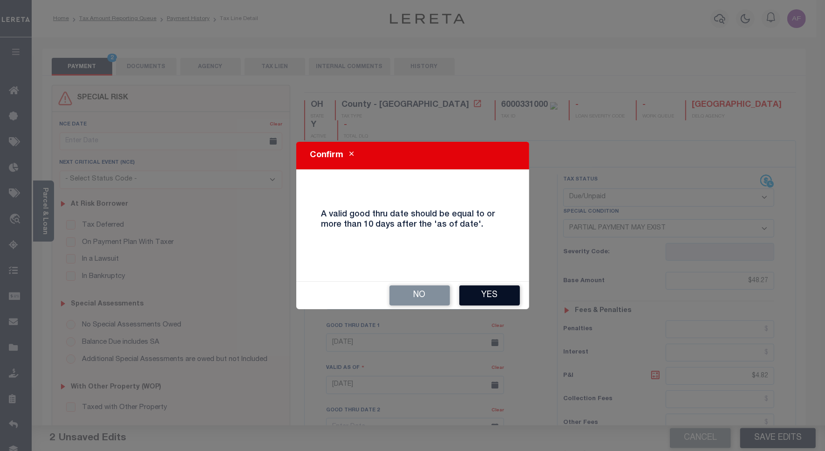
click at [497, 295] on button "Yes" at bounding box center [490, 295] width 61 height 20
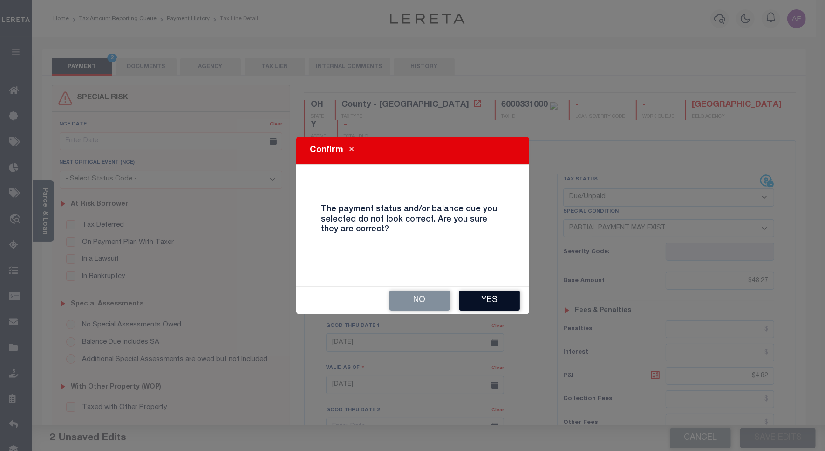
click at [494, 296] on div "No Yes" at bounding box center [412, 300] width 233 height 28
click at [497, 298] on button "Yes" at bounding box center [490, 300] width 61 height 20
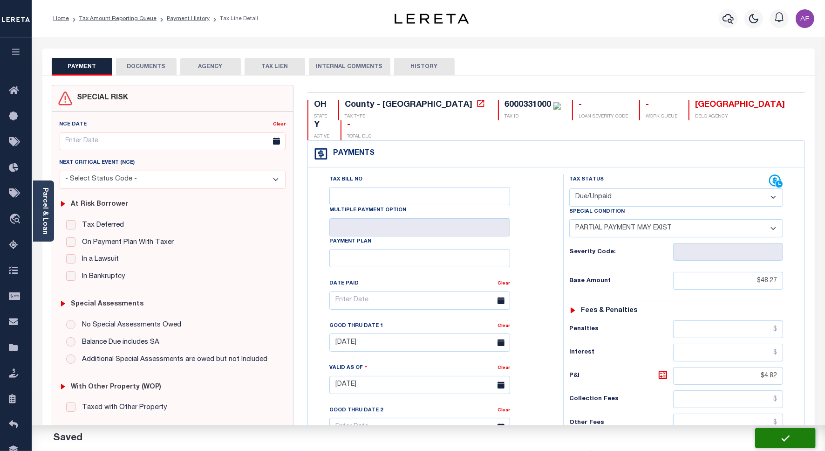
checkbox input "false"
type input "$48.27"
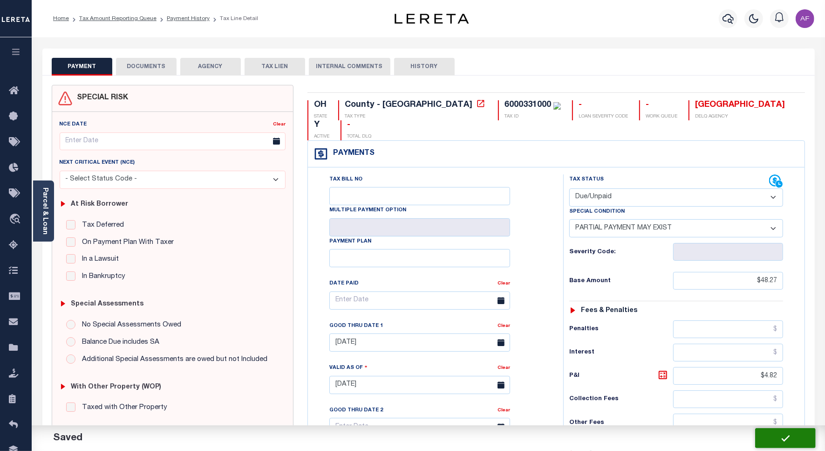
type input "$4.82"
type input "$48.27"
type input "$4.82"
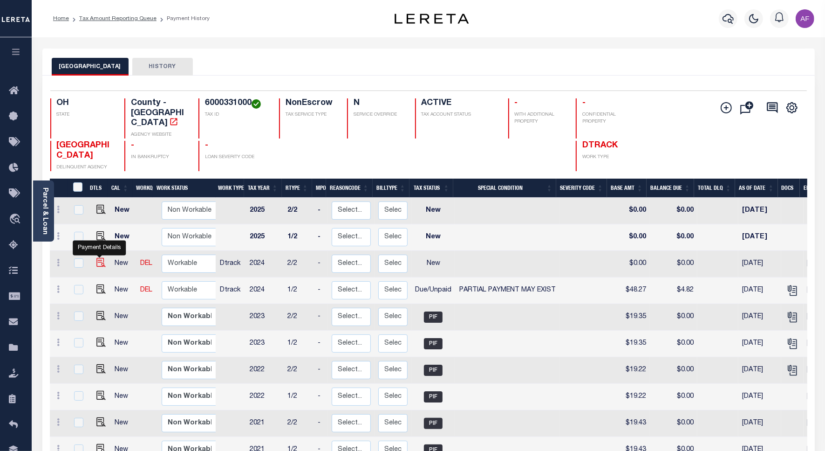
click at [101, 258] on img "" at bounding box center [100, 262] width 9 height 9
checkbox input "true"
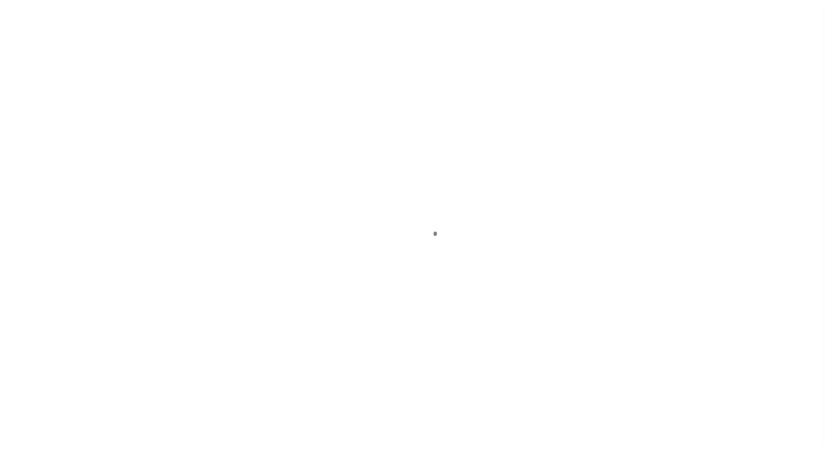
select select "NW2"
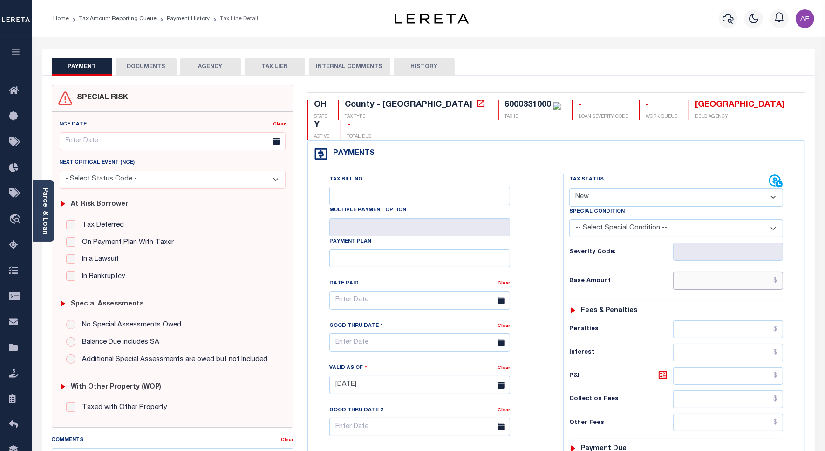
click at [725, 272] on input "text" at bounding box center [729, 281] width 110 height 18
type input "$48.27"
type input "[DATE]"
click at [147, 59] on button "DOCUMENTS" at bounding box center [146, 67] width 61 height 18
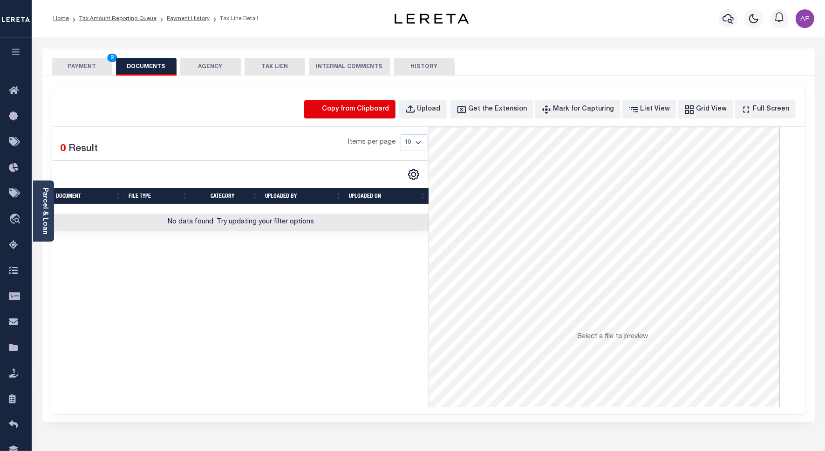
click at [321, 110] on icon "button" at bounding box center [315, 109] width 10 height 10
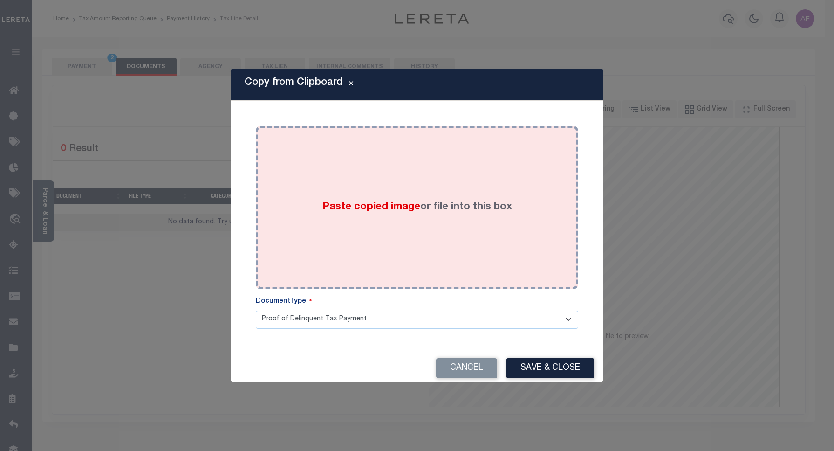
click at [360, 172] on div "Paste copied image or file into this box" at bounding box center [417, 207] width 309 height 149
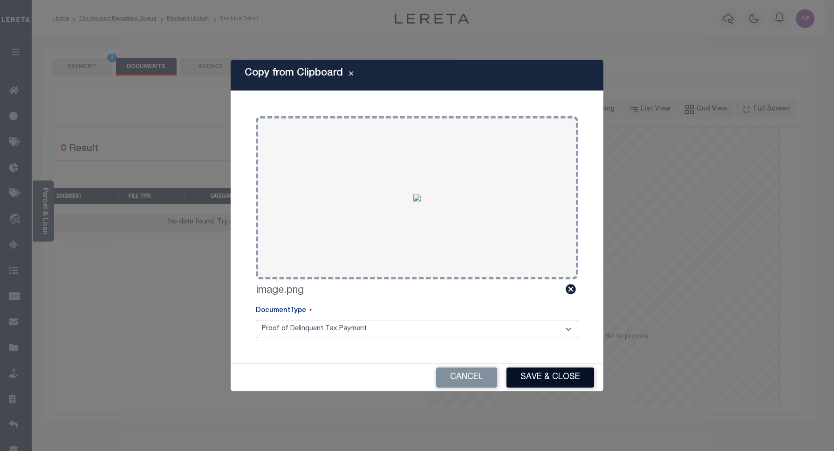
click at [540, 381] on button "Save & Close" at bounding box center [551, 377] width 88 height 20
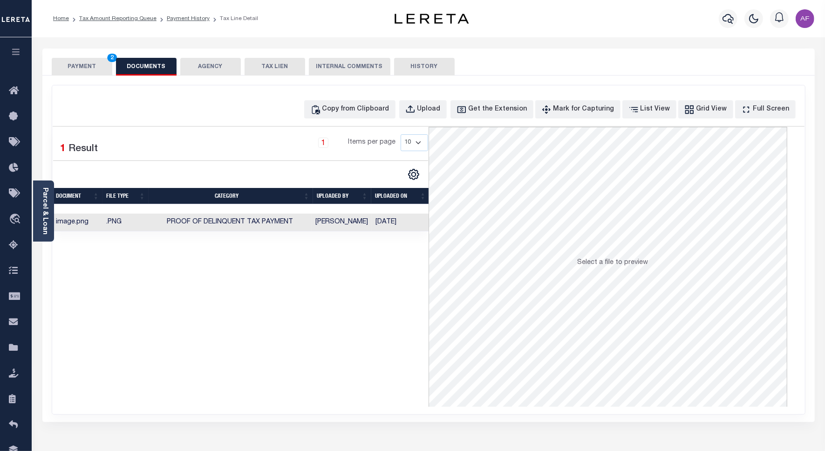
click at [86, 68] on button "PAYMENT 2" at bounding box center [82, 67] width 61 height 18
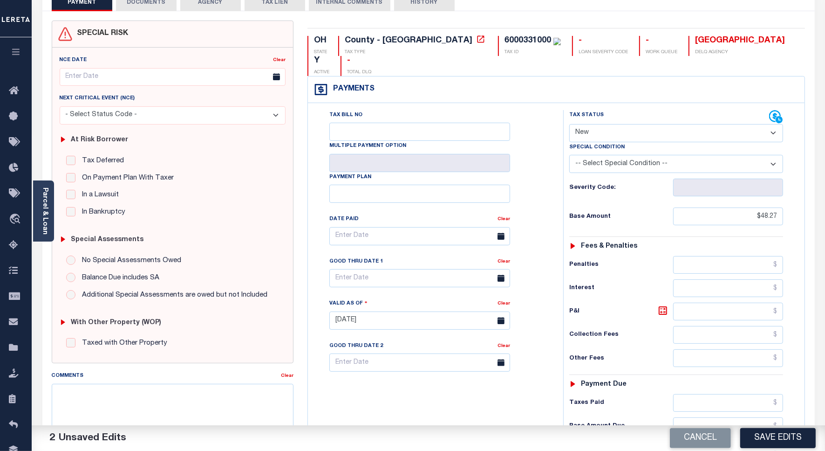
scroll to position [117, 0]
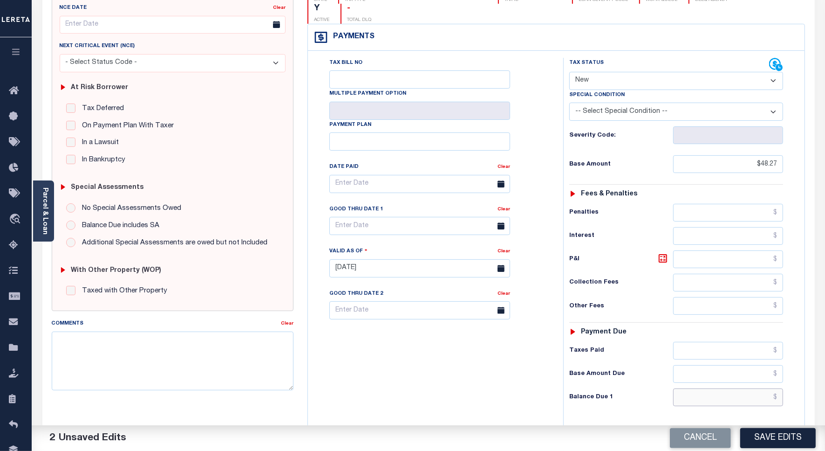
click at [751, 388] on input "text" at bounding box center [729, 397] width 110 height 18
paste input "53.57"
type input "$53.57"
click at [669, 253] on icon at bounding box center [663, 258] width 11 height 11
type input "$5.30"
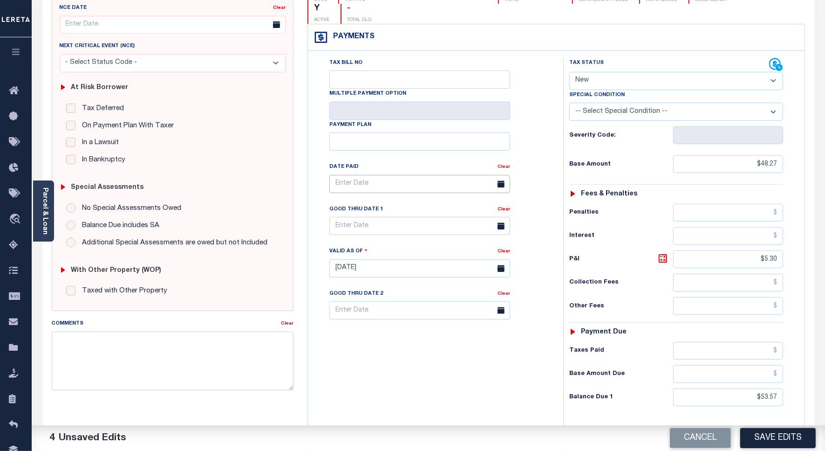
click at [367, 175] on input "text" at bounding box center [420, 184] width 181 height 18
click at [311, 245] on div "Tax Bill No Multiple Payment Option Payment Plan Clear" at bounding box center [433, 264] width 246 height 412
click at [356, 211] on body "Home Tax Amount Reporting Queue Payment History Tax Line Detail Profile" at bounding box center [412, 237] width 825 height 708
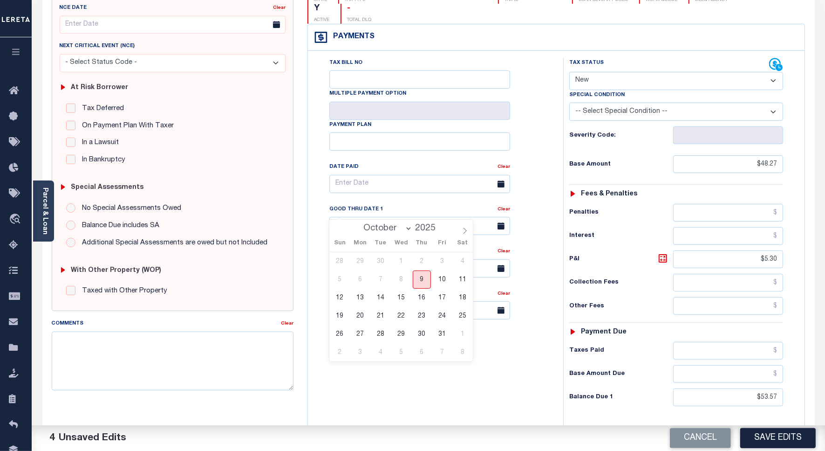
click at [416, 280] on span "9" at bounding box center [422, 279] width 18 height 18
type input "[DATE]"
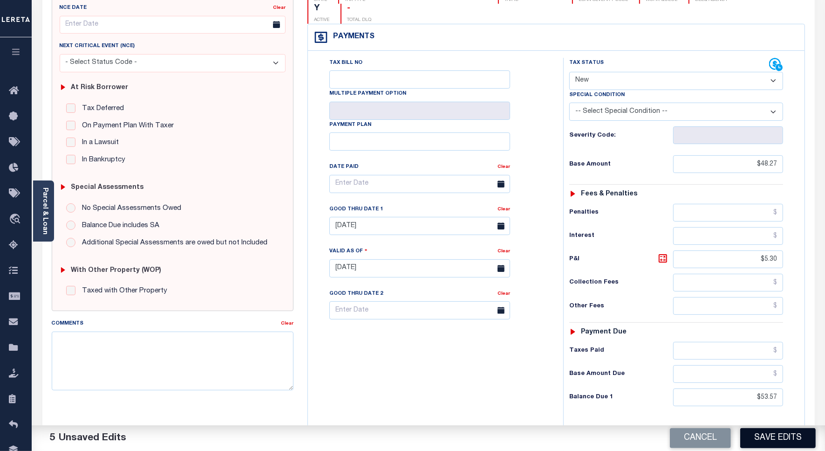
click at [785, 440] on button "Save Edits" at bounding box center [779, 438] width 76 height 20
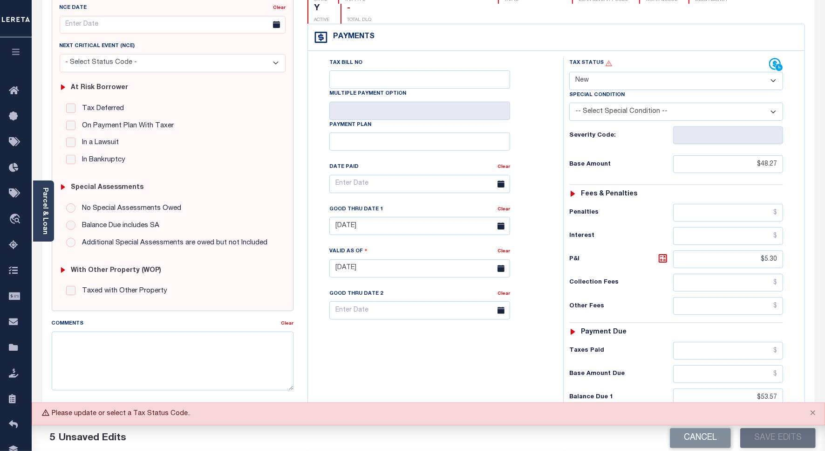
click at [596, 72] on select "- Select Status Code - Open Due/Unpaid Paid Incomplete No Tax Due Internal Refu…" at bounding box center [677, 81] width 214 height 18
select select "DUE"
click at [570, 72] on select "- Select Status Code - Open Due/Unpaid Paid Incomplete No Tax Due Internal Refu…" at bounding box center [677, 81] width 214 height 18
click at [763, 440] on button "Save Edits" at bounding box center [779, 438] width 76 height 20
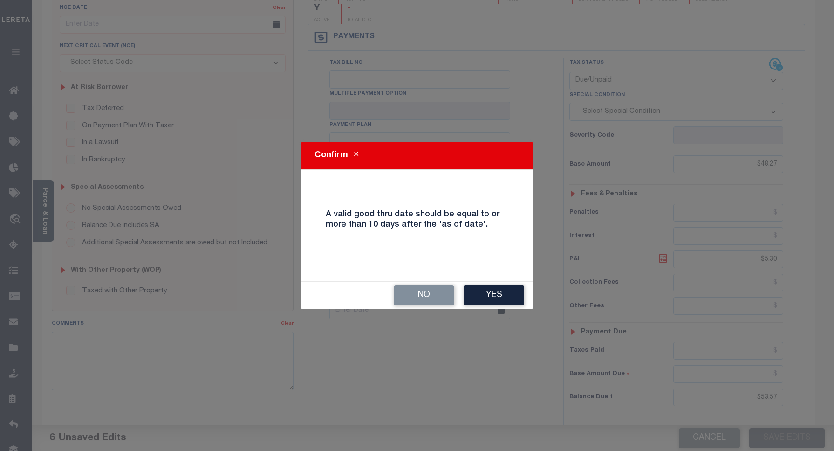
click at [497, 280] on div "Confirm A valid good thru date should be equal to or more than 10 days after th…" at bounding box center [417, 226] width 233 height 168
click at [491, 298] on button "Yes" at bounding box center [494, 295] width 61 height 20
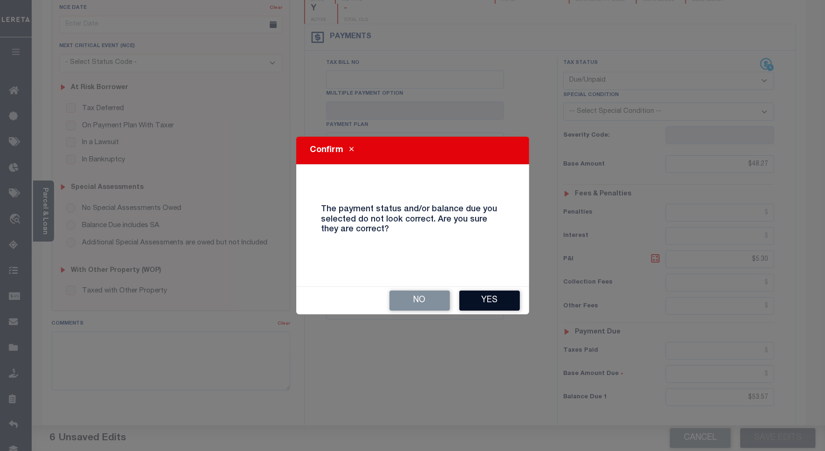
click at [483, 309] on button "Yes" at bounding box center [490, 300] width 61 height 20
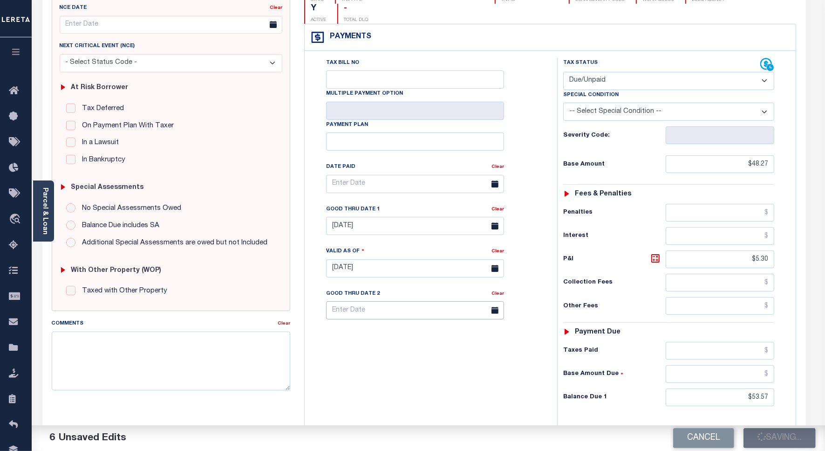
click at [483, 301] on input "text" at bounding box center [415, 310] width 178 height 18
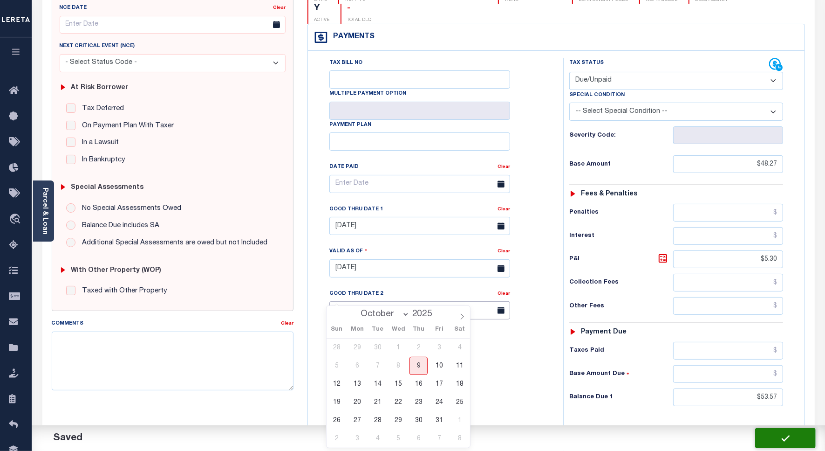
checkbox input "false"
type input "$48.27"
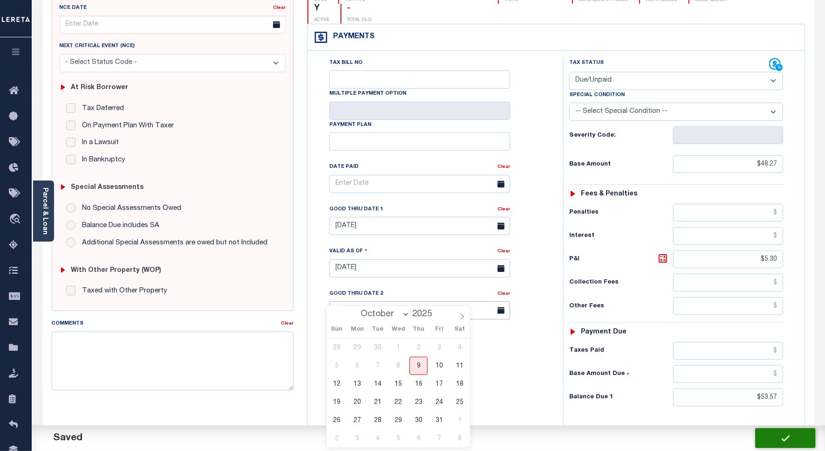
type input "$5.3"
type input "$53.57"
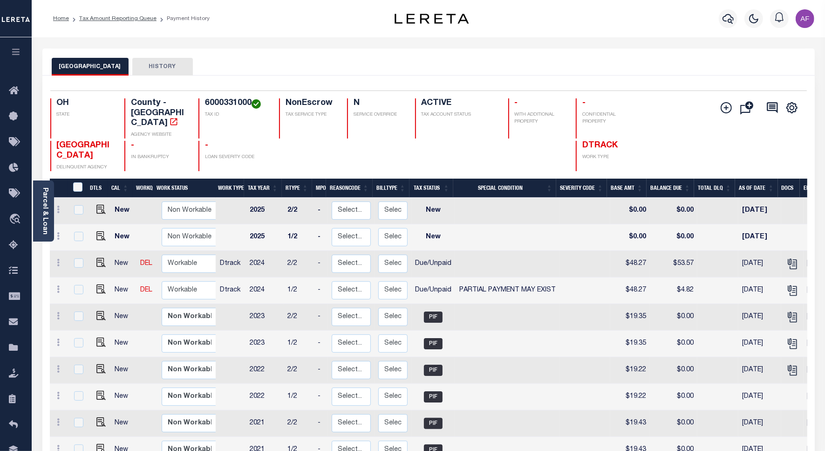
click at [110, 13] on ol "Home Tax Amount Reporting Queue Payment History" at bounding box center [132, 19] width 172 height 20
click at [106, 20] on link "Tax Amount Reporting Queue" at bounding box center [117, 19] width 77 height 6
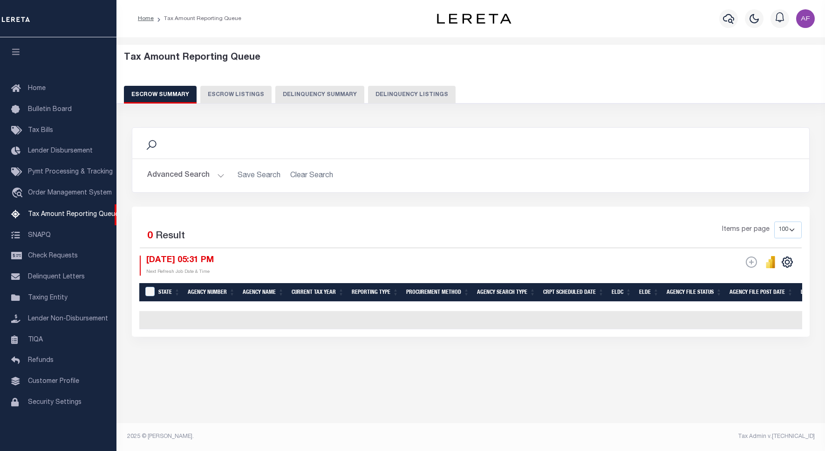
select select "100"
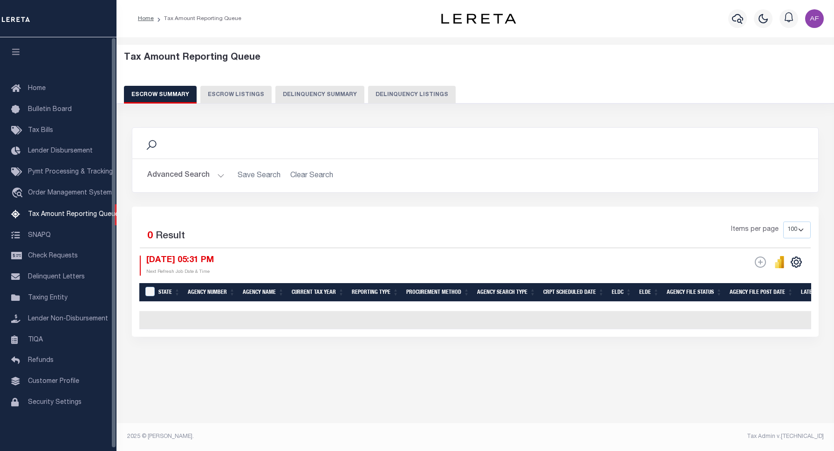
click at [408, 96] on button "Delinquency Listings" at bounding box center [412, 95] width 88 height 18
select select "100"
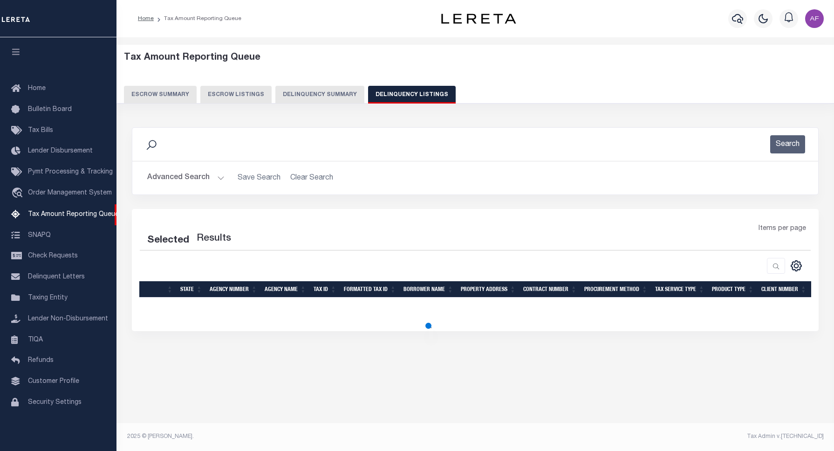
select select "100"
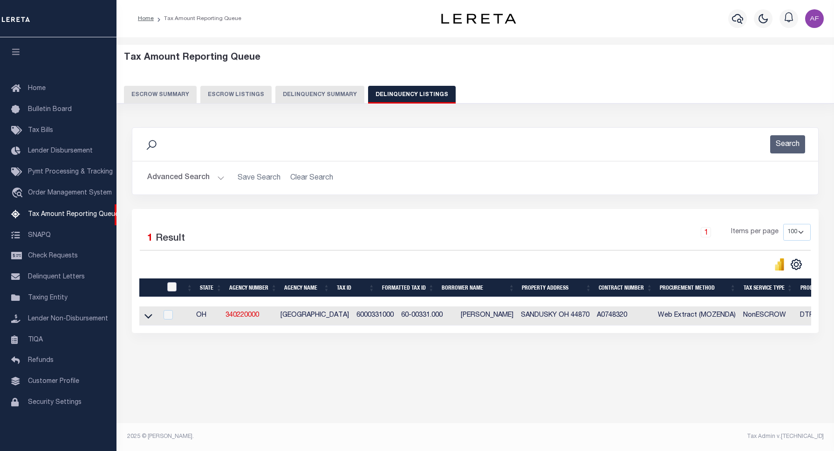
click at [172, 291] on input "checkbox" at bounding box center [171, 286] width 9 height 9
checkbox input "true"
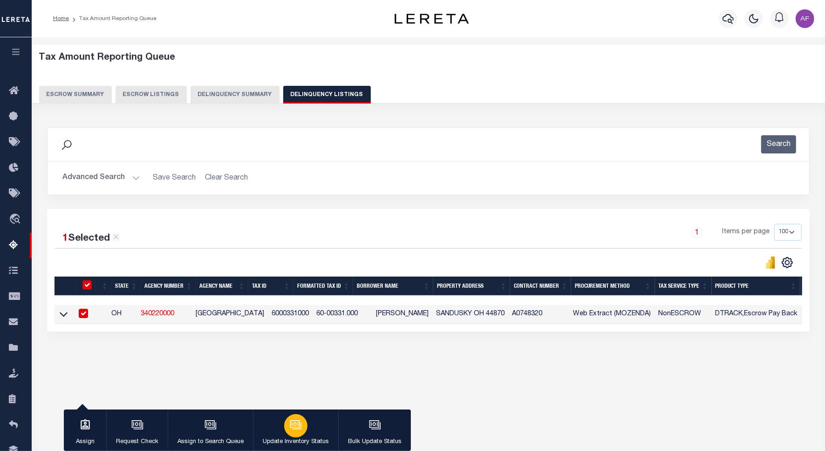
click at [314, 426] on button "Update Inventory Status" at bounding box center [295, 430] width 85 height 42
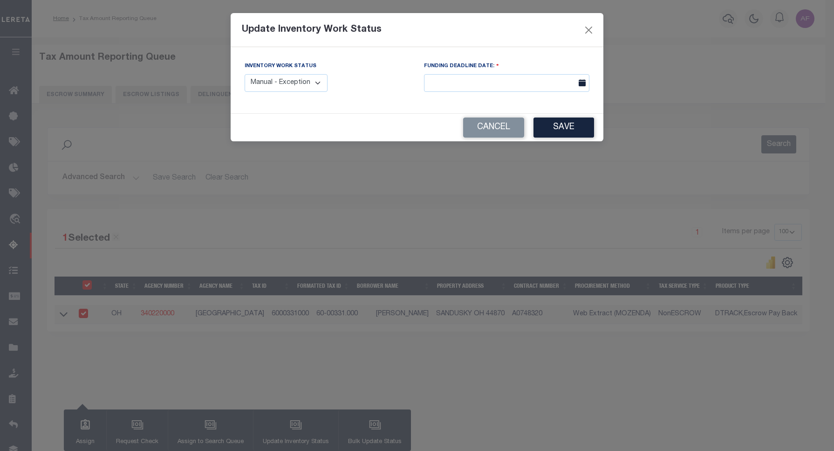
click at [309, 80] on select "Manual - Exception Pended - Awaiting Search Late Add Exception Completed" at bounding box center [286, 83] width 83 height 18
select select "4"
click at [245, 74] on select "Manual - Exception Pended - Awaiting Search Late Add Exception Completed" at bounding box center [286, 83] width 83 height 18
click at [552, 126] on button "Save" at bounding box center [564, 127] width 61 height 20
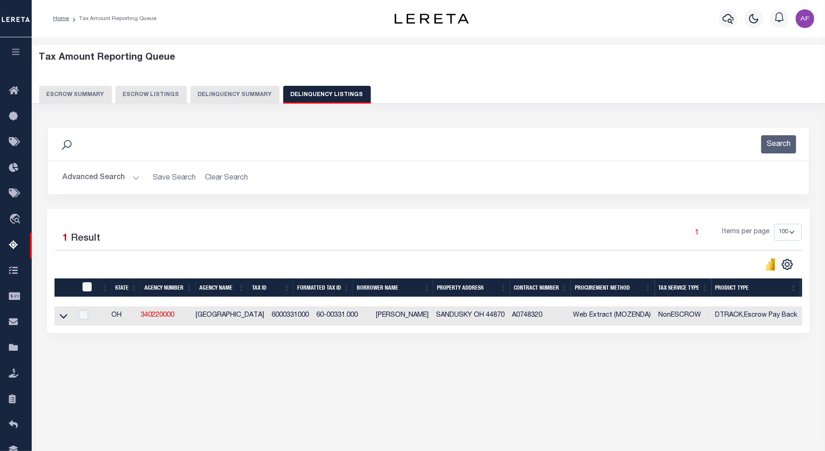
click at [91, 181] on button "Advanced Search" at bounding box center [100, 178] width 77 height 18
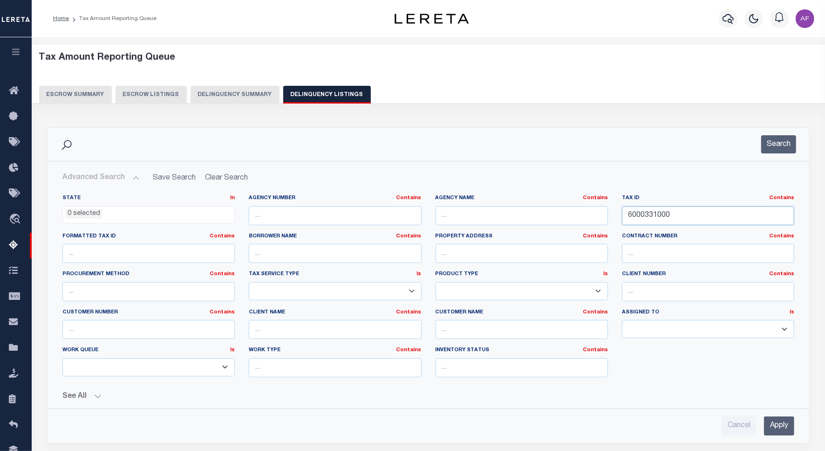
click at [646, 214] on input "6000331000" at bounding box center [708, 215] width 172 height 19
paste input "3"
type input "6000333000"
click at [777, 141] on button "Search" at bounding box center [779, 144] width 35 height 18
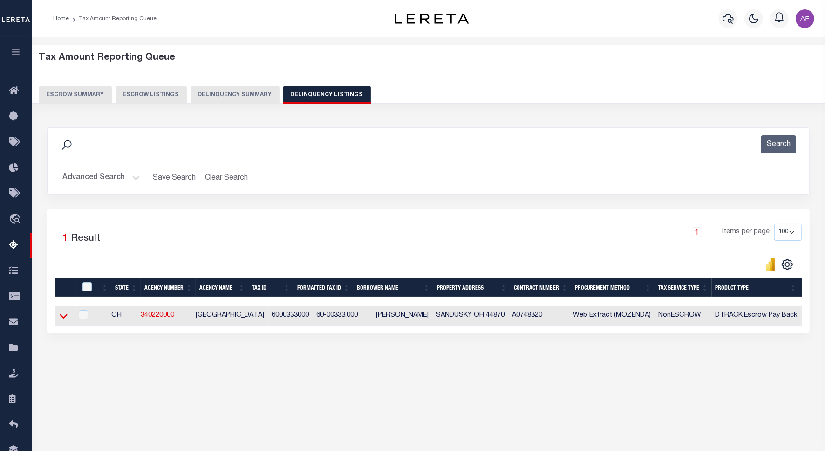
click at [64, 318] on icon at bounding box center [64, 316] width 8 height 10
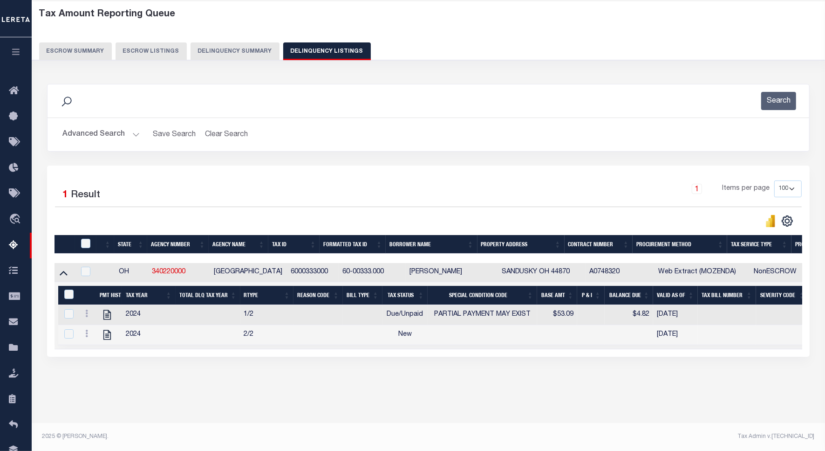
scroll to position [43, 0]
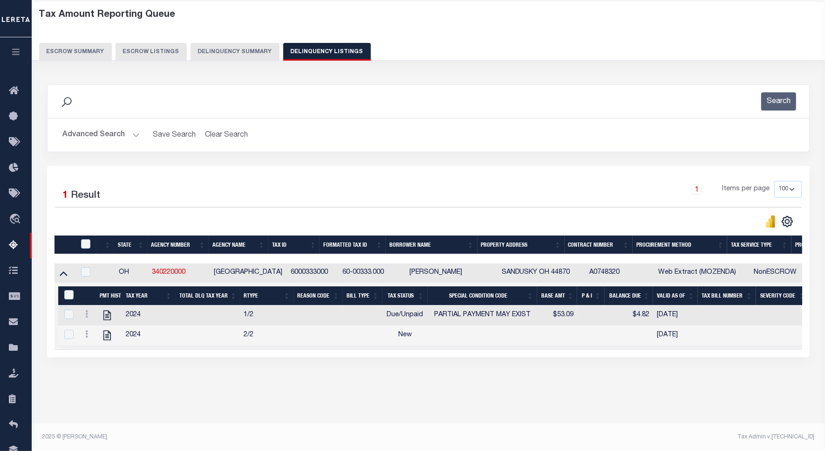
click at [117, 320] on td at bounding box center [109, 315] width 26 height 20
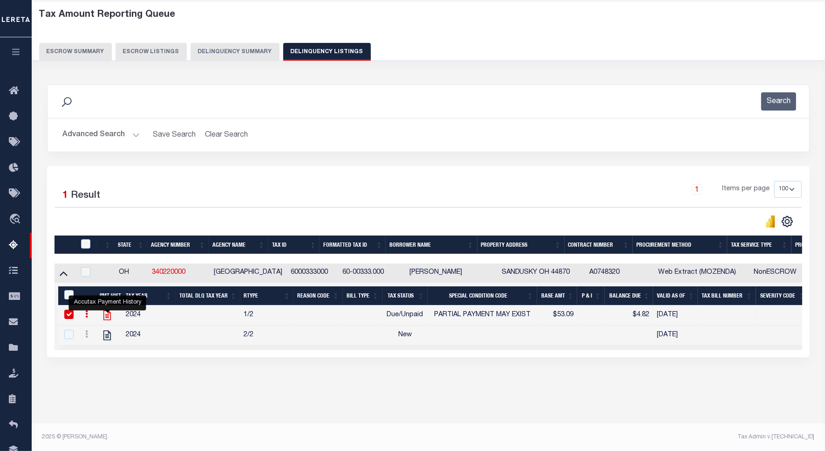
click at [109, 320] on icon "" at bounding box center [107, 315] width 12 height 12
checkbox input "false"
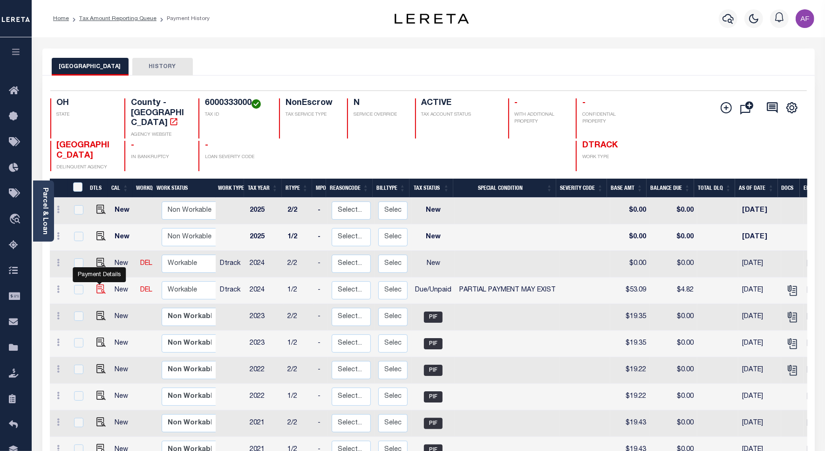
click at [101, 284] on img "" at bounding box center [100, 288] width 9 height 9
checkbox input "true"
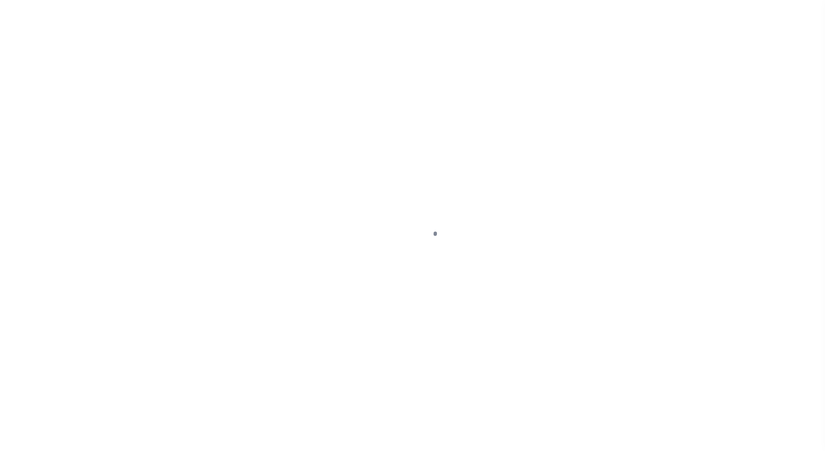
select select "DUE"
select select "15"
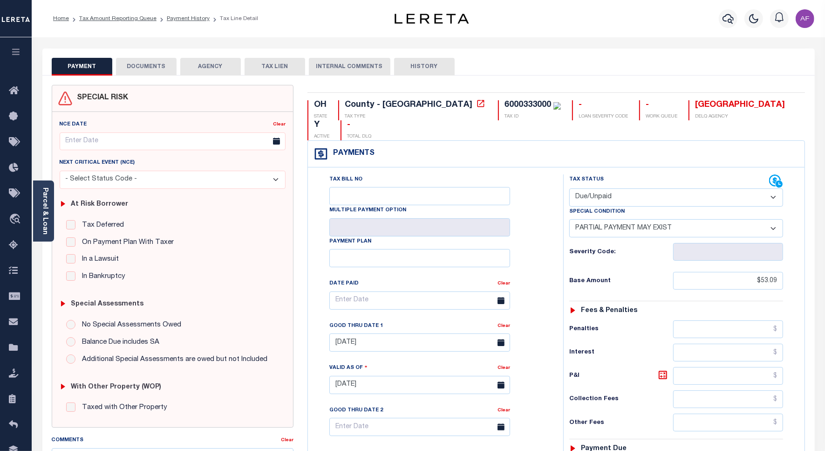
click at [156, 70] on button "DOCUMENTS" at bounding box center [146, 67] width 61 height 18
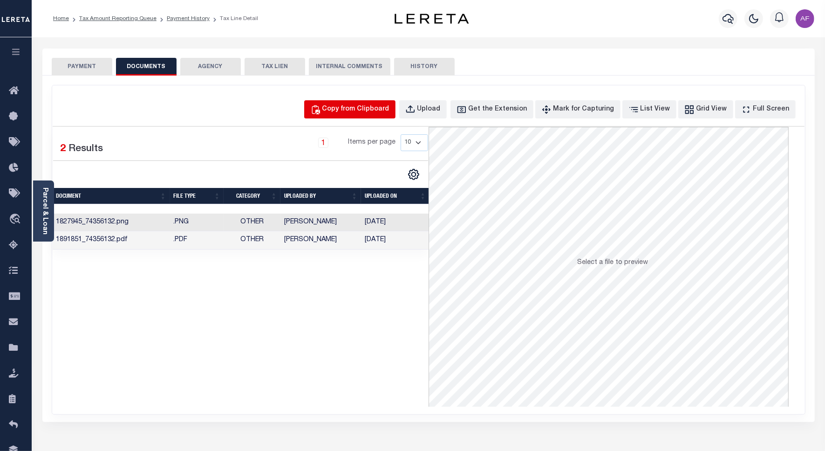
click at [355, 102] on button "Copy from Clipboard" at bounding box center [349, 109] width 91 height 18
select select "POP"
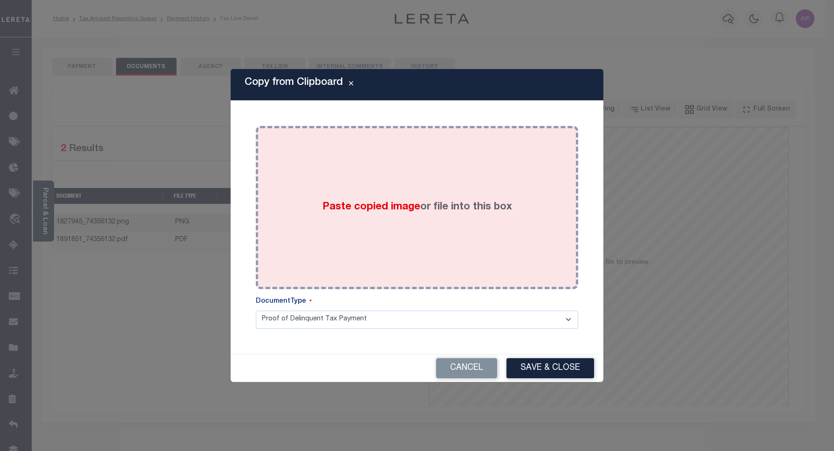
click at [332, 164] on div "Paste copied image or file into this box" at bounding box center [417, 207] width 309 height 149
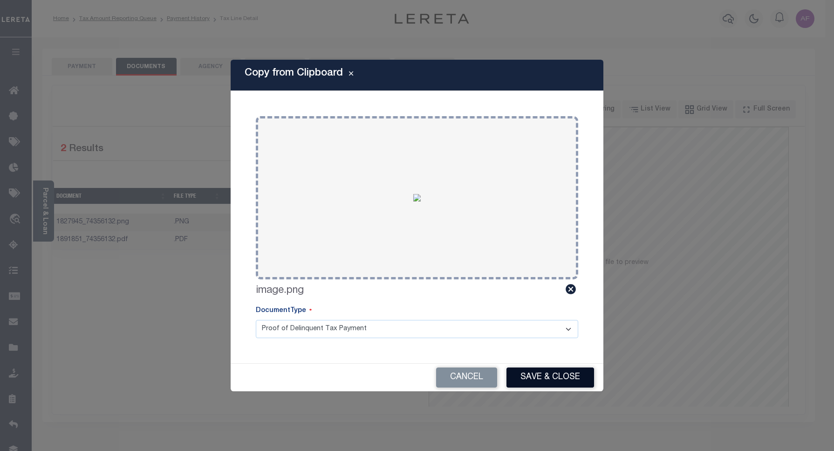
click at [557, 374] on button "Save & Close" at bounding box center [551, 377] width 88 height 20
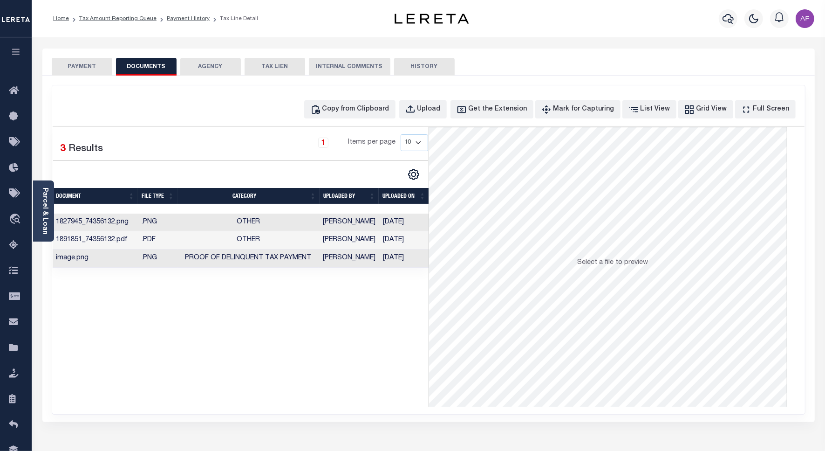
click at [73, 71] on button "PAYMENT" at bounding box center [82, 67] width 61 height 18
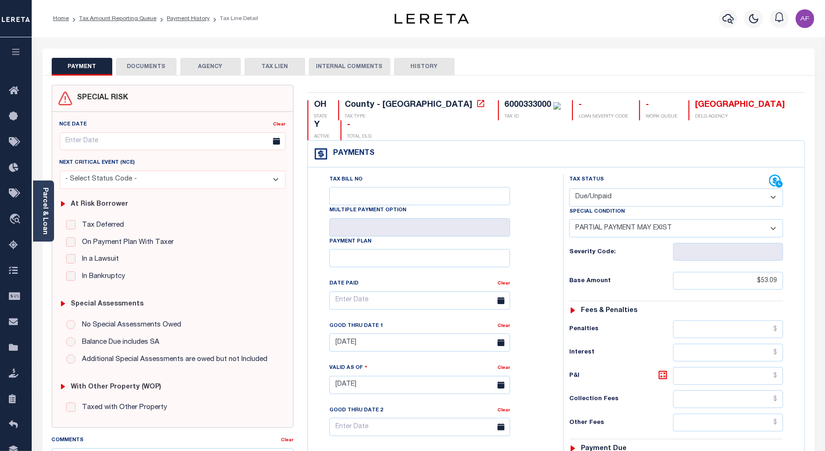
scroll to position [233, 0]
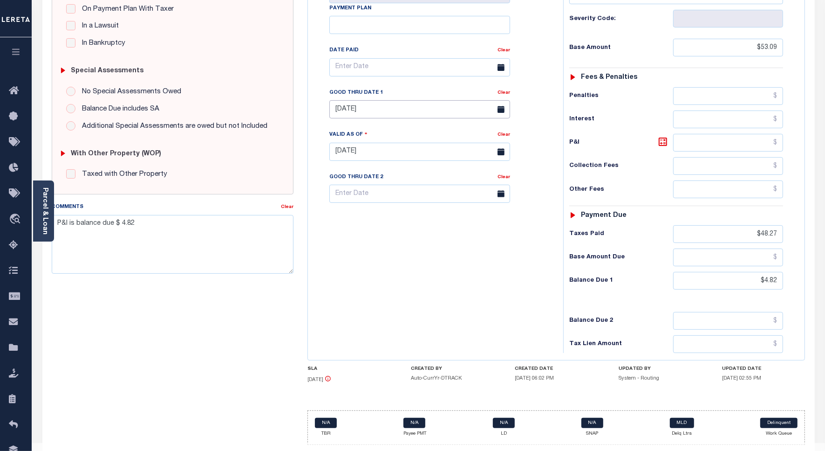
click at [367, 100] on input "[DATE]" at bounding box center [420, 109] width 181 height 18
click at [425, 162] on span "9" at bounding box center [422, 163] width 18 height 18
type input "[DATE]"
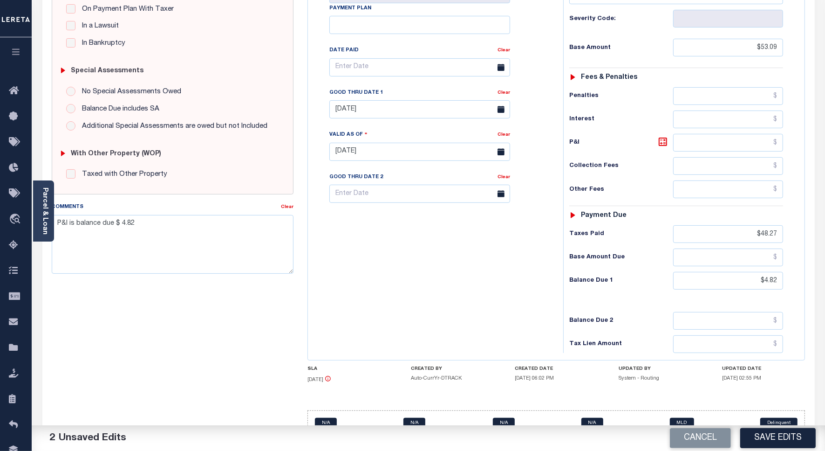
click at [778, 430] on p "Work Queue" at bounding box center [779, 433] width 37 height 7
click at [779, 436] on button "Save Edits" at bounding box center [779, 438] width 76 height 20
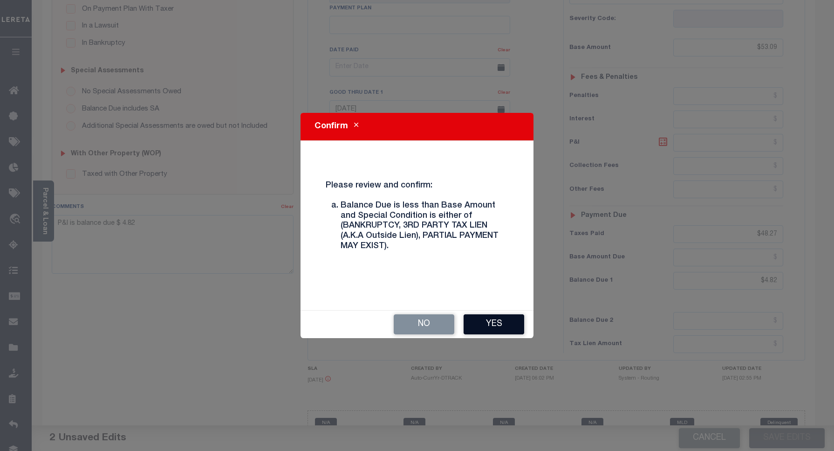
click at [488, 320] on button "Yes" at bounding box center [494, 324] width 61 height 20
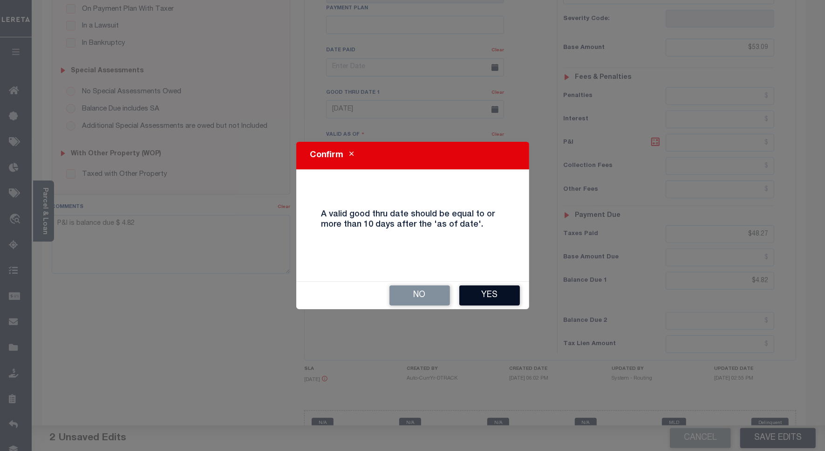
click at [489, 300] on button "Yes" at bounding box center [490, 295] width 61 height 20
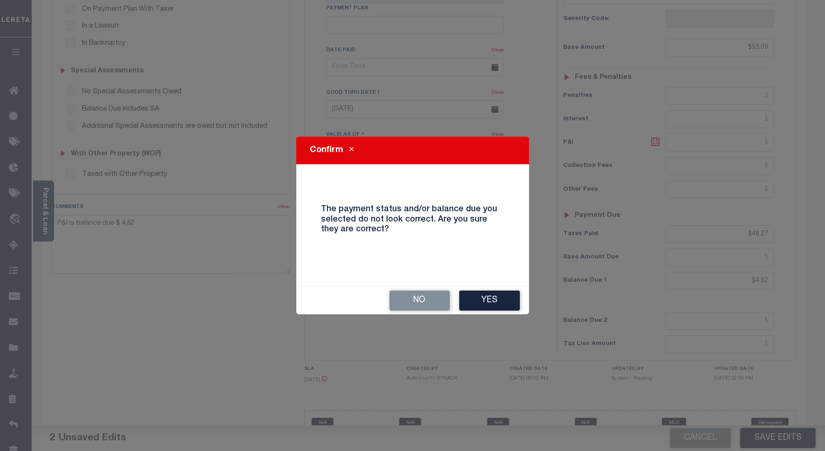
drag, startPoint x: 477, startPoint y: 300, endPoint x: 482, endPoint y: 304, distance: 7.0
click at [482, 304] on button "Yes" at bounding box center [490, 300] width 61 height 20
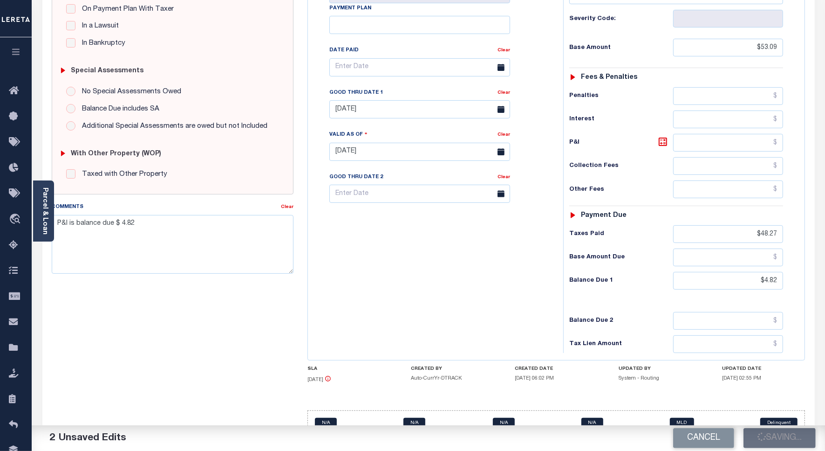
checkbox input "false"
type input "$53.09"
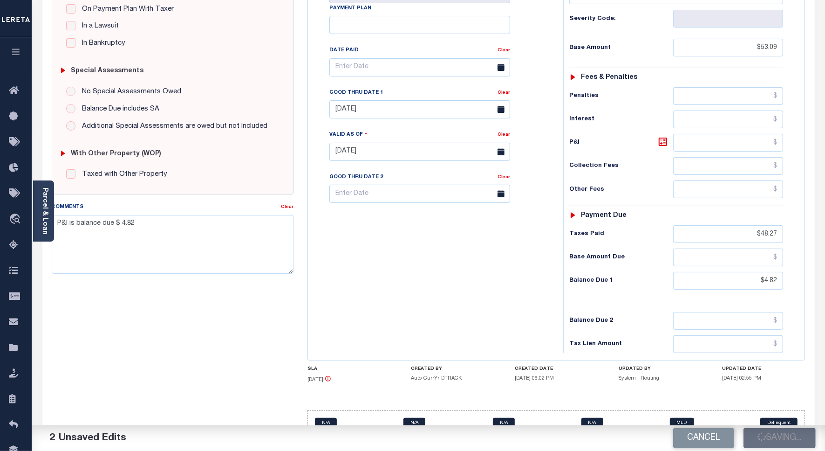
type input "$48.27"
type input "$4.82"
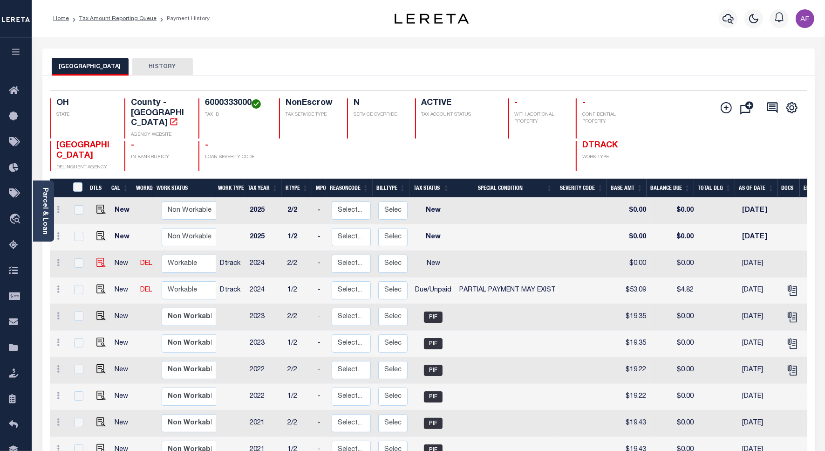
click at [96, 258] on img at bounding box center [100, 262] width 9 height 9
checkbox input "true"
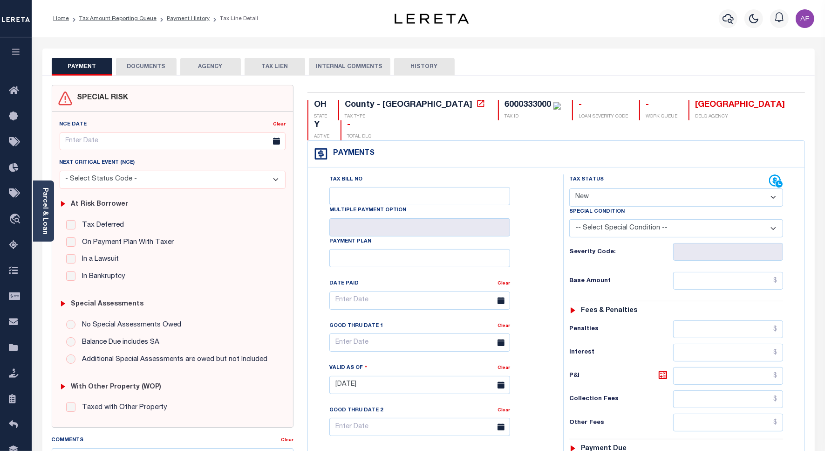
click at [598, 188] on select "- Select Status Code - Open Due/Unpaid Paid Incomplete No Tax Due Internal Refu…" at bounding box center [677, 197] width 214 height 18
select select "DUE"
click at [570, 188] on select "- Select Status Code - Open Due/Unpaid Paid Incomplete No Tax Due Internal Refu…" at bounding box center [677, 197] width 214 height 18
type input "[DATE]"
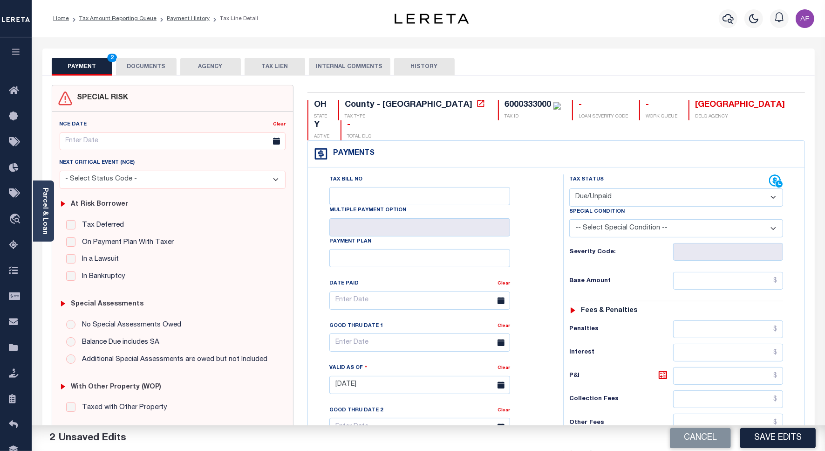
click at [156, 64] on button "DOCUMENTS" at bounding box center [146, 67] width 61 height 18
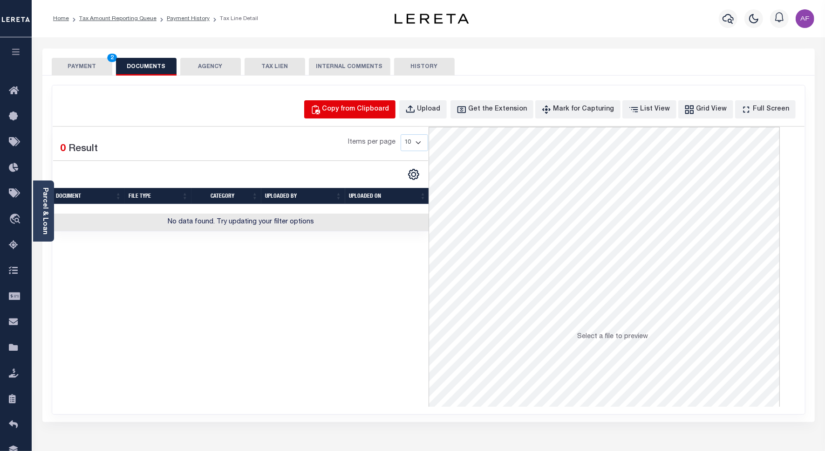
click at [344, 110] on div "Copy from Clipboard" at bounding box center [356, 109] width 67 height 10
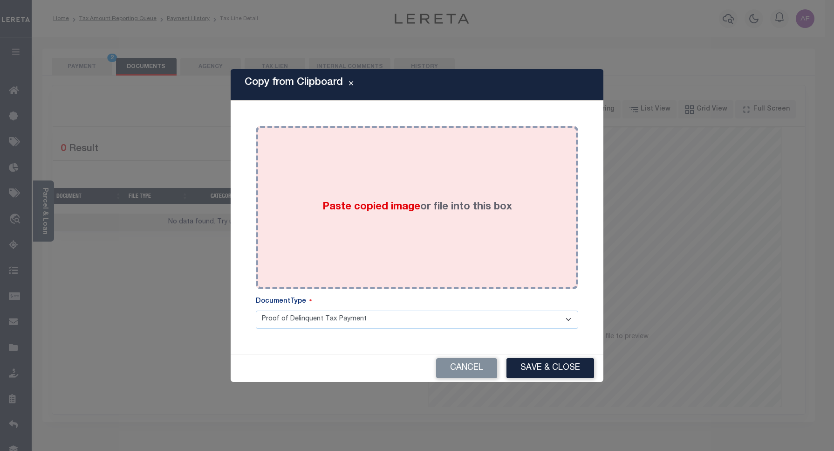
click at [372, 198] on div "Paste copied image or file into this box" at bounding box center [417, 207] width 309 height 149
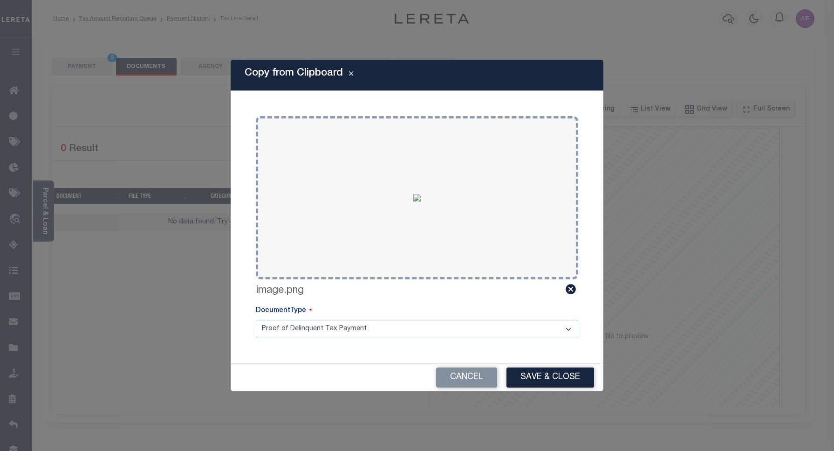
click at [530, 367] on div "Cancel Save & Close" at bounding box center [417, 378] width 373 height 28
click at [532, 370] on button "Save & Close" at bounding box center [551, 377] width 88 height 20
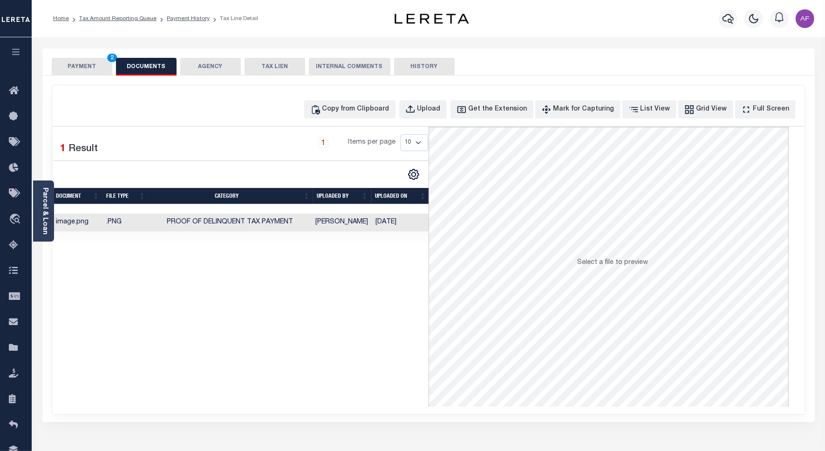
click at [86, 61] on button "PAYMENT 2" at bounding box center [82, 67] width 61 height 18
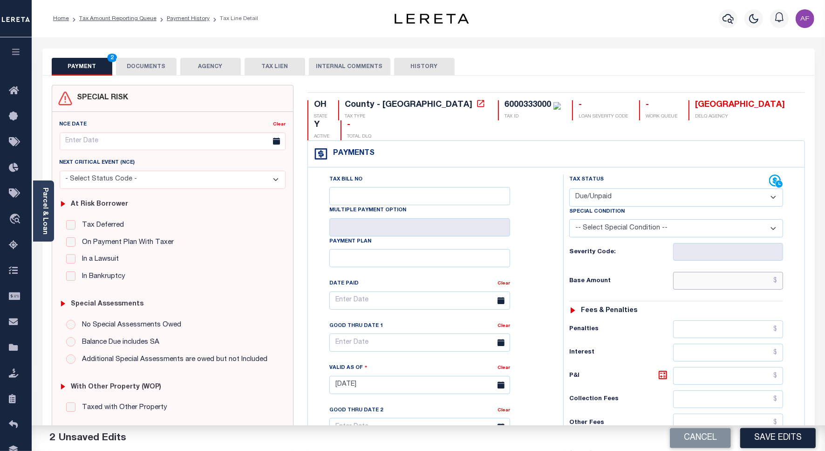
drag, startPoint x: 758, startPoint y: 268, endPoint x: 758, endPoint y: 260, distance: 8.9
click at [758, 272] on input "text" at bounding box center [729, 281] width 110 height 18
type input "$48.27"
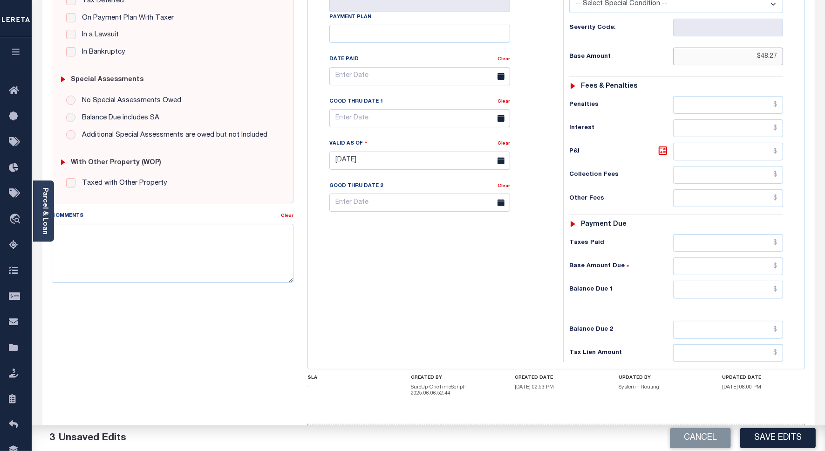
scroll to position [233, 0]
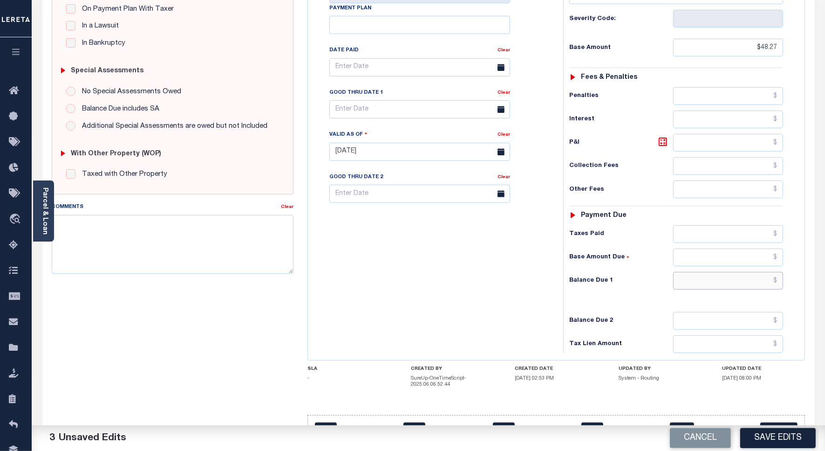
drag, startPoint x: 754, startPoint y: 261, endPoint x: 759, endPoint y: 260, distance: 5.3
click at [754, 272] on input "text" at bounding box center [729, 281] width 110 height 18
type input "$53.57"
click at [665, 136] on icon at bounding box center [663, 141] width 11 height 11
type input "$5.30"
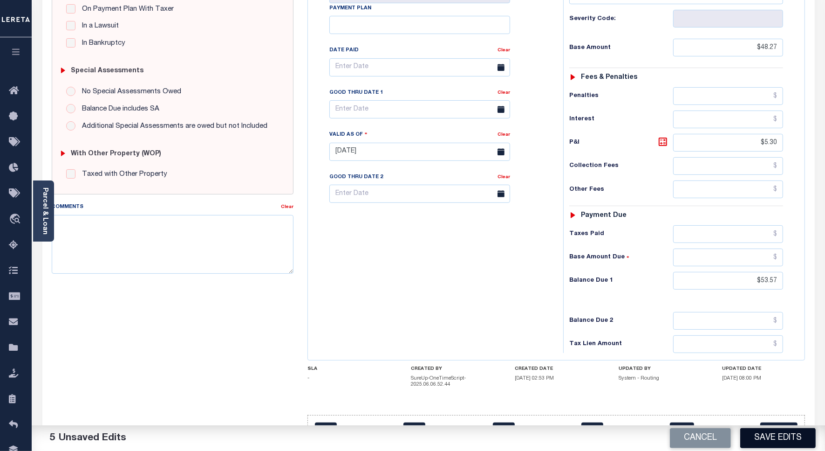
click at [777, 436] on button "Save Edits" at bounding box center [779, 438] width 76 height 20
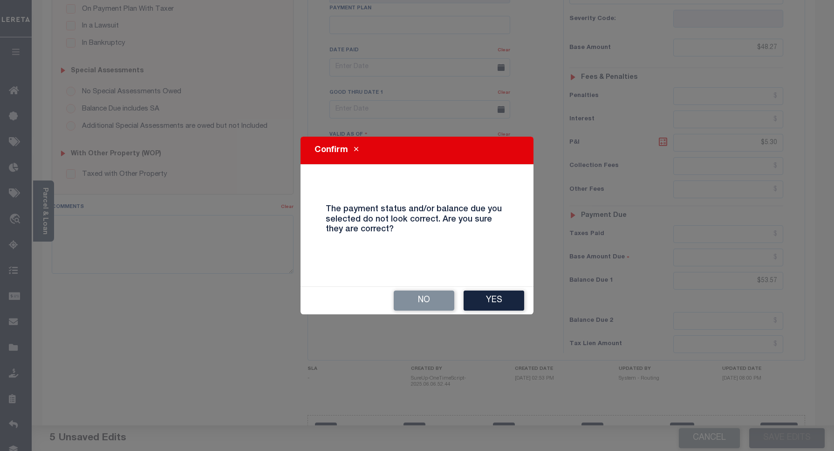
click at [501, 304] on button "Yes" at bounding box center [494, 300] width 61 height 20
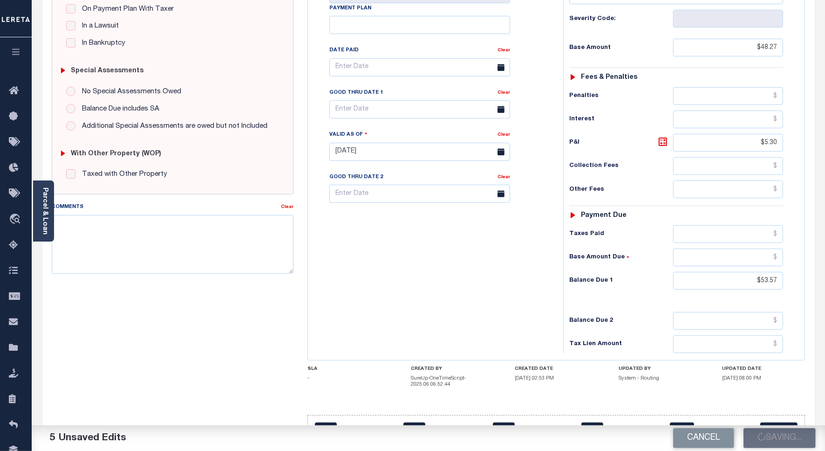
checkbox input "false"
type input "$48.27"
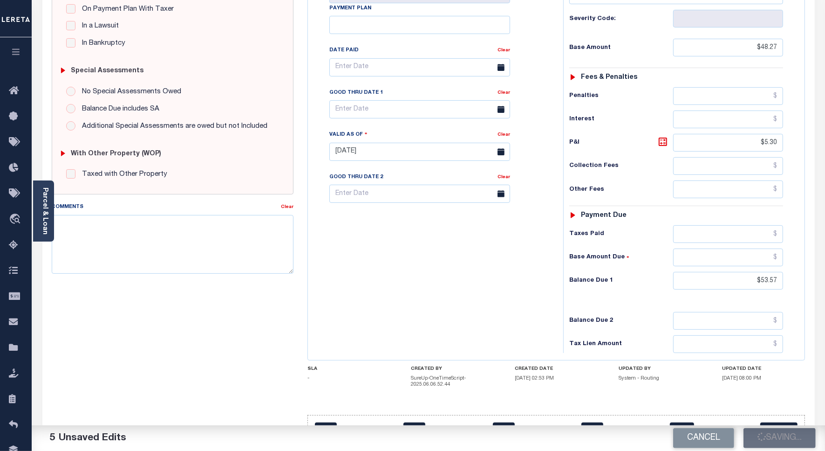
type input "$5.3"
type input "$53.57"
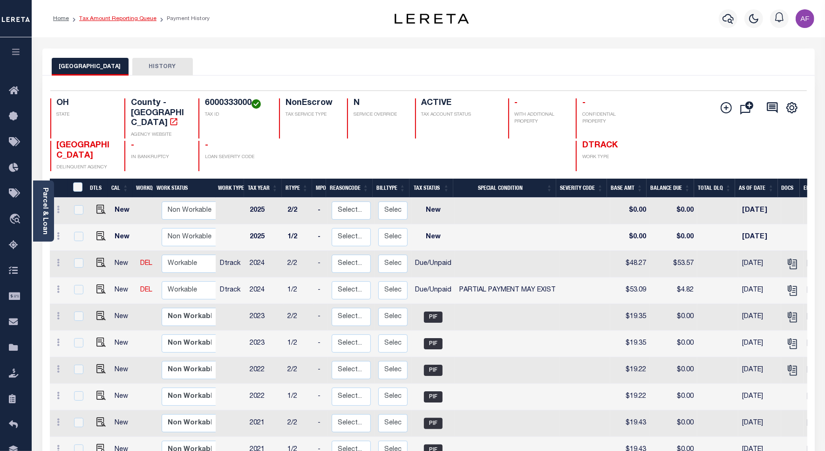
click at [122, 16] on link "Tax Amount Reporting Queue" at bounding box center [117, 19] width 77 height 6
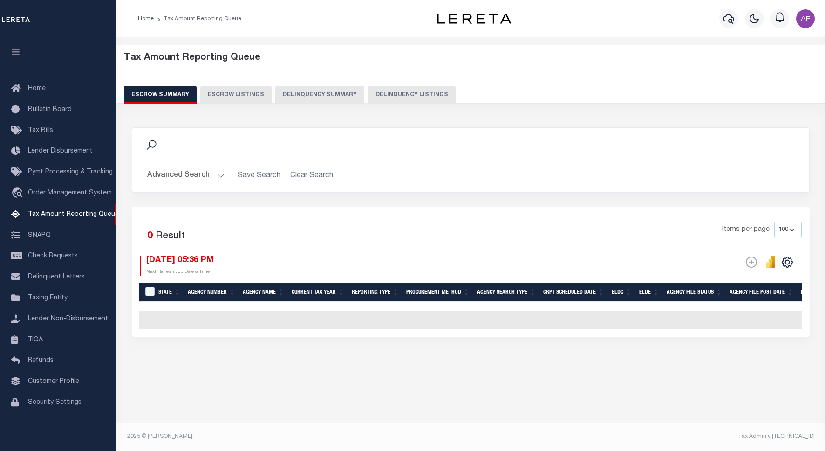
select select "100"
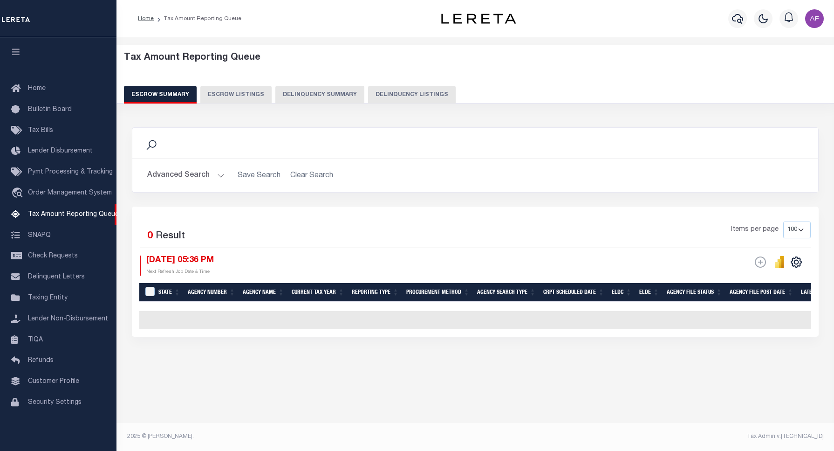
click at [426, 96] on button "Delinquency Listings" at bounding box center [412, 95] width 88 height 18
select select "100"
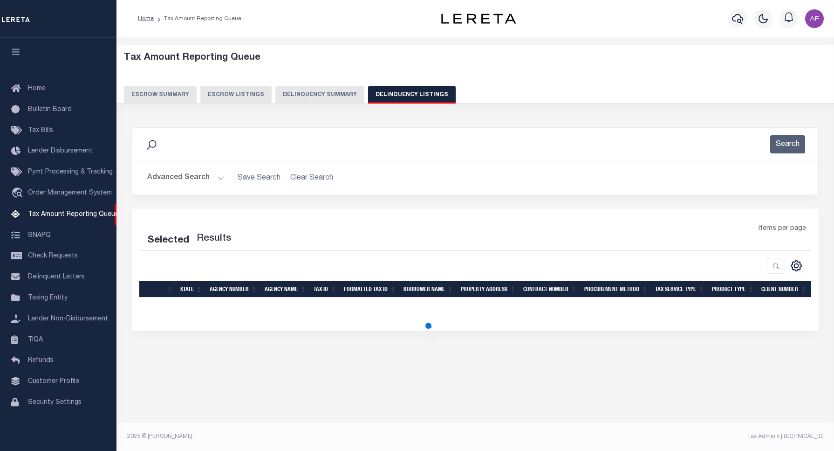
select select "100"
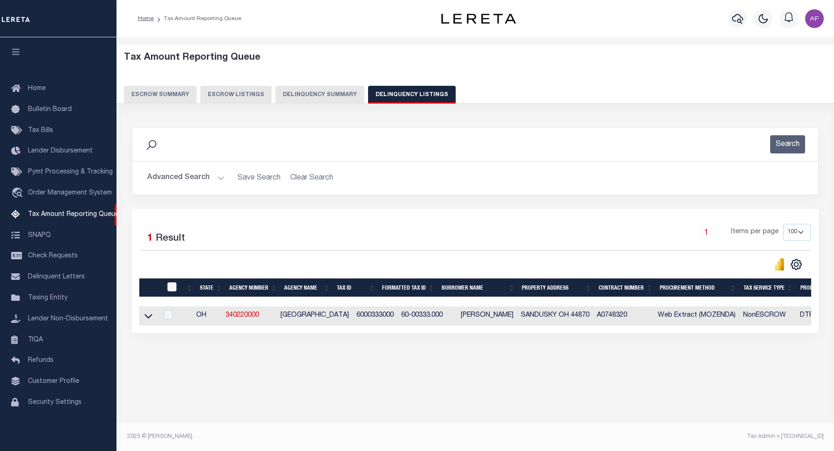
click at [171, 289] on input "checkbox" at bounding box center [171, 286] width 9 height 9
checkbox input "true"
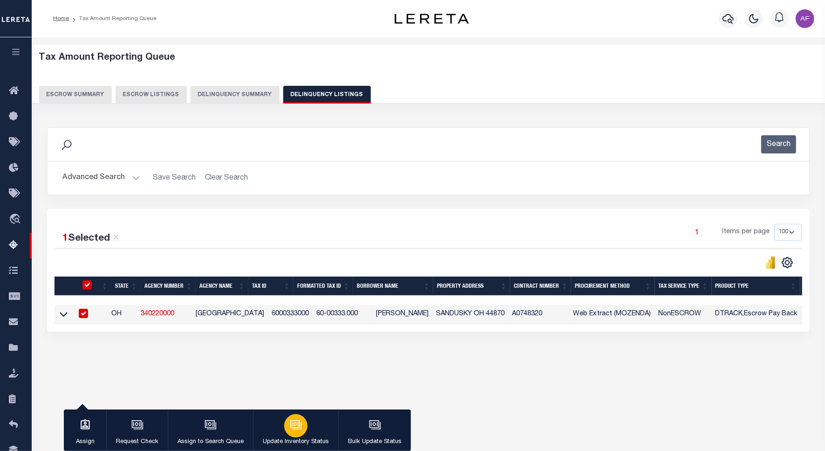
click at [311, 426] on button "Update Inventory Status" at bounding box center [295, 430] width 85 height 42
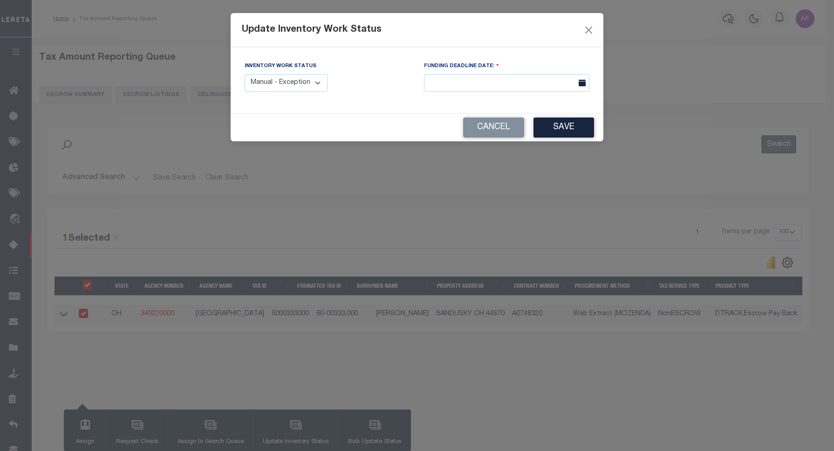
click at [306, 81] on select "Manual - Exception Pended - Awaiting Search Late Add Exception Completed" at bounding box center [286, 83] width 83 height 18
select select "4"
click at [245, 74] on select "Manual - Exception Pended - Awaiting Search Late Add Exception Completed" at bounding box center [286, 83] width 83 height 18
click at [574, 131] on button "Save" at bounding box center [564, 127] width 61 height 20
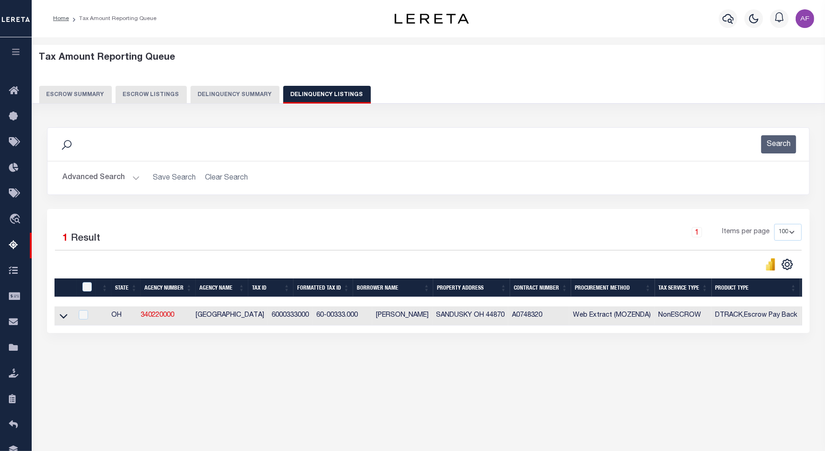
click at [98, 176] on button "Advanced Search" at bounding box center [100, 178] width 77 height 18
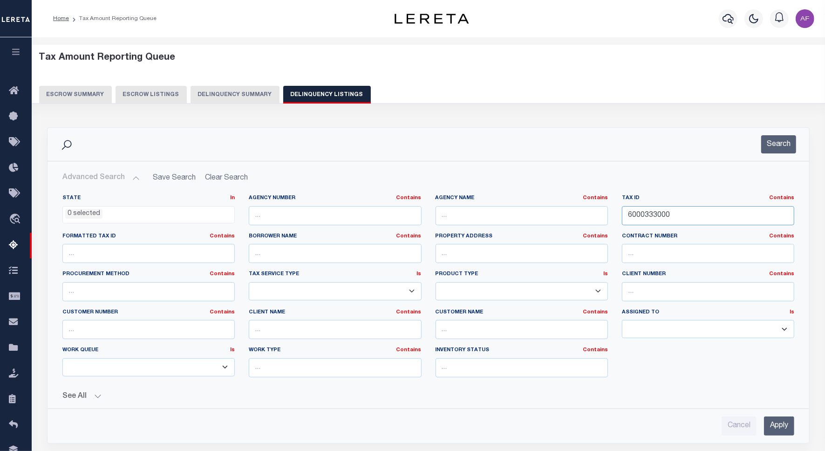
click at [668, 213] on input "6000333000" at bounding box center [708, 215] width 172 height 19
click at [660, 215] on input "6000333000" at bounding box center [708, 215] width 172 height 19
paste input "2"
type input "6000332000"
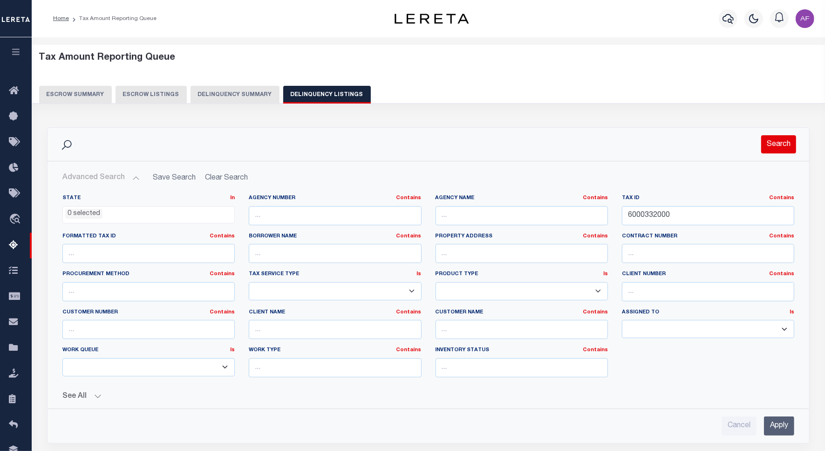
click at [787, 151] on button "Search" at bounding box center [779, 144] width 35 height 18
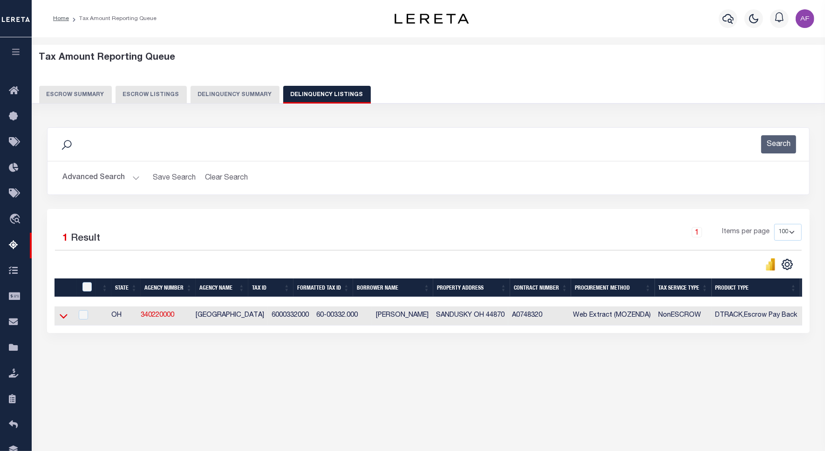
click at [61, 317] on icon at bounding box center [64, 316] width 8 height 10
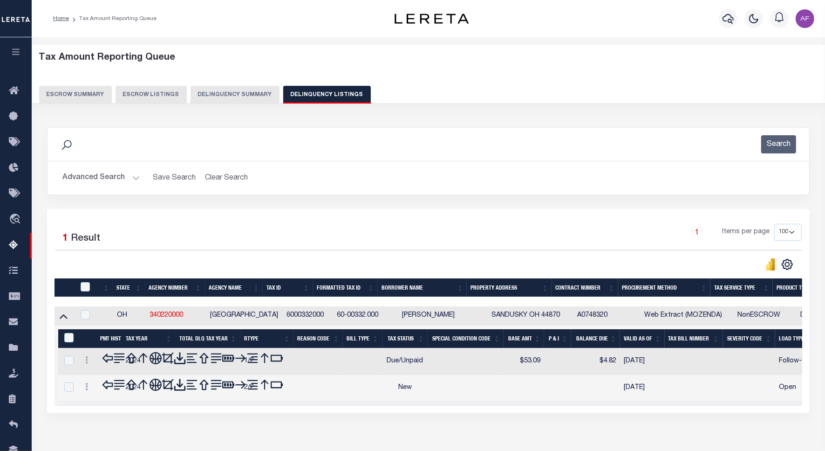
scroll to position [43, 0]
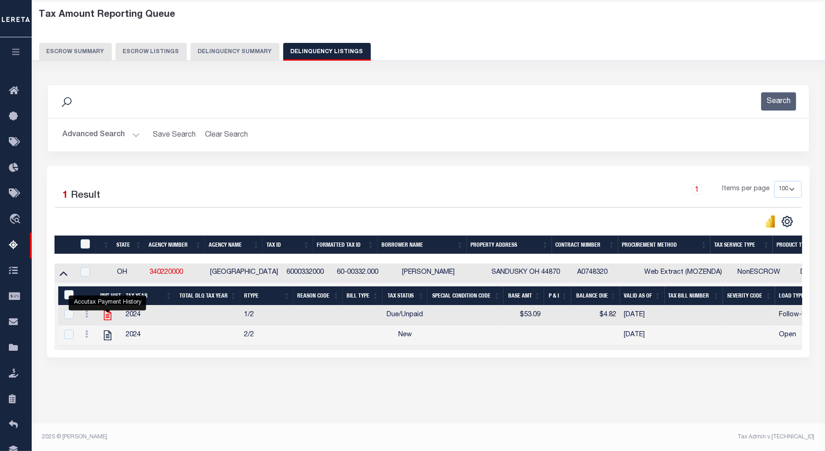
click at [110, 320] on icon "" at bounding box center [106, 315] width 7 height 10
checkbox input "true"
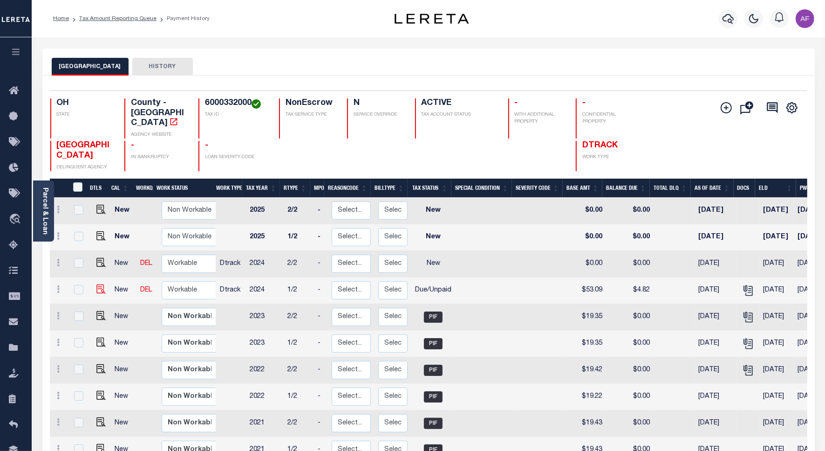
click at [98, 284] on img at bounding box center [100, 288] width 9 height 9
checkbox input "true"
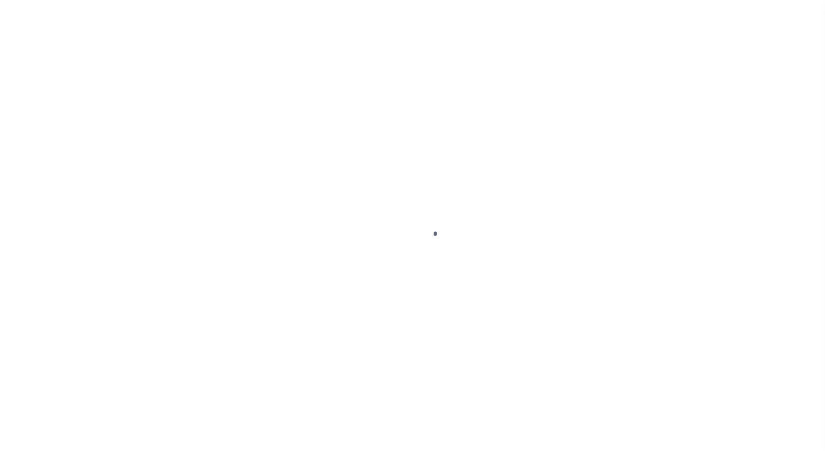
select select "DUE"
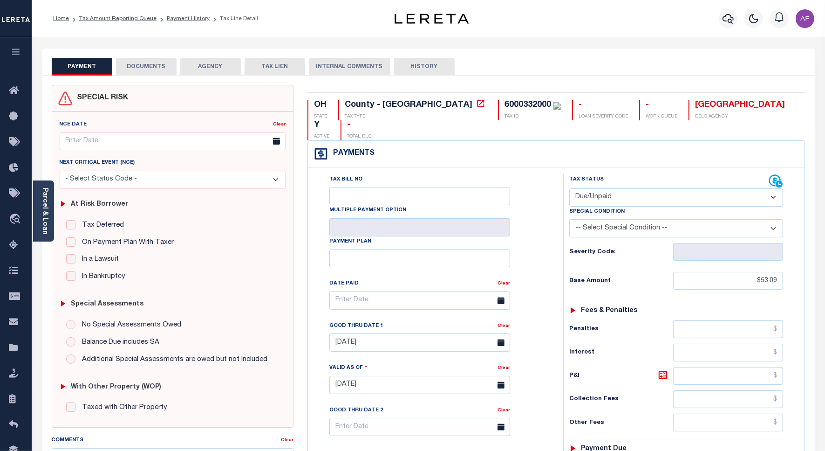
click at [148, 63] on button "DOCUMENTS" at bounding box center [146, 67] width 61 height 18
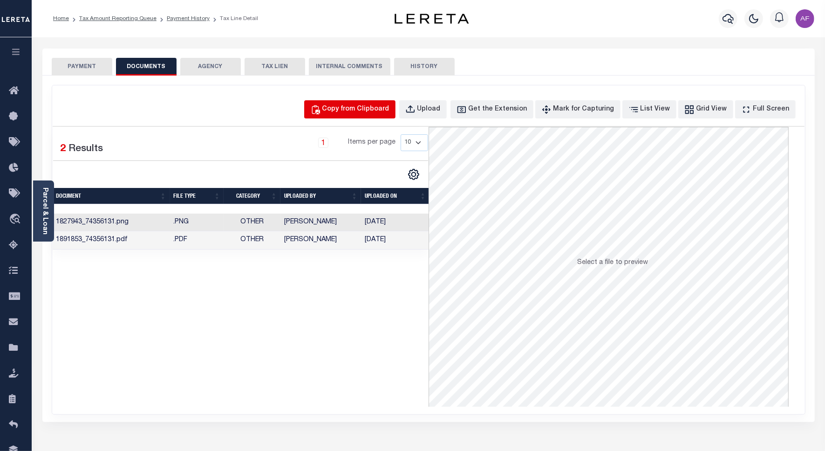
click at [376, 110] on div "Copy from Clipboard" at bounding box center [356, 109] width 67 height 10
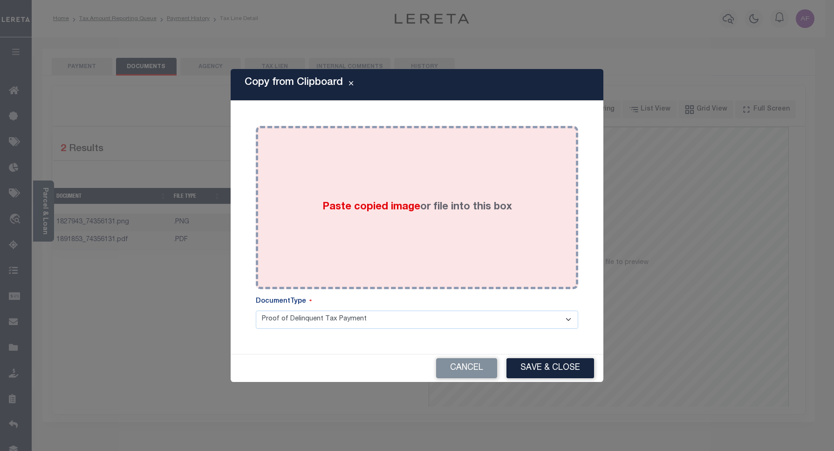
click at [366, 194] on div "Paste copied image or file into this box" at bounding box center [417, 207] width 309 height 149
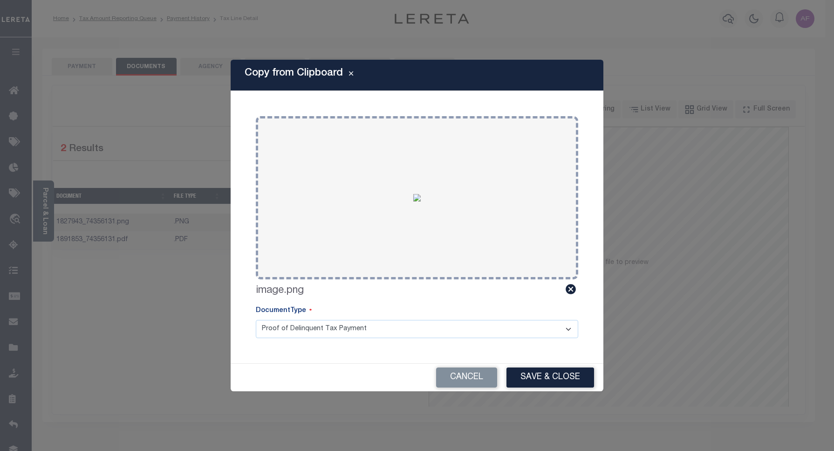
click at [551, 378] on button "Save & Close" at bounding box center [551, 377] width 88 height 20
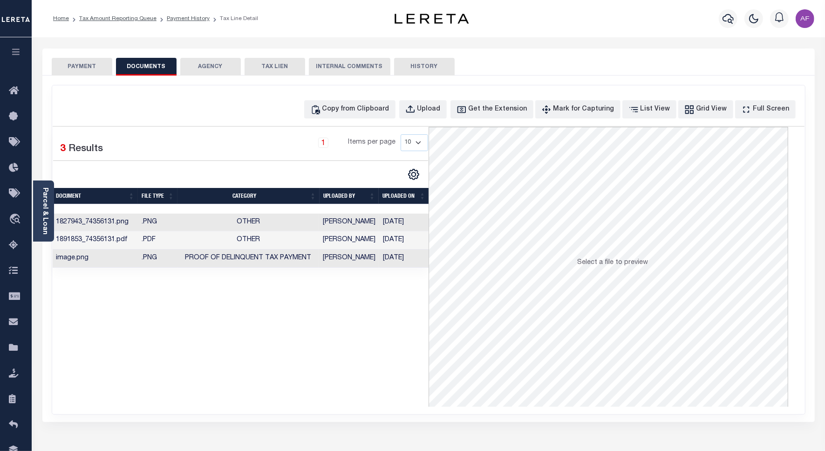
click at [87, 64] on button "PAYMENT" at bounding box center [82, 67] width 61 height 18
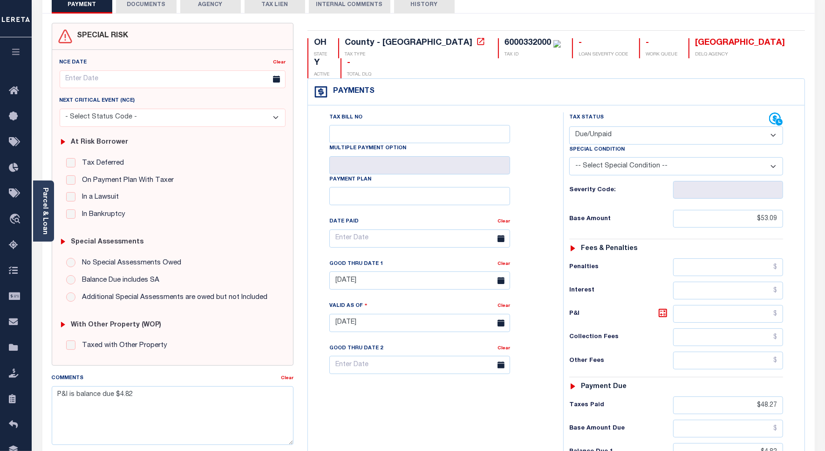
scroll to position [117, 0]
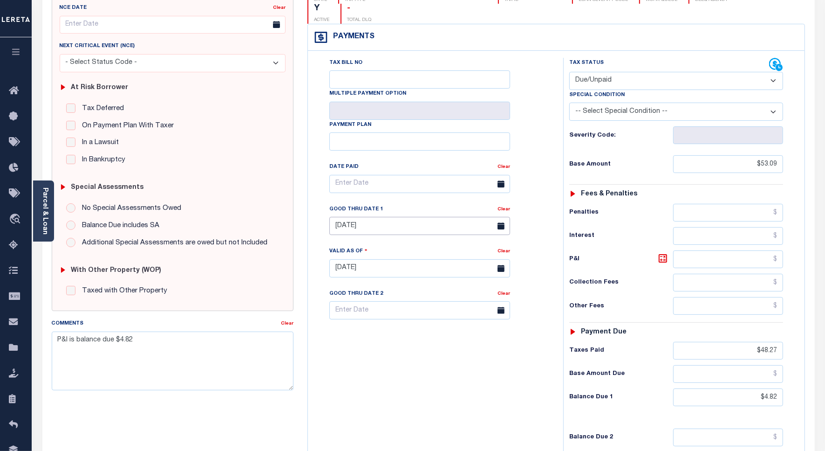
click at [346, 217] on input "[DATE]" at bounding box center [420, 226] width 181 height 18
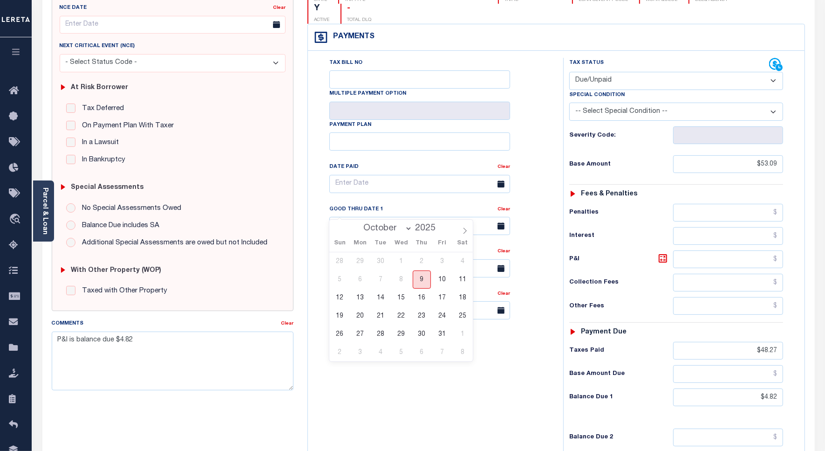
click at [418, 278] on span "9" at bounding box center [422, 279] width 18 height 18
type input "[DATE]"
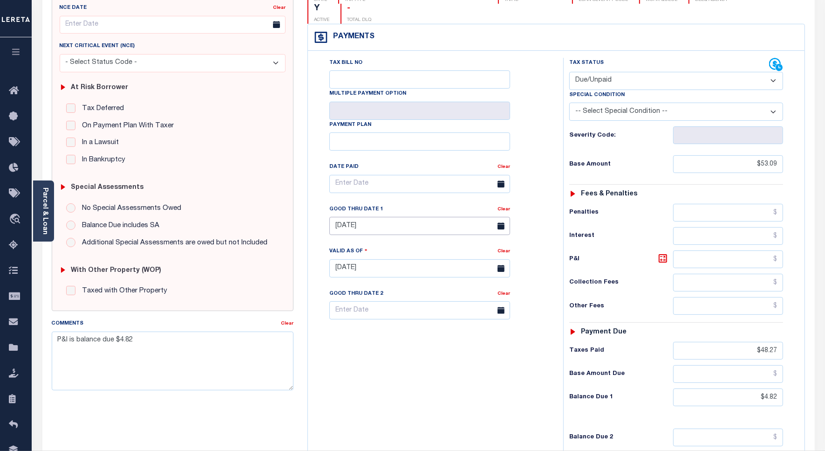
type input "[DATE]"
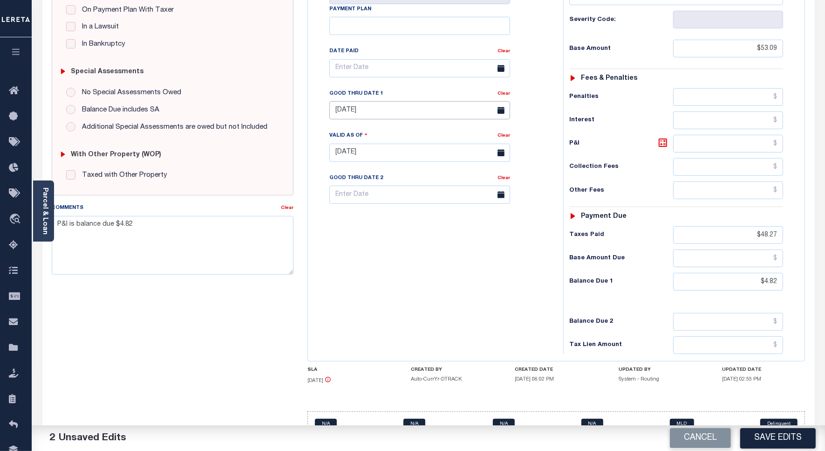
scroll to position [233, 0]
click at [786, 433] on button "Save Edits" at bounding box center [779, 438] width 76 height 20
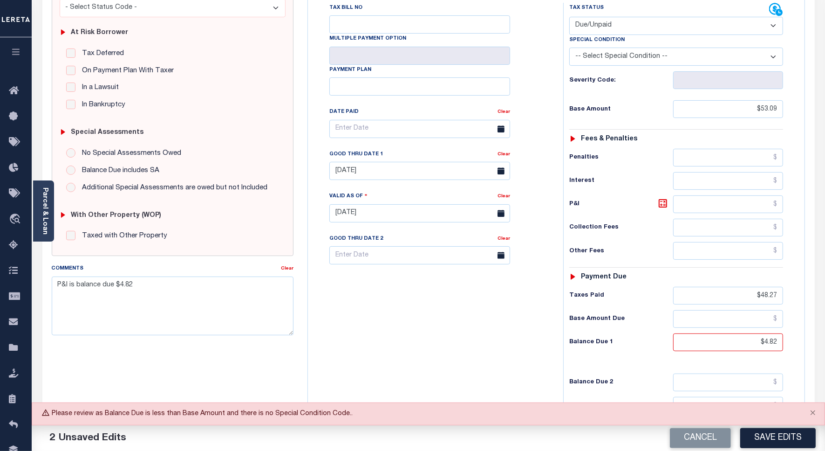
scroll to position [175, 0]
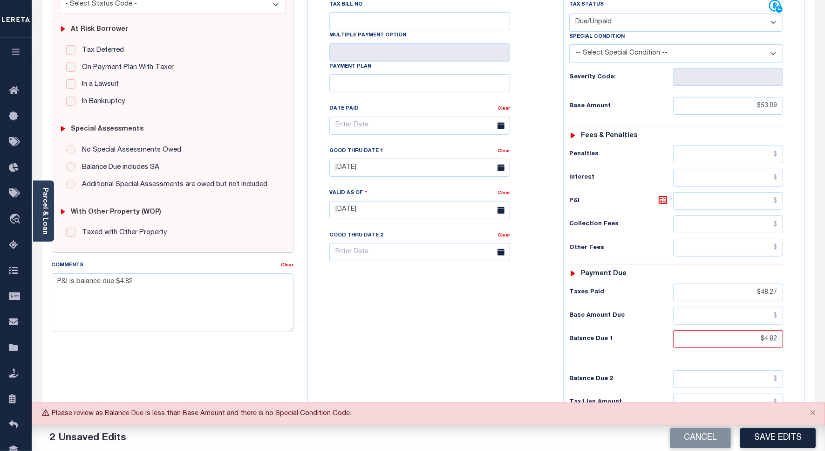
click at [612, 44] on select "-- Select Special Condition -- 3RD PARTY TAX LIEN AGENCY TAX LIEN (A.K.A Inside…" at bounding box center [677, 53] width 214 height 18
click at [570, 44] on select "-- Select Special Condition -- 3RD PARTY TAX LIEN AGENCY TAX LIEN (A.K.A Inside…" at bounding box center [677, 53] width 214 height 18
click at [601, 44] on select "-- Select Special Condition -- 3RD PARTY TAX LIEN AGENCY TAX LIEN (A.K.A Inside…" at bounding box center [677, 53] width 214 height 18
select select "15"
click at [570, 44] on select "-- Select Special Condition -- 3RD PARTY TAX LIEN AGENCY TAX LIEN (A.K.A Inside…" at bounding box center [677, 53] width 214 height 18
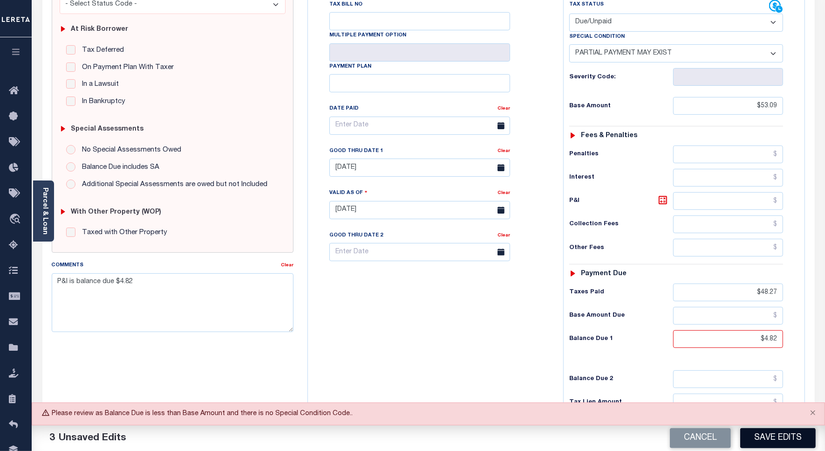
click at [772, 433] on button "Save Edits" at bounding box center [779, 438] width 76 height 20
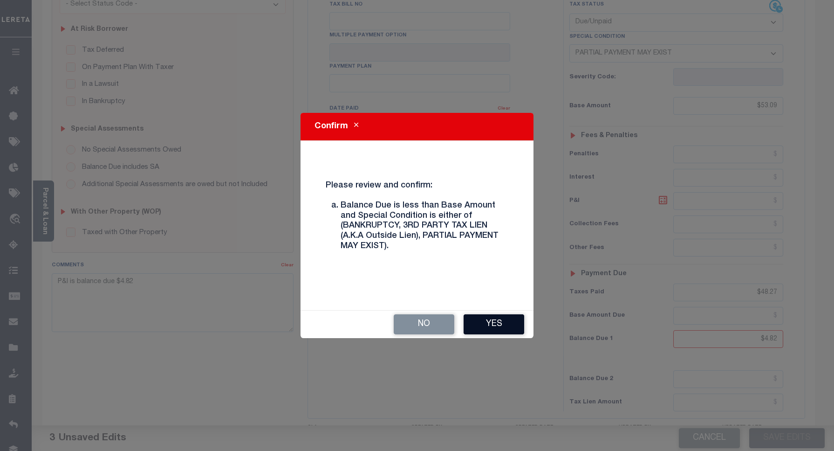
click at [492, 332] on button "Yes" at bounding box center [494, 324] width 61 height 20
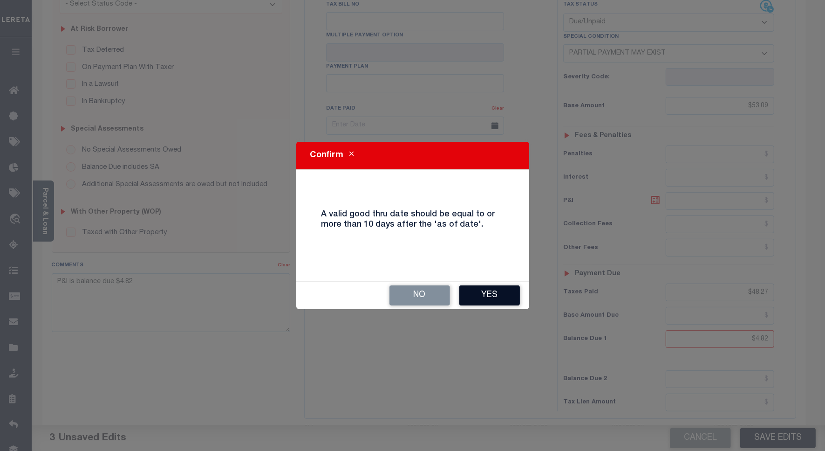
click at [487, 301] on button "Yes" at bounding box center [490, 295] width 61 height 20
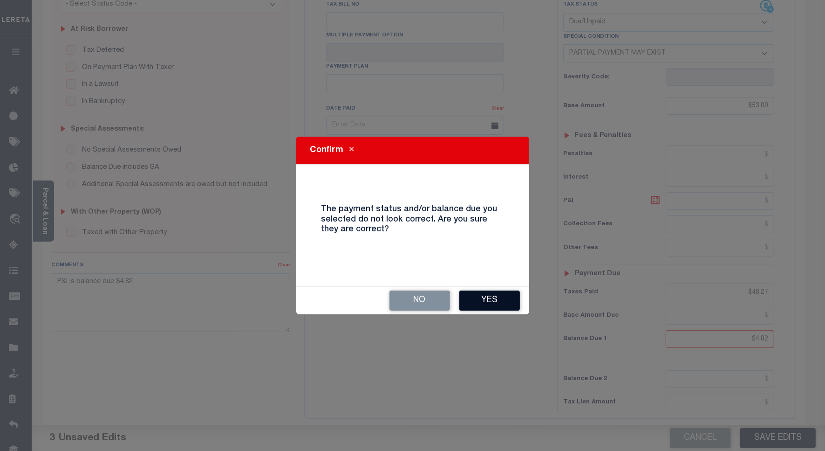
click at [486, 304] on button "Yes" at bounding box center [490, 300] width 61 height 20
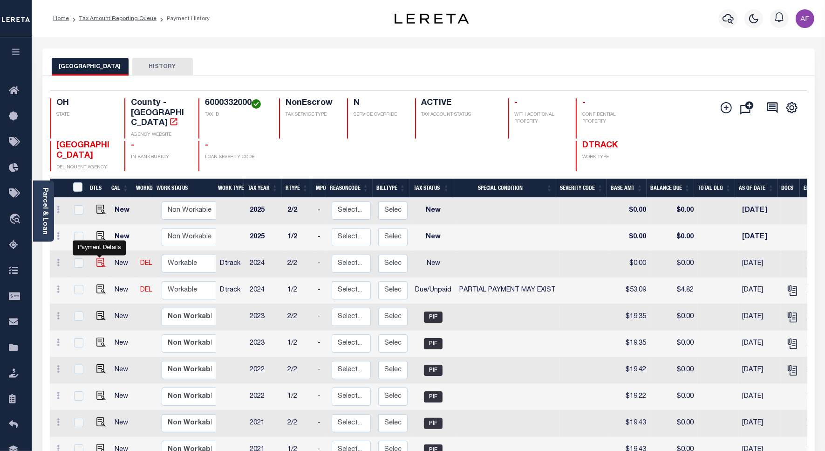
click at [99, 258] on img "" at bounding box center [100, 262] width 9 height 9
checkbox input "true"
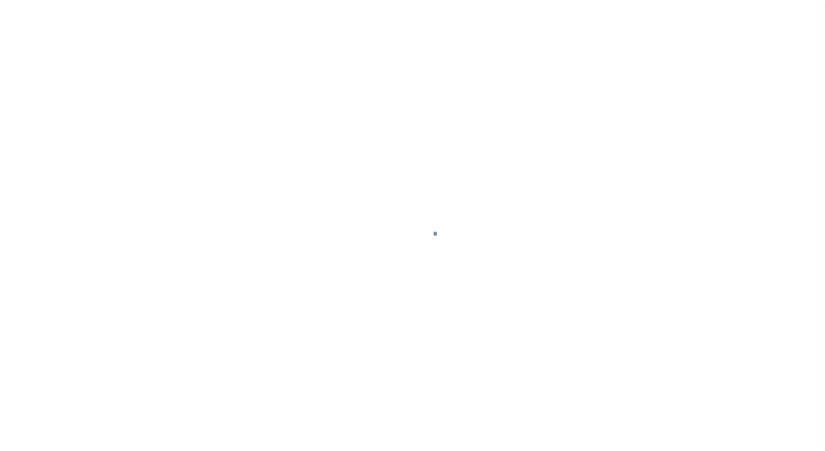
select select "NW2"
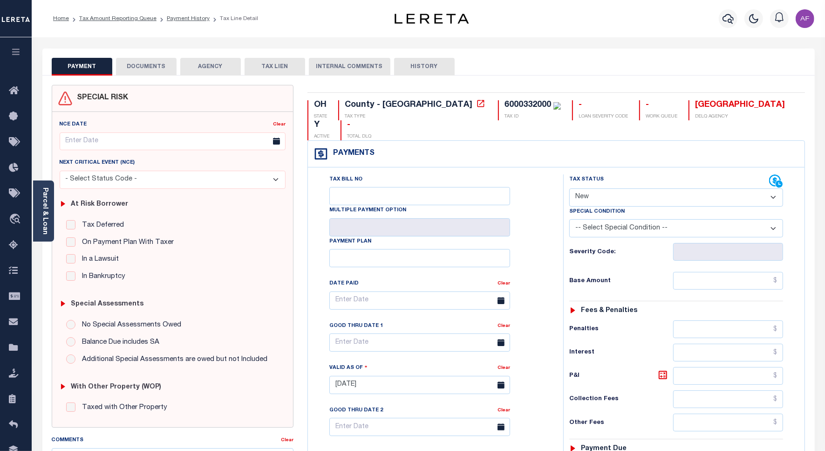
click at [166, 67] on button "DOCUMENTS" at bounding box center [146, 67] width 61 height 18
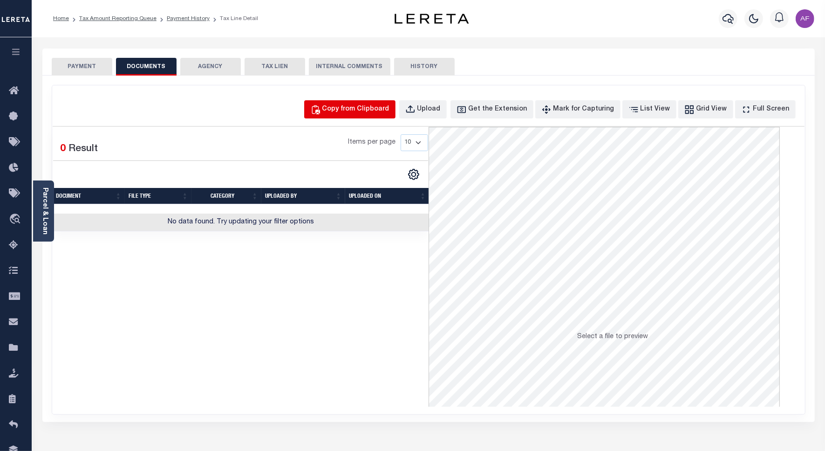
click at [374, 107] on div "Copy from Clipboard" at bounding box center [356, 109] width 67 height 10
select select "POP"
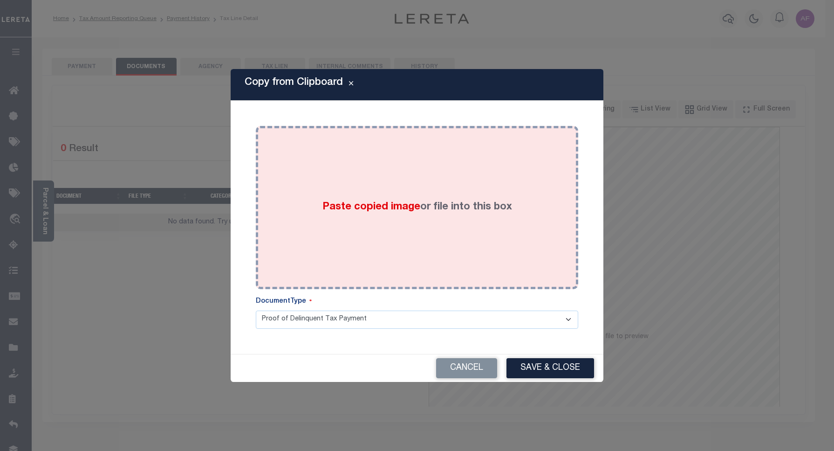
click at [408, 171] on div "Paste copied image or file into this box" at bounding box center [417, 207] width 309 height 149
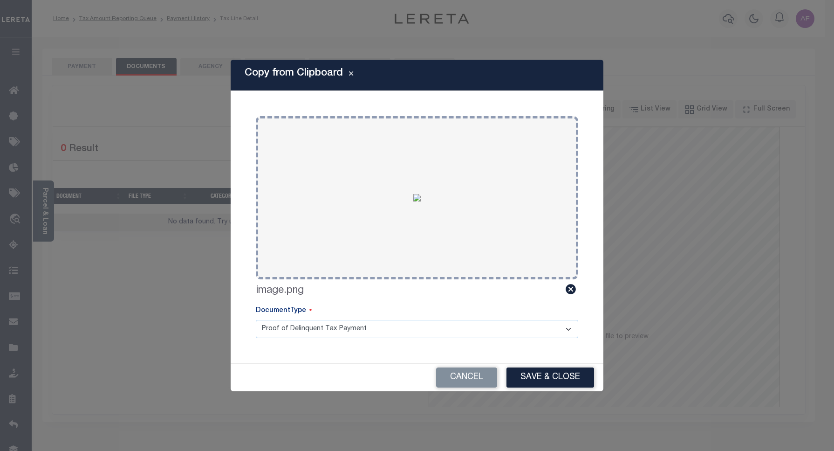
click at [549, 374] on button "Save & Close" at bounding box center [551, 377] width 88 height 20
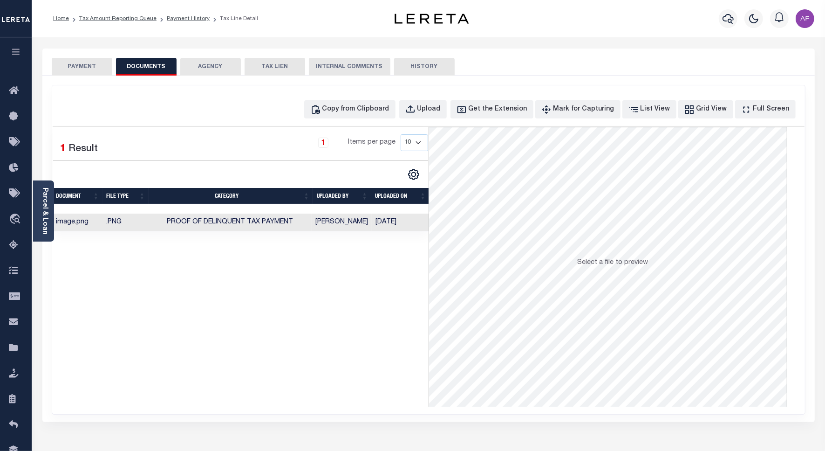
click at [76, 68] on button "PAYMENT" at bounding box center [82, 67] width 61 height 18
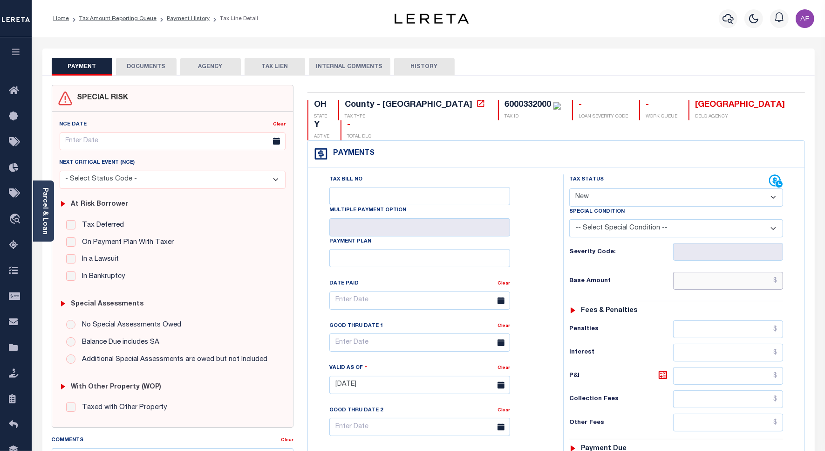
click at [757, 272] on input "text" at bounding box center [729, 281] width 110 height 18
click at [754, 272] on input "text" at bounding box center [729, 281] width 110 height 18
type input "$48.23"
type input "[DATE]"
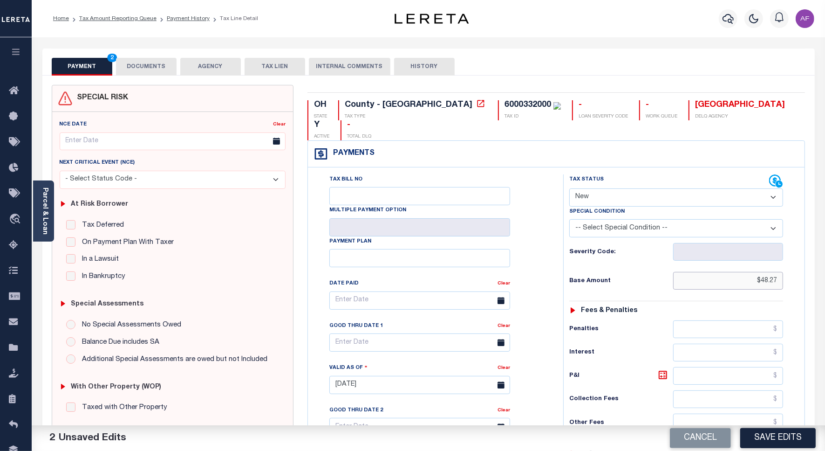
type input "$48.27"
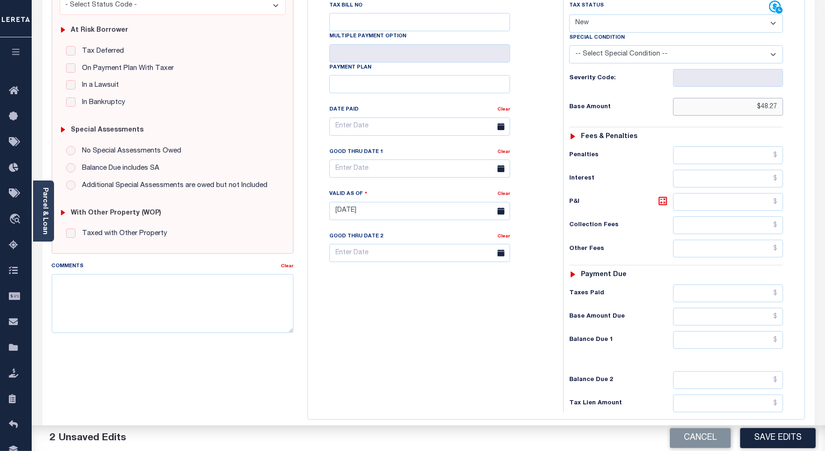
scroll to position [175, 0]
click at [768, 330] on input "text" at bounding box center [729, 339] width 110 height 18
paste input "53.57"
type input "$53.57"
click at [664, 194] on icon at bounding box center [663, 199] width 11 height 11
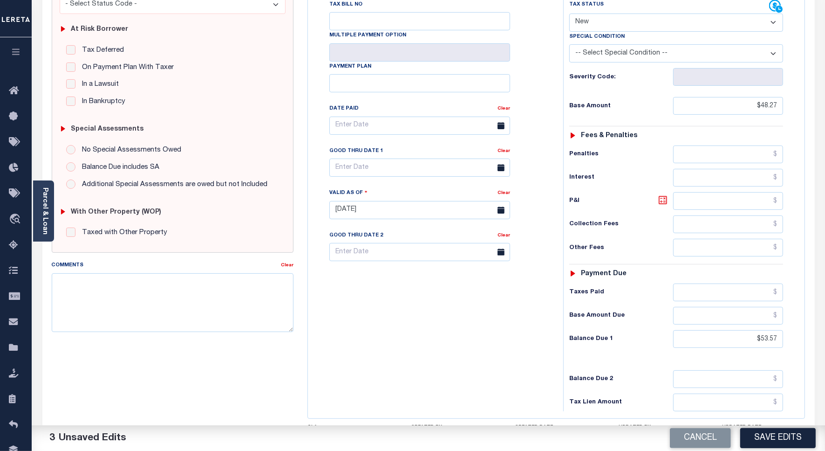
type input "$5.30"
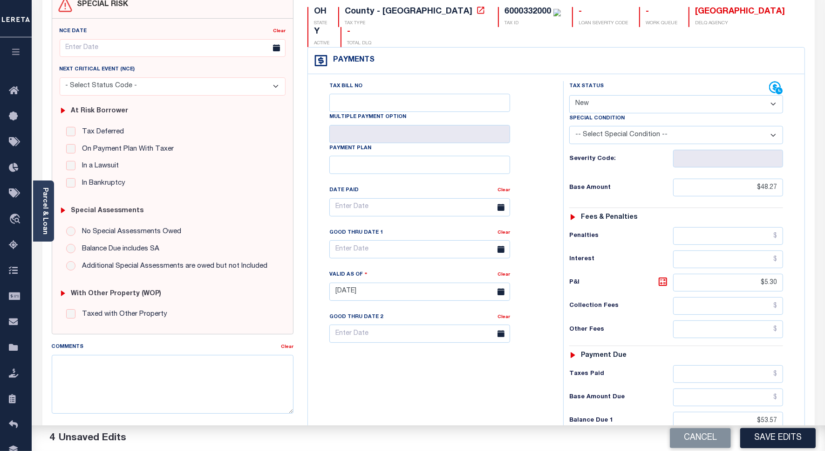
scroll to position [0, 0]
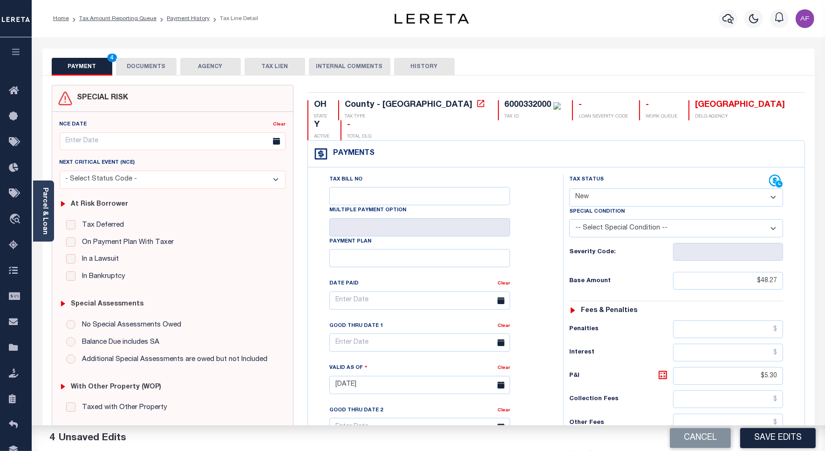
click at [134, 67] on button "DOCUMENTS" at bounding box center [146, 67] width 61 height 18
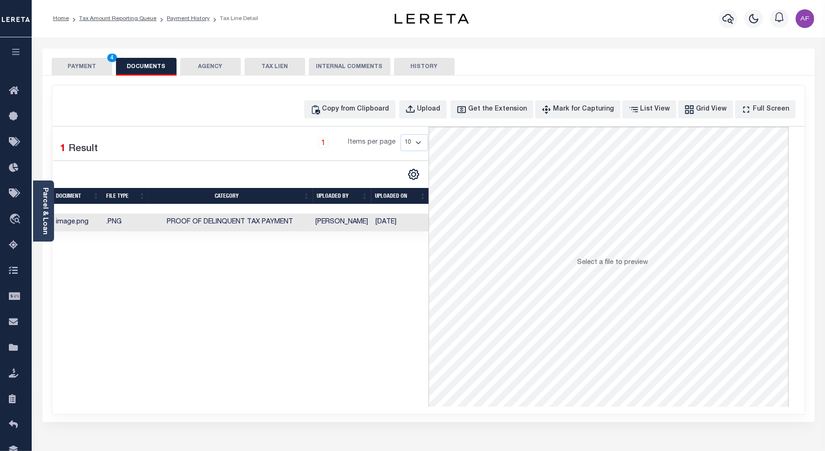
click at [80, 57] on div "PAYMENT 4 DOCUMENTS AGENCY DELINQUENT PAYEE TAX LIEN" at bounding box center [428, 61] width 773 height 27
click at [89, 66] on button "PAYMENT 4" at bounding box center [82, 67] width 61 height 18
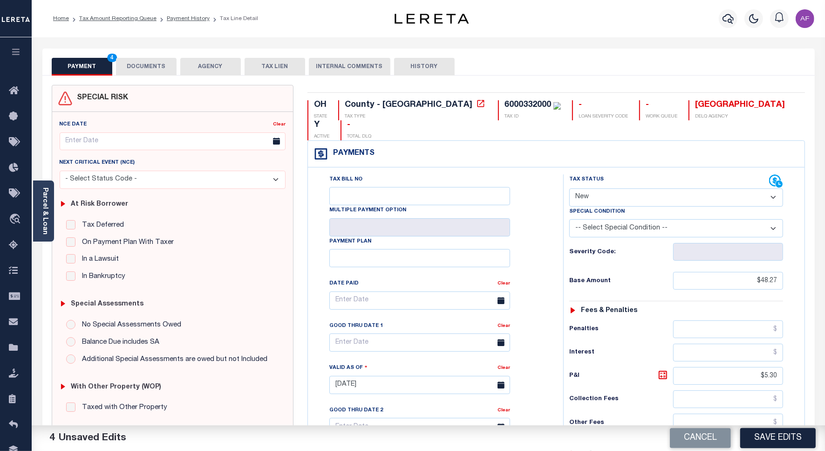
click at [613, 188] on select "- Select Status Code - Open Due/Unpaid Paid Incomplete No Tax Due Internal Refu…" at bounding box center [677, 197] width 214 height 18
select select "DUE"
click at [570, 188] on select "- Select Status Code - Open Due/Unpaid Paid Incomplete No Tax Due Internal Refu…" at bounding box center [677, 197] width 214 height 18
click at [766, 444] on button "Save Edits" at bounding box center [779, 438] width 76 height 20
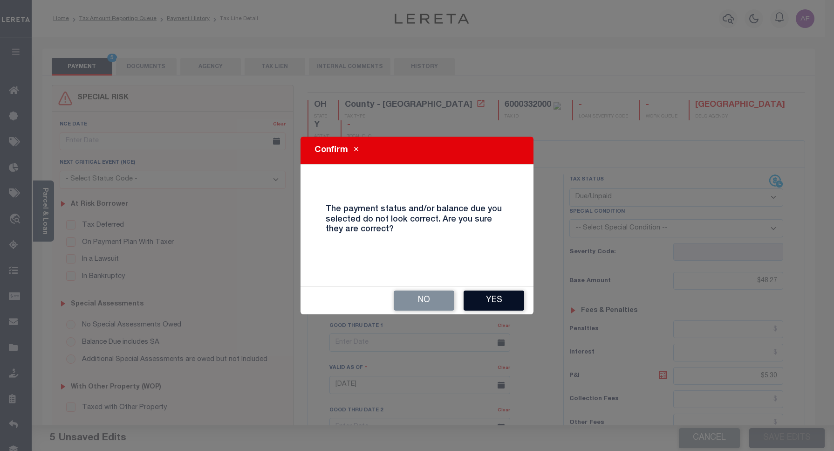
click at [474, 296] on button "Yes" at bounding box center [494, 300] width 61 height 20
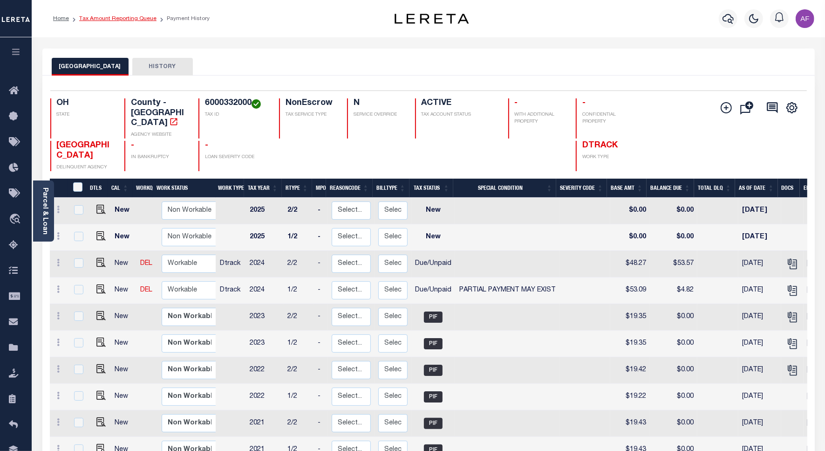
click at [113, 19] on link "Tax Amount Reporting Queue" at bounding box center [117, 19] width 77 height 6
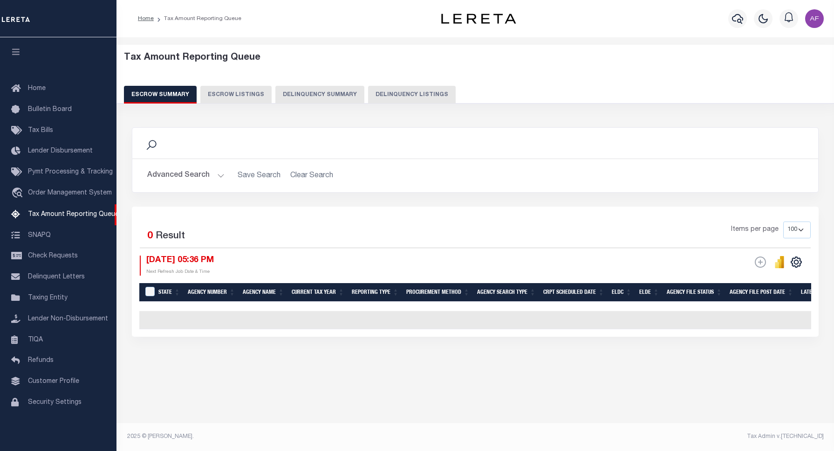
select select "100"
click at [387, 89] on button "Delinquency Listings" at bounding box center [412, 95] width 88 height 18
select select "100"
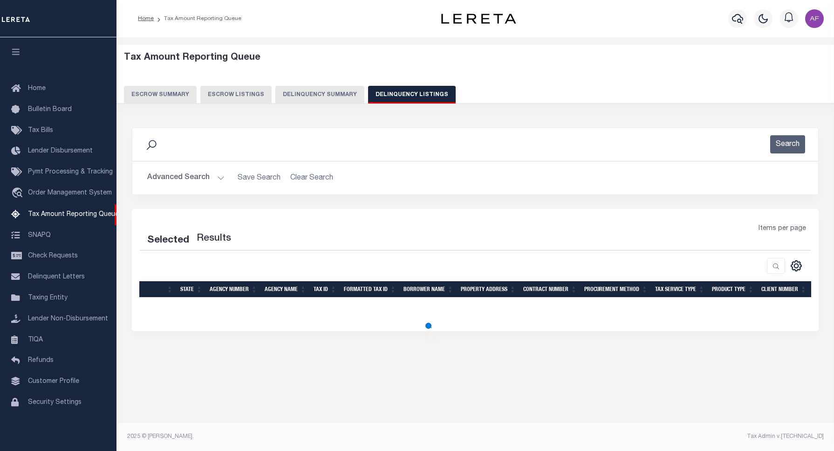
select select "100"
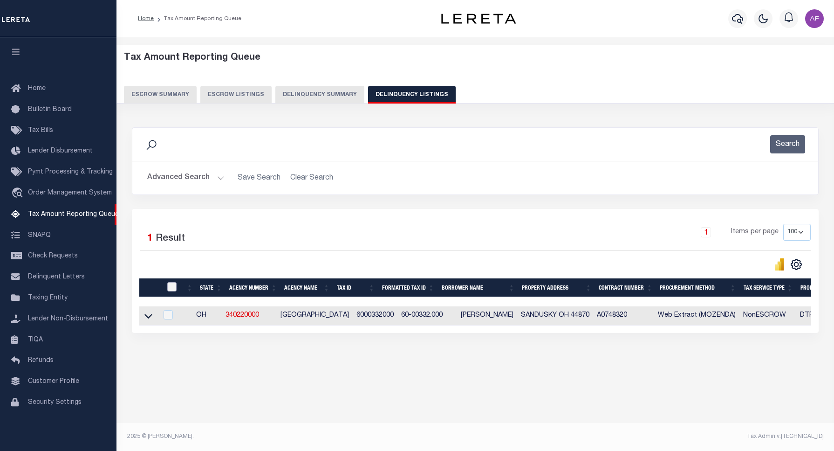
click at [176, 288] on input "checkbox" at bounding box center [171, 286] width 9 height 9
checkbox input "true"
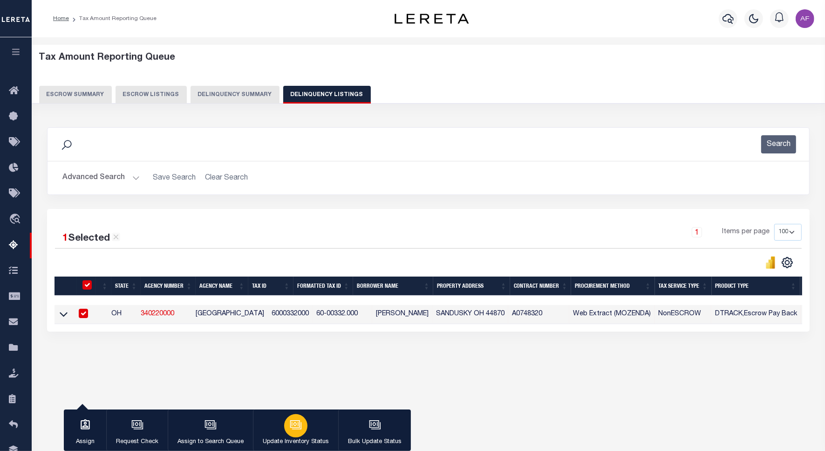
click at [321, 432] on button "Update Inventory Status" at bounding box center [295, 430] width 85 height 42
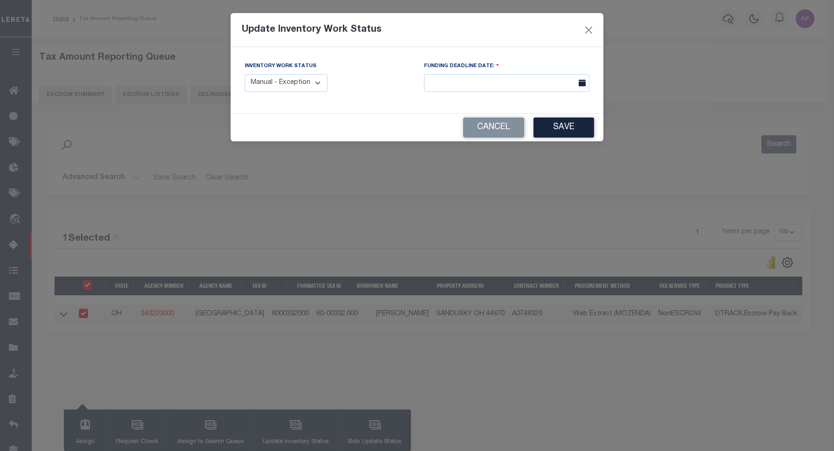
click at [290, 91] on select "Manual - Exception Pended - Awaiting Search Late Add Exception Completed" at bounding box center [286, 83] width 83 height 18
select select "4"
click at [245, 74] on select "Manual - Exception Pended - Awaiting Search Late Add Exception Completed" at bounding box center [286, 83] width 83 height 18
click at [551, 124] on button "Save" at bounding box center [564, 127] width 61 height 20
